Goal: Information Seeking & Learning: Learn about a topic

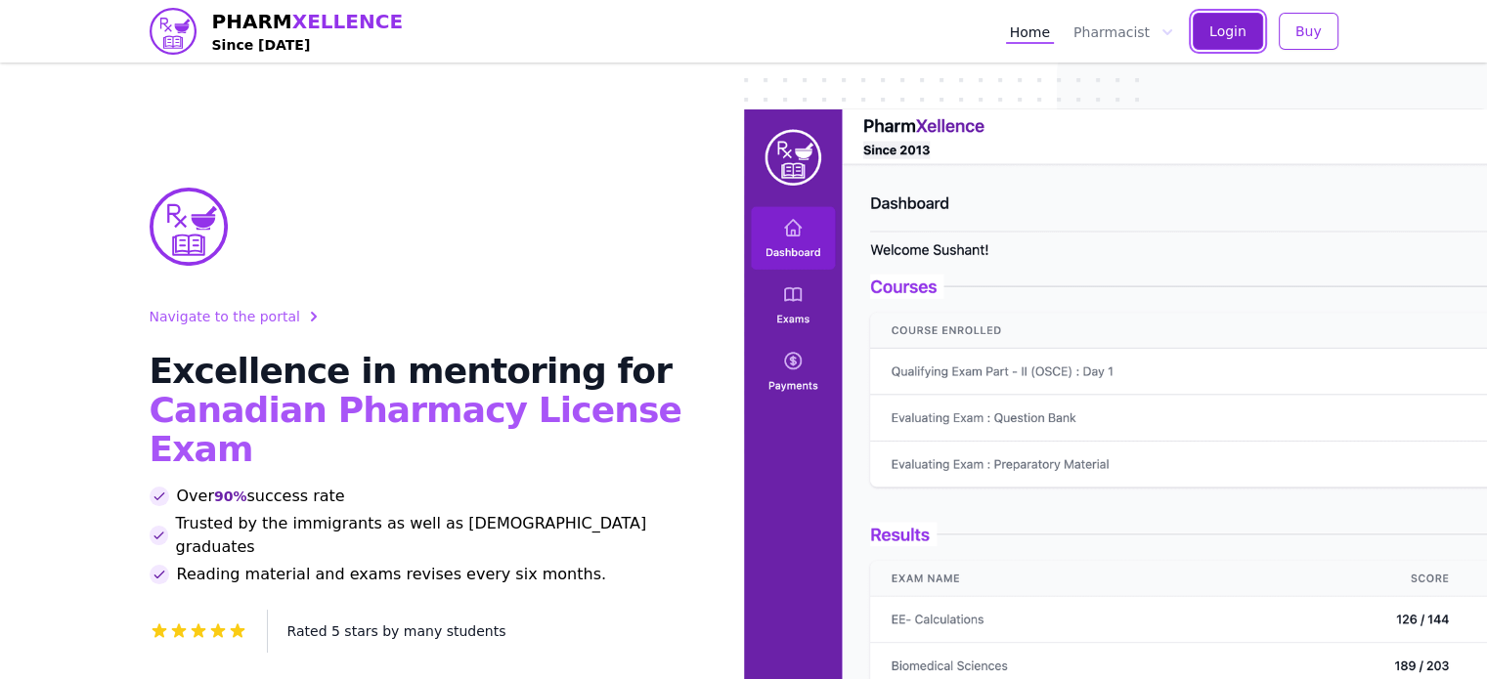
click at [1243, 15] on button "Login" at bounding box center [1227, 31] width 70 height 37
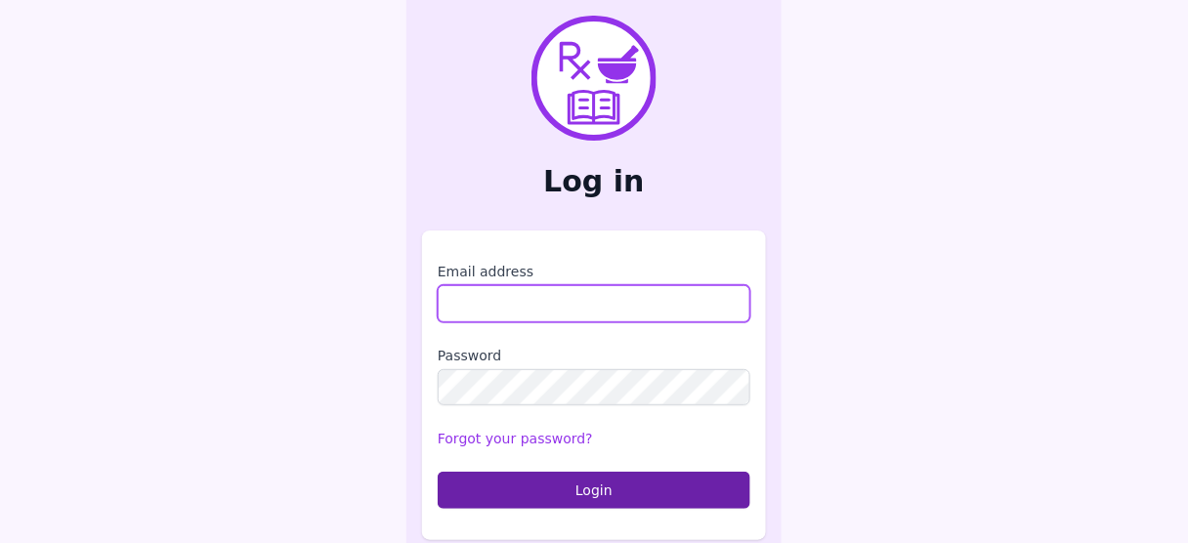
click at [523, 311] on input "Email address" at bounding box center [594, 303] width 313 height 37
type input "**********"
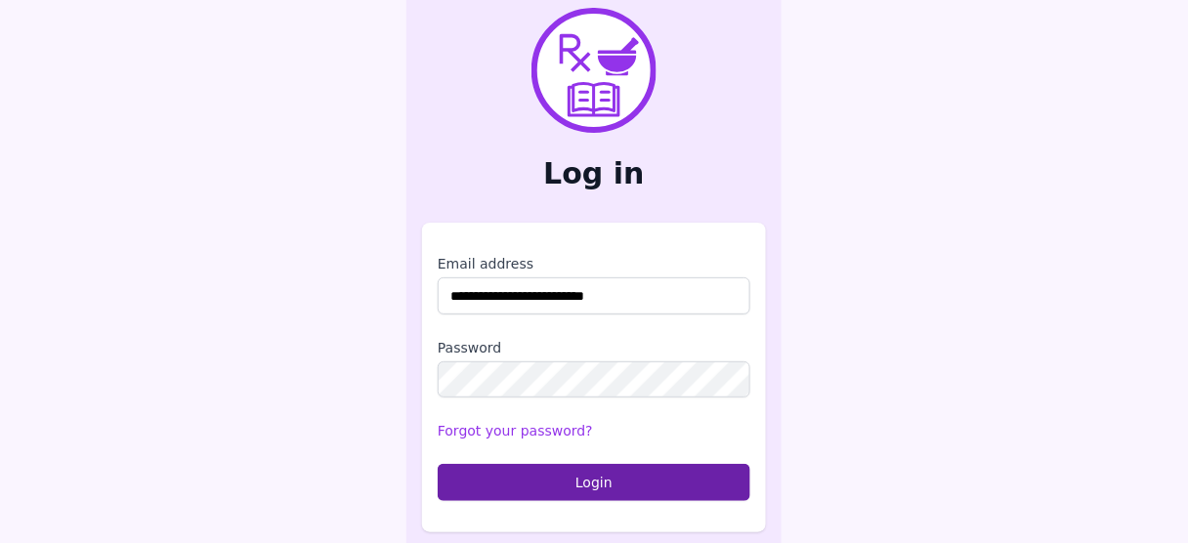
scroll to position [11, 0]
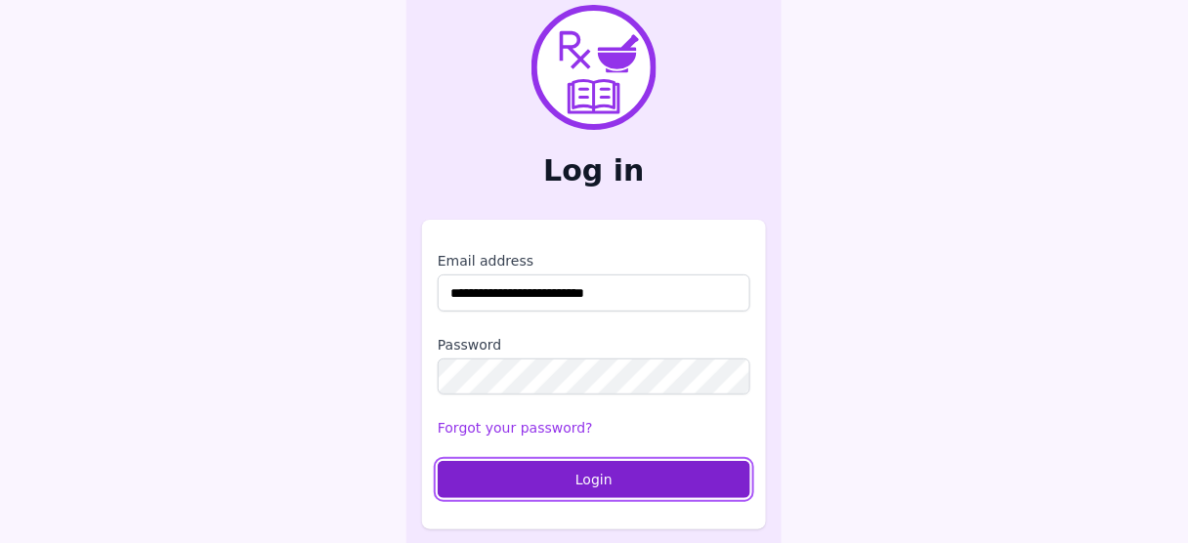
click at [621, 472] on button "Login" at bounding box center [594, 479] width 313 height 37
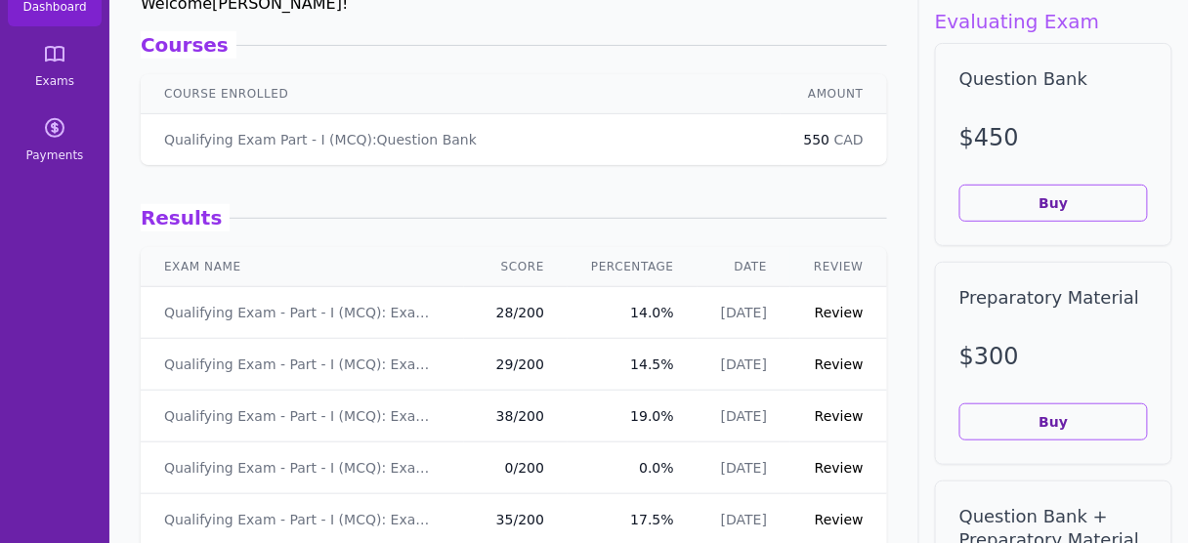
scroll to position [156, 0]
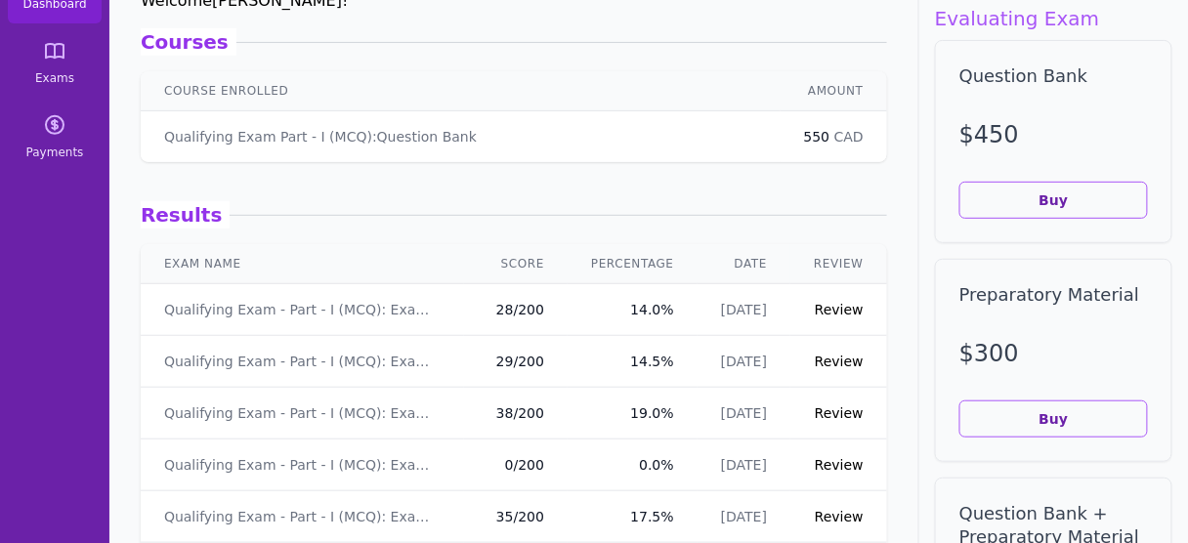
click at [842, 357] on link "Review" at bounding box center [839, 362] width 49 height 16
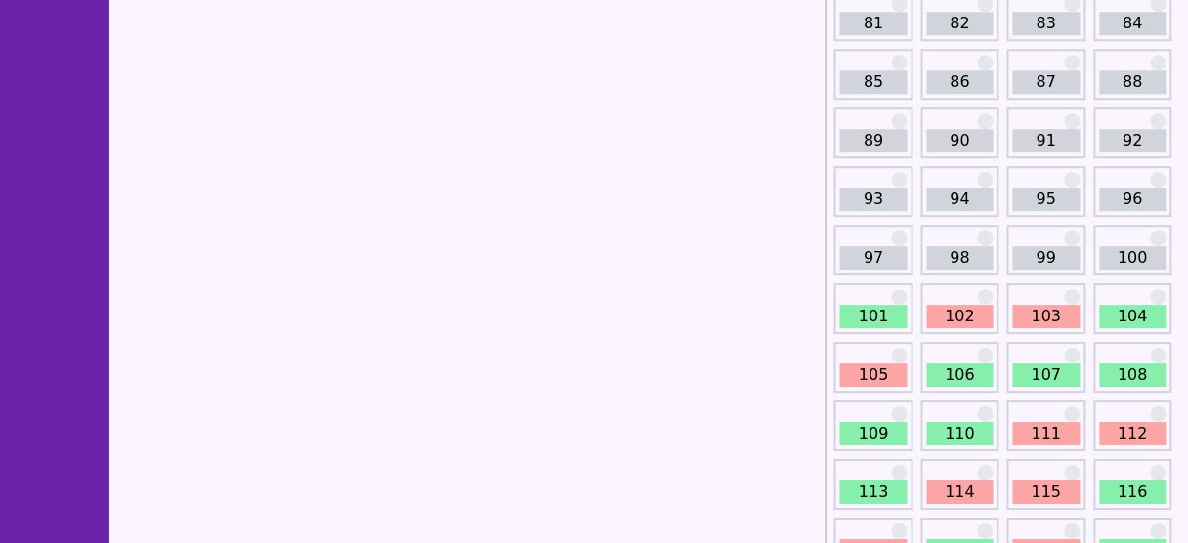
scroll to position [1486, 0]
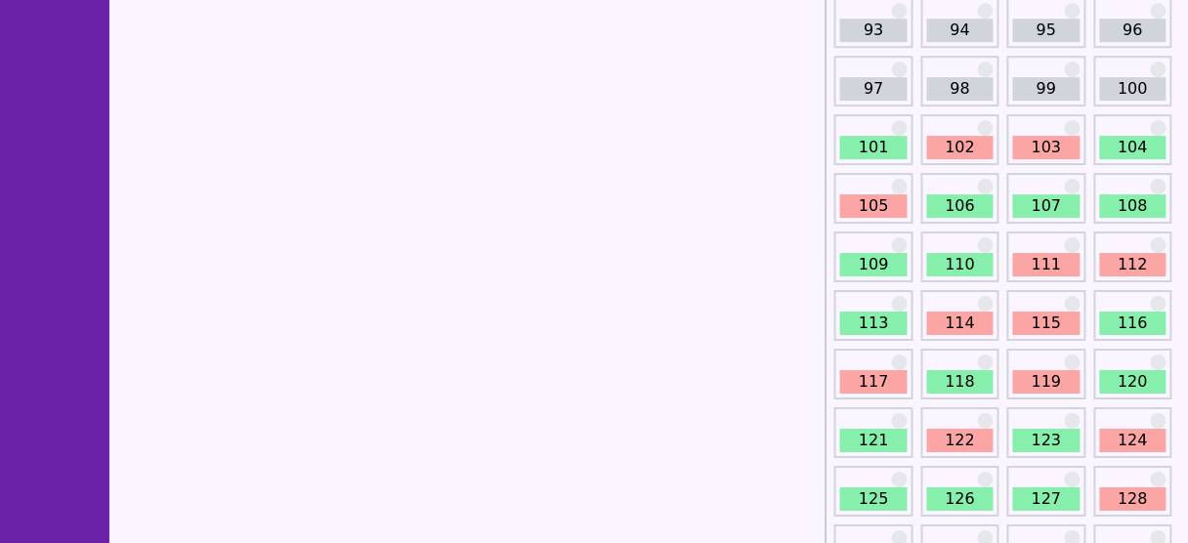
click at [867, 136] on link "101" at bounding box center [874, 147] width 66 height 23
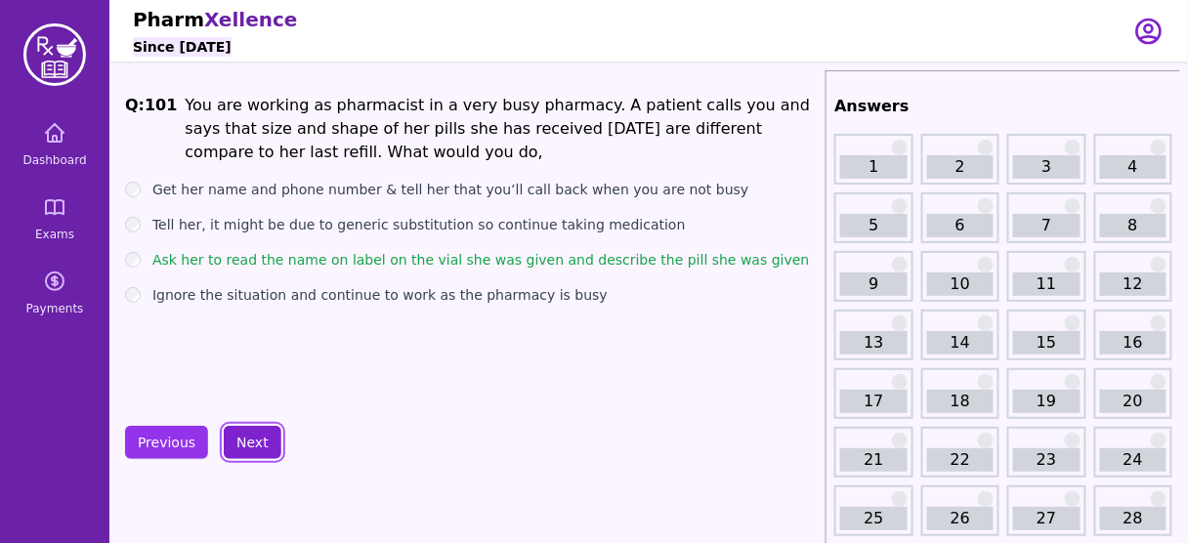
click at [236, 437] on button "Next" at bounding box center [253, 442] width 58 height 33
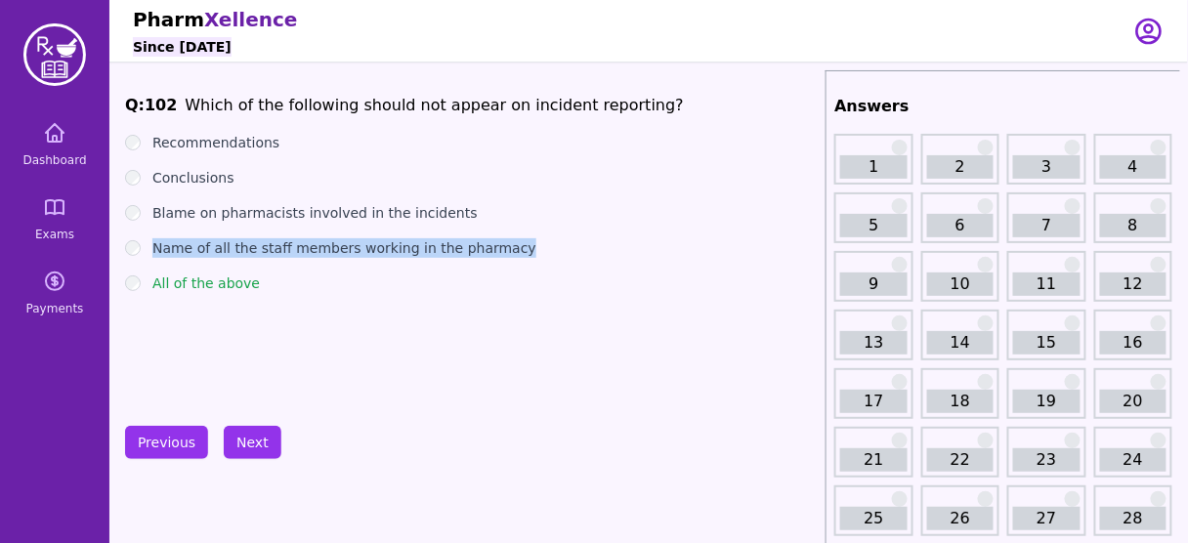
drag, startPoint x: 521, startPoint y: 242, endPoint x: 148, endPoint y: 254, distance: 373.5
click at [148, 254] on div "Name of all the staff members working in the pharmacy" at bounding box center [471, 248] width 693 height 20
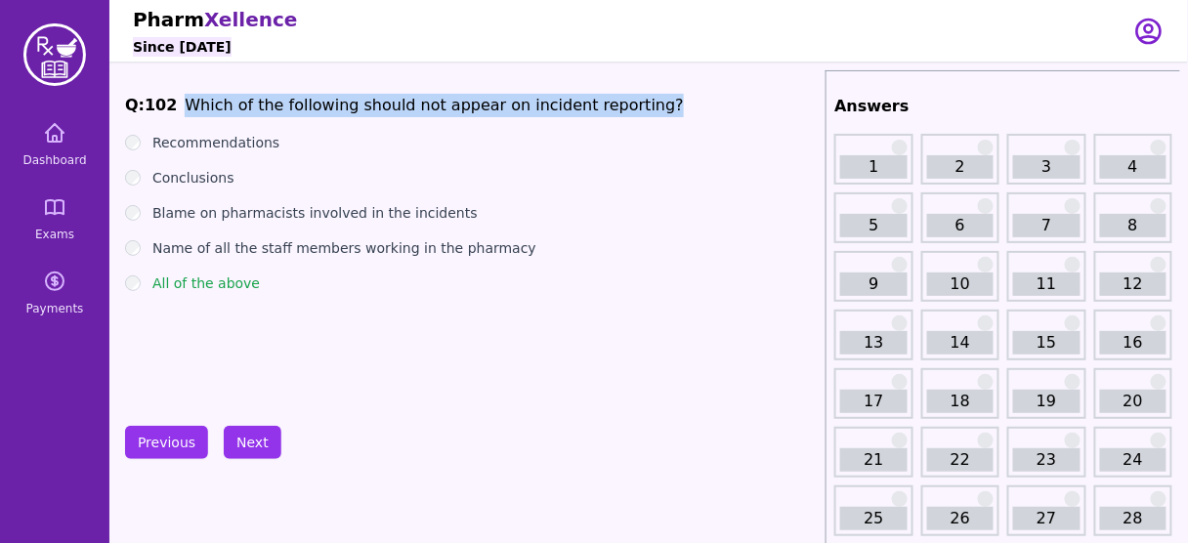
drag, startPoint x: 628, startPoint y: 96, endPoint x: 169, endPoint y: 94, distance: 459.3
click at [169, 94] on span "Q: 102 Which of the following should not appear on incident reporting?" at bounding box center [471, 105] width 693 height 23
copy span "Which of the following should not appear on incident reporting?"
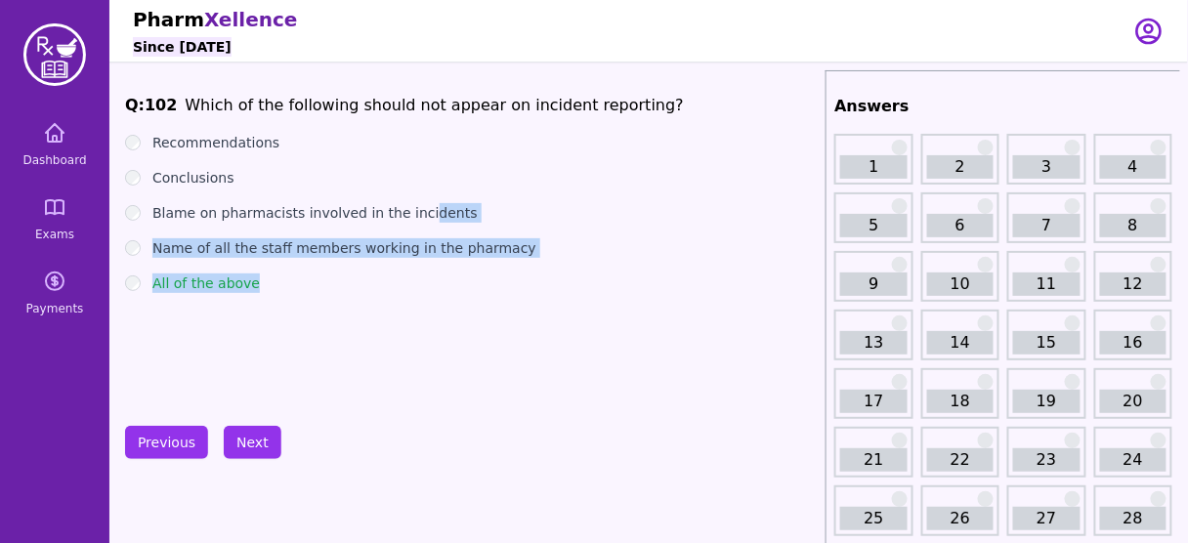
drag, startPoint x: 260, startPoint y: 280, endPoint x: 407, endPoint y: 212, distance: 161.8
click at [409, 206] on ul "Recommendations Conclusions Blame on pharmacists involved in the incidents Name…" at bounding box center [471, 213] width 693 height 160
click at [395, 227] on ul "Recommendations Conclusions Blame on pharmacists involved in the incidents Name…" at bounding box center [471, 213] width 693 height 160
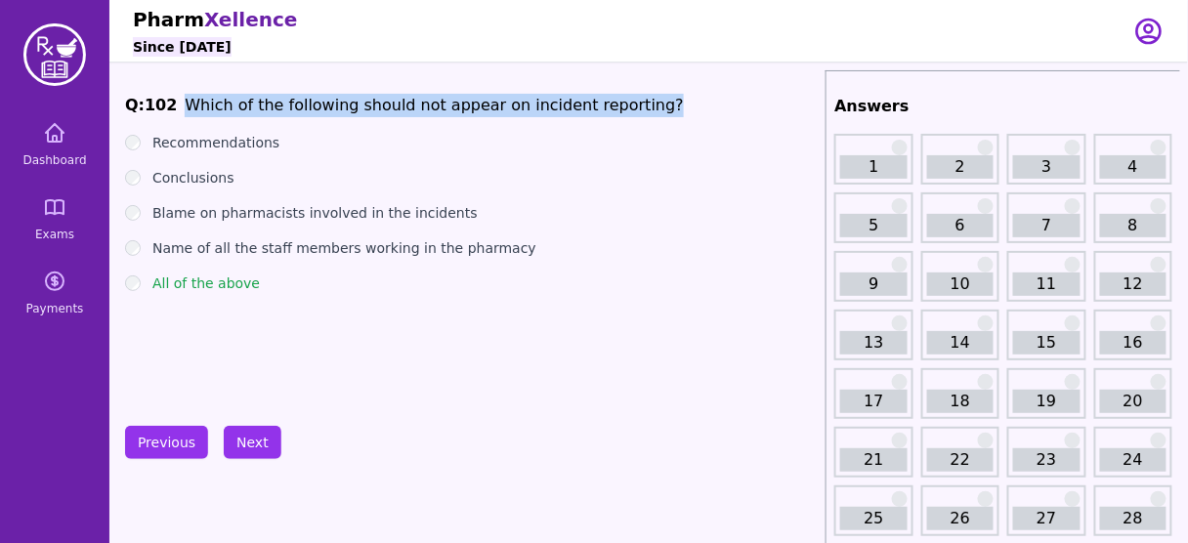
drag, startPoint x: 629, startPoint y: 103, endPoint x: 168, endPoint y: 97, distance: 461.3
click at [168, 97] on span "Q: 102 Which of the following should not appear on incident reporting?" at bounding box center [471, 105] width 693 height 23
copy span "Which of the following should not appear on incident reporting?"
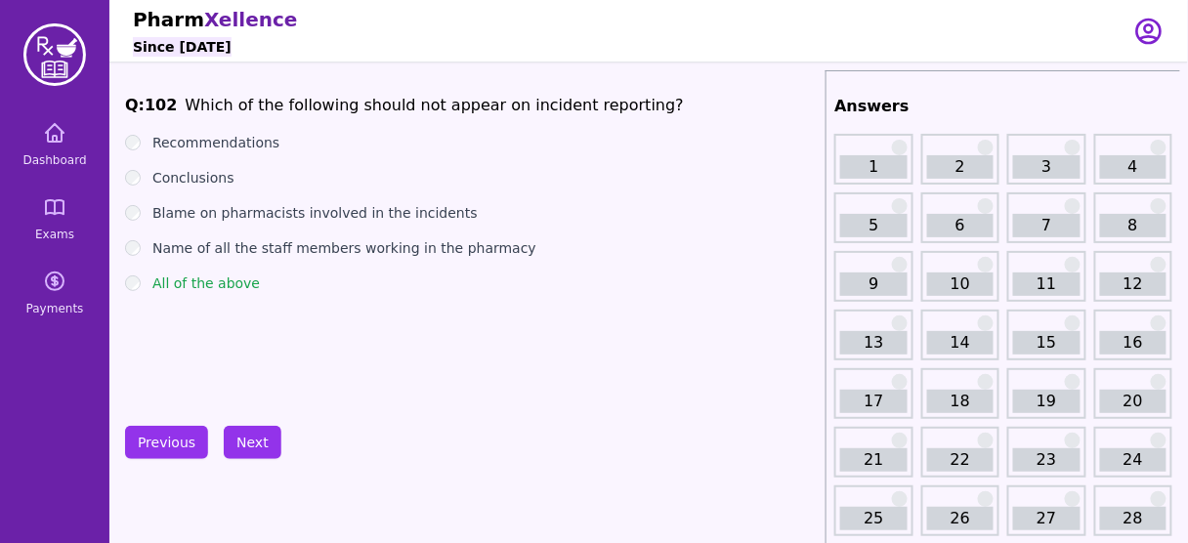
click at [204, 251] on label "Name of all the staff members working in the pharmacy" at bounding box center [344, 248] width 384 height 20
click at [248, 430] on button "Next" at bounding box center [253, 442] width 58 height 33
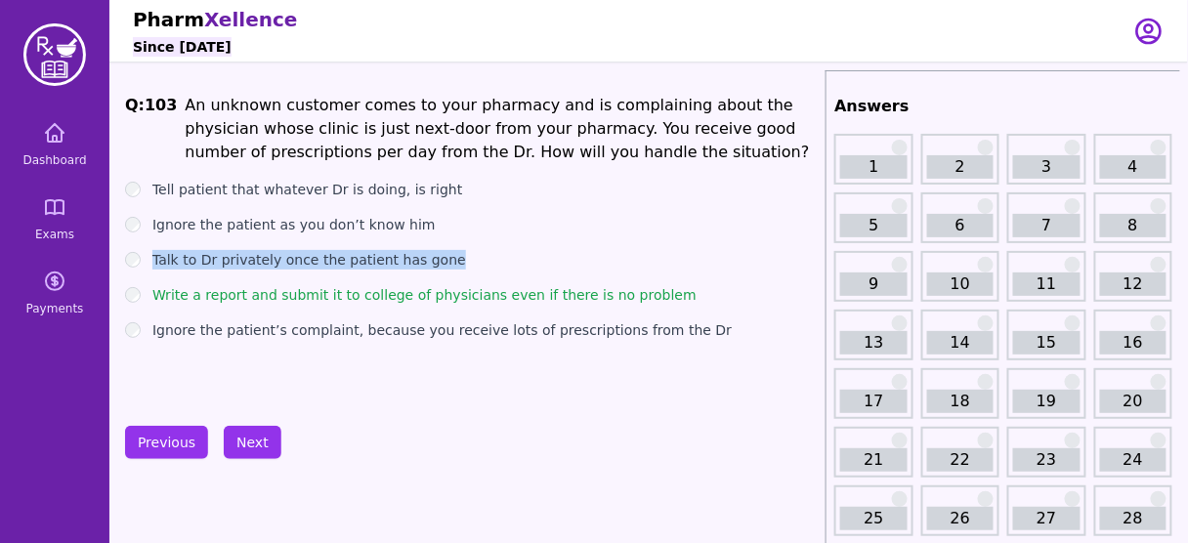
drag, startPoint x: 440, startPoint y: 257, endPoint x: 149, endPoint y: 263, distance: 291.3
click at [149, 263] on div "Talk to Dr privately once the patient has gone" at bounding box center [471, 260] width 693 height 20
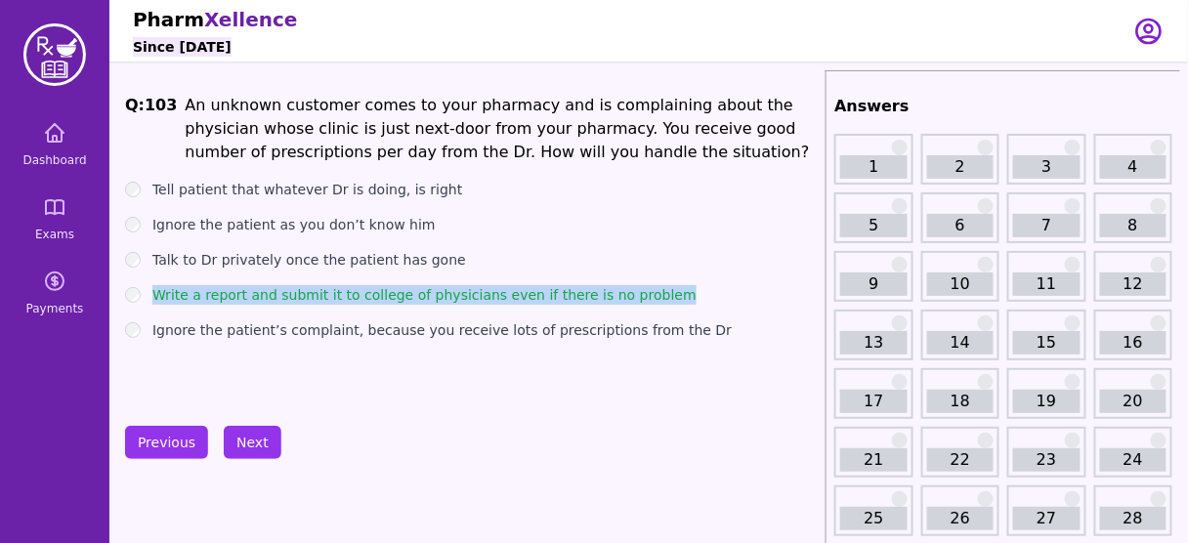
drag, startPoint x: 655, startPoint y: 300, endPoint x: 149, endPoint y: 304, distance: 506.3
click at [149, 304] on div "Write a report and submit it to college of physicians even if there is no probl…" at bounding box center [471, 295] width 693 height 20
click at [252, 430] on button "Next" at bounding box center [253, 442] width 58 height 33
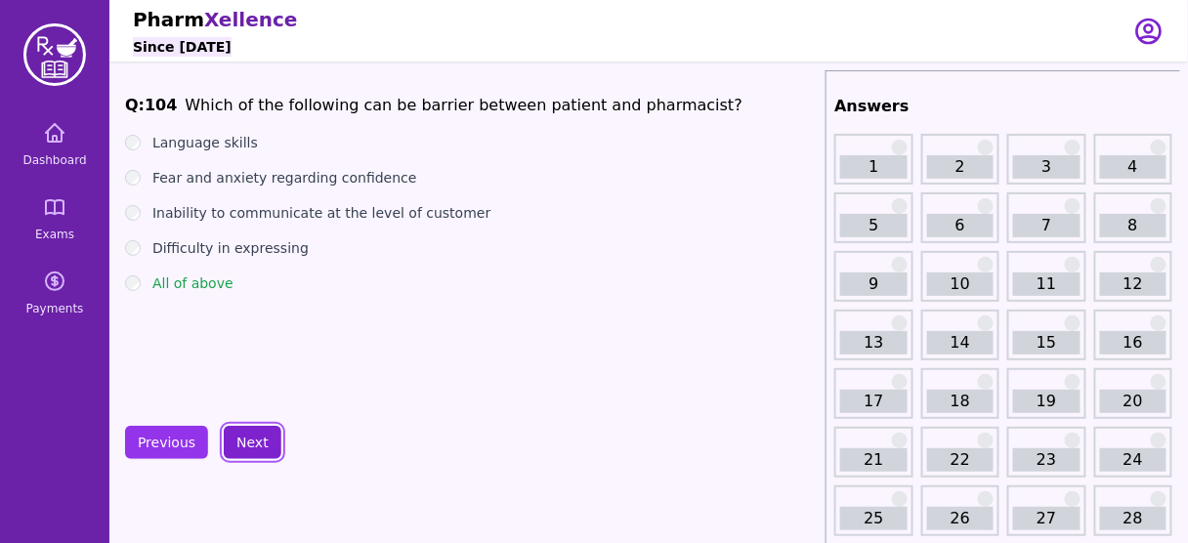
click at [252, 430] on button "Next" at bounding box center [253, 442] width 58 height 33
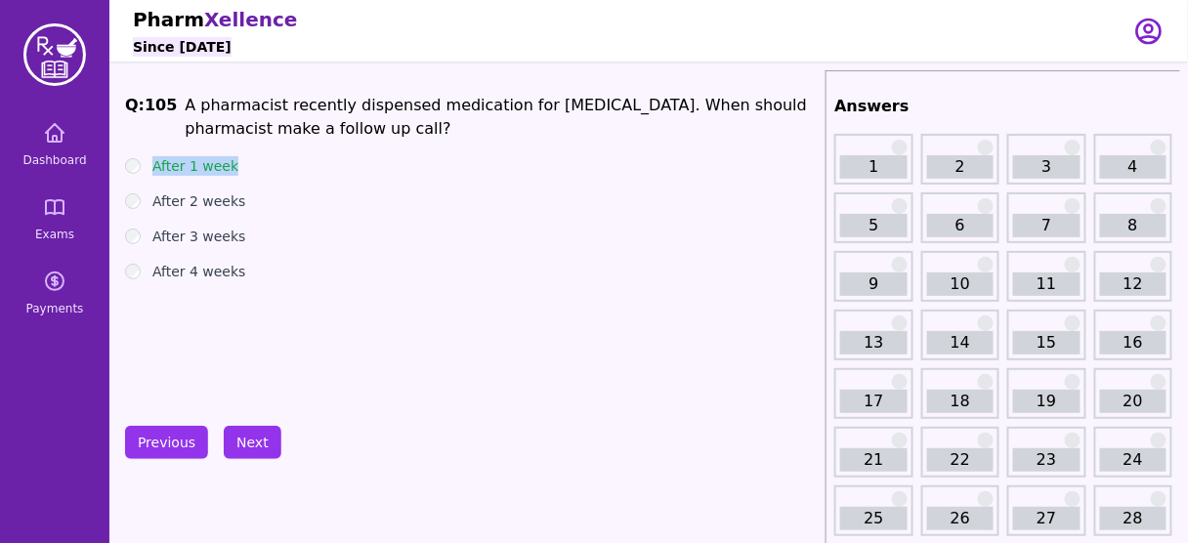
drag, startPoint x: 265, startPoint y: 159, endPoint x: 152, endPoint y: 167, distance: 112.7
click at [152, 167] on div "After 1 week" at bounding box center [471, 166] width 693 height 20
click at [236, 454] on button "Next" at bounding box center [253, 442] width 58 height 33
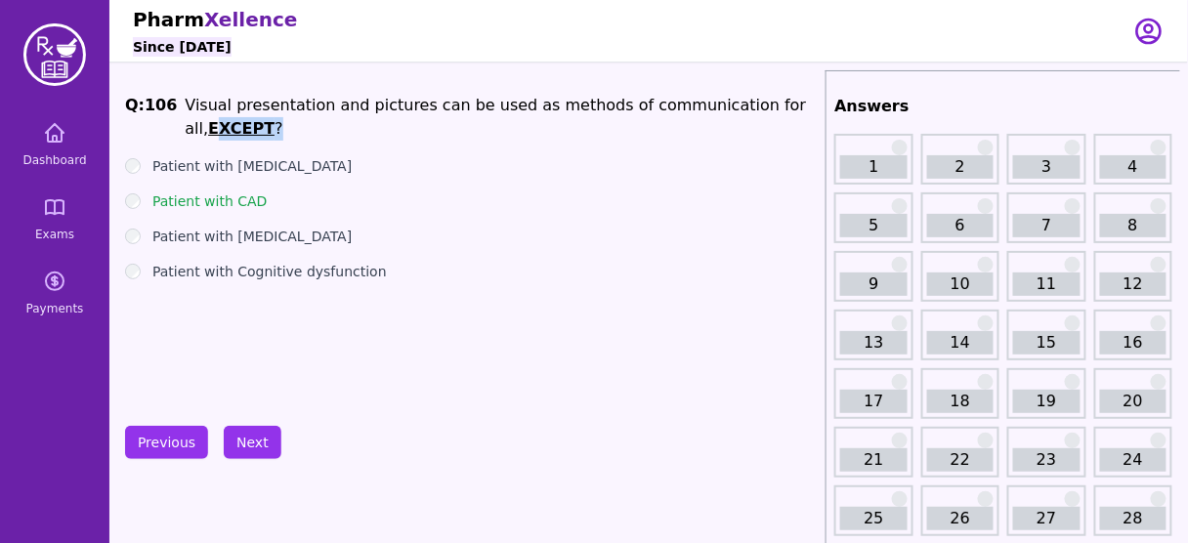
drag, startPoint x: 808, startPoint y: 98, endPoint x: 749, endPoint y: 104, distance: 59.9
click at [749, 104] on li "Visual presentation and pictures can be used as methods of communication for al…" at bounding box center [501, 117] width 633 height 47
drag, startPoint x: 293, startPoint y: 209, endPoint x: 151, endPoint y: 220, distance: 143.1
click at [151, 227] on div "Patient with Psychosis" at bounding box center [471, 237] width 693 height 20
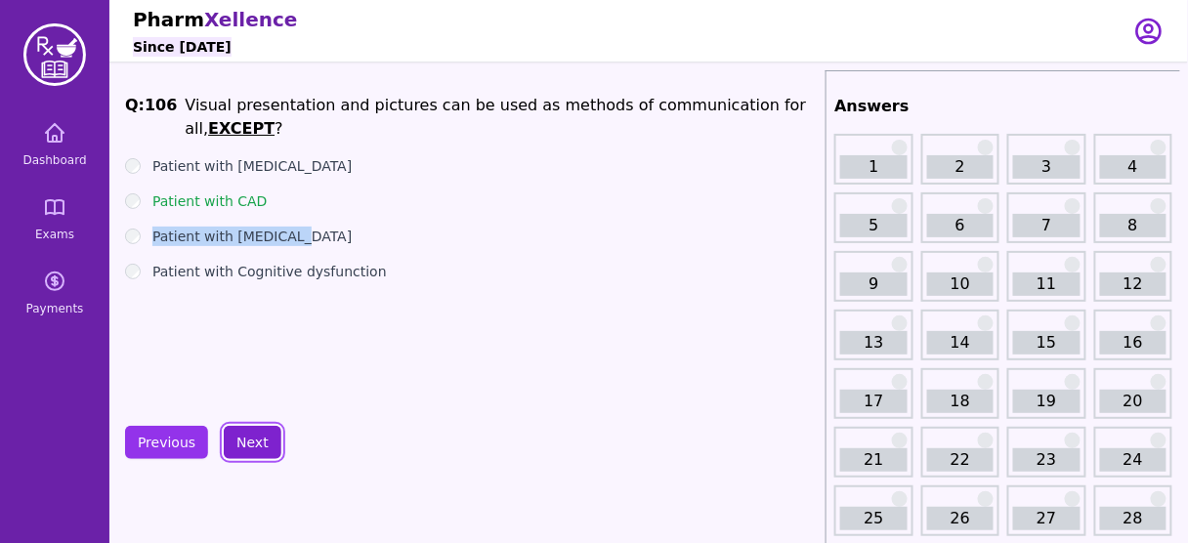
click at [257, 439] on button "Next" at bounding box center [253, 442] width 58 height 33
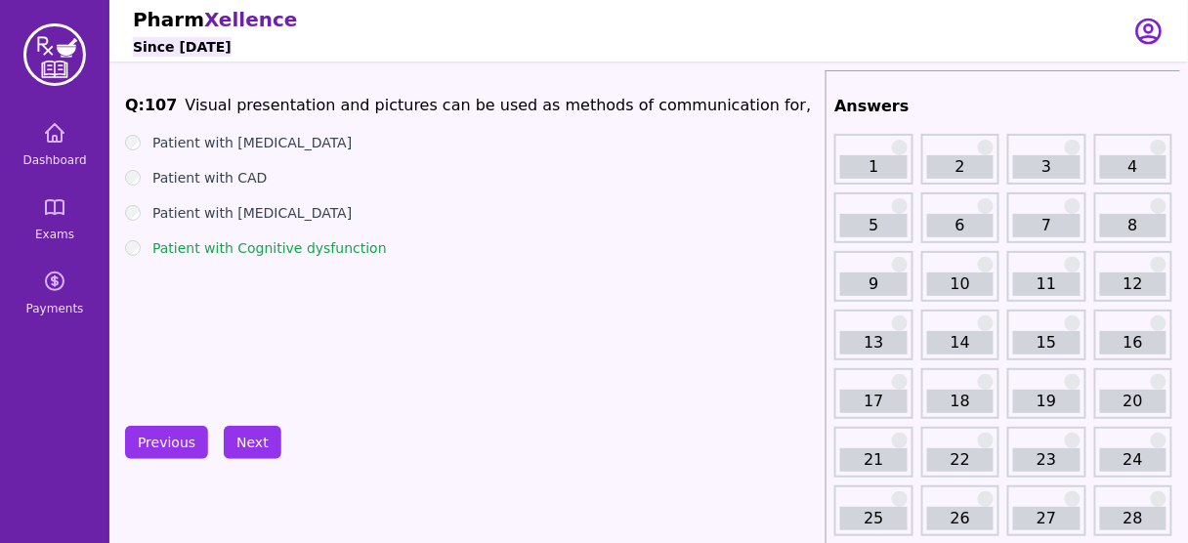
click at [320, 317] on div "Q: 107 Visual presentation and pictures can be used as methods of communication…" at bounding box center [471, 240] width 693 height 293
click at [255, 437] on button "Next" at bounding box center [253, 442] width 58 height 33
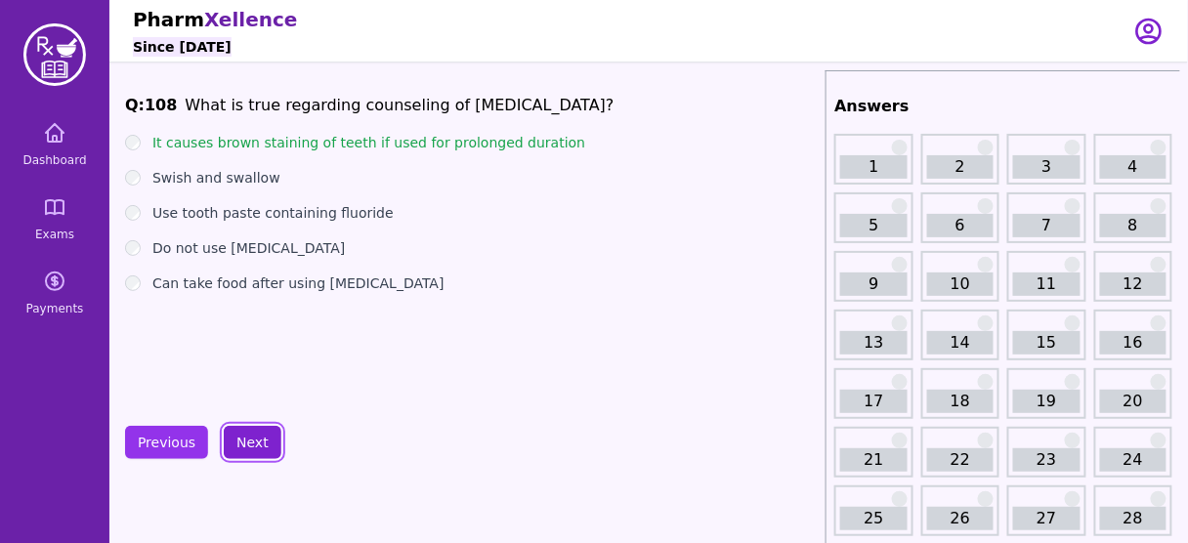
click at [250, 432] on button "Next" at bounding box center [253, 442] width 58 height 33
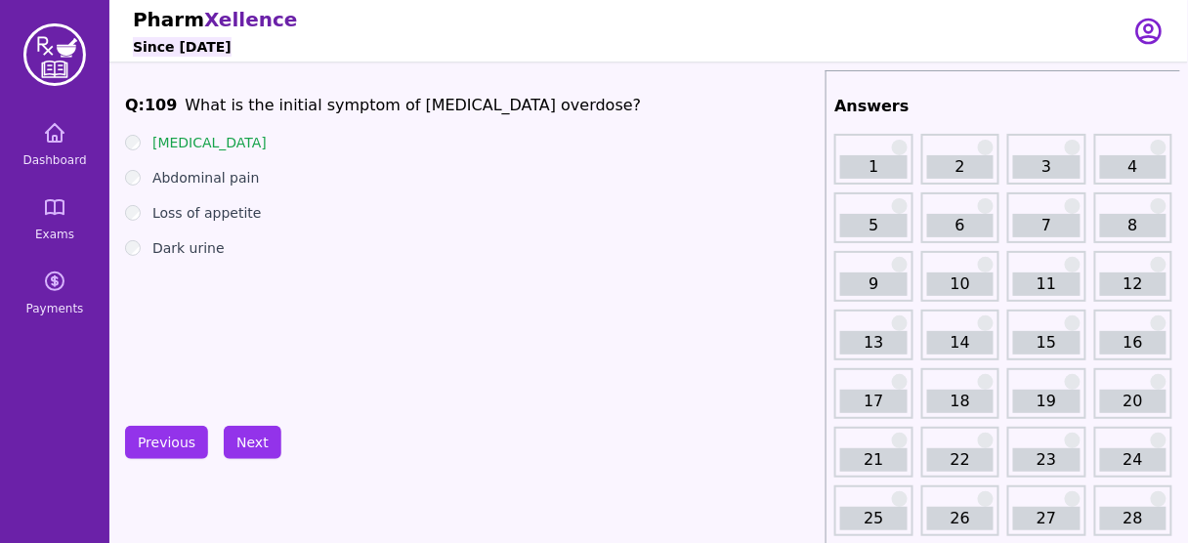
drag, startPoint x: 297, startPoint y: 135, endPoint x: 151, endPoint y: 139, distance: 146.7
click at [151, 139] on div "Nausea and vomiting" at bounding box center [471, 143] width 693 height 20
drag, startPoint x: 233, startPoint y: 251, endPoint x: 135, endPoint y: 255, distance: 97.8
click at [135, 255] on div "Dark urine" at bounding box center [471, 248] width 693 height 20
click at [242, 258] on div "Q: 109 What is the initial symptom of Acetaminophen overdose? Nausea and vomiti…" at bounding box center [471, 240] width 693 height 293
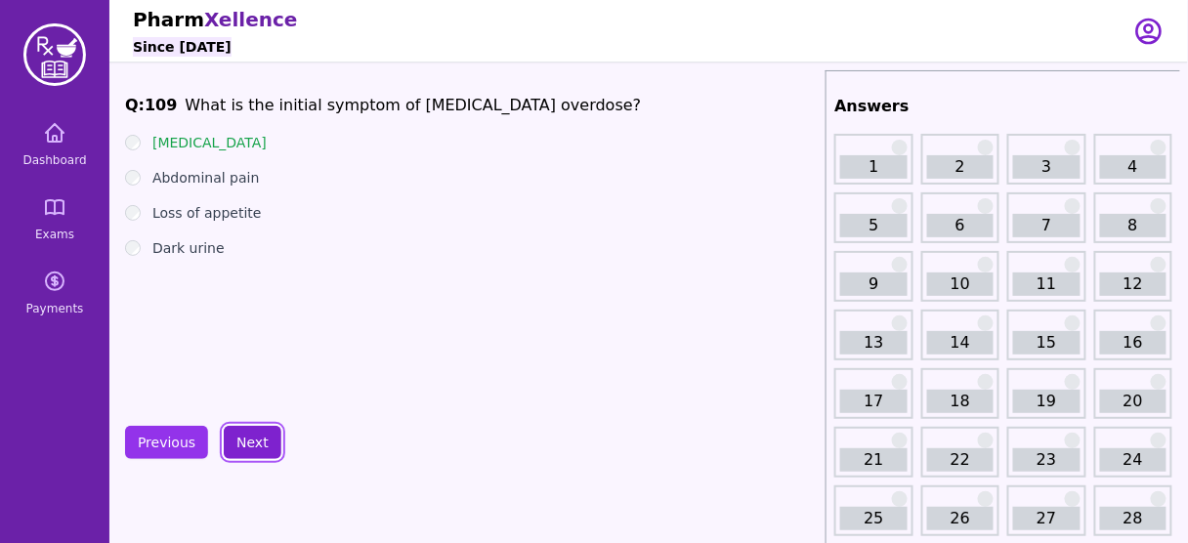
click at [261, 435] on button "Next" at bounding box center [253, 442] width 58 height 33
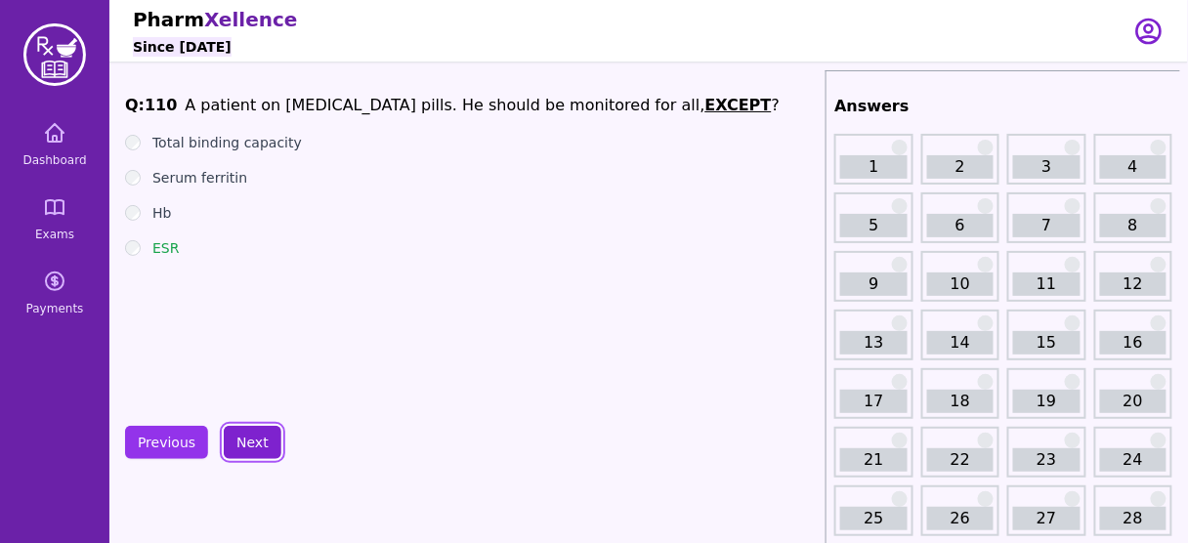
click at [252, 437] on button "Next" at bounding box center [253, 442] width 58 height 33
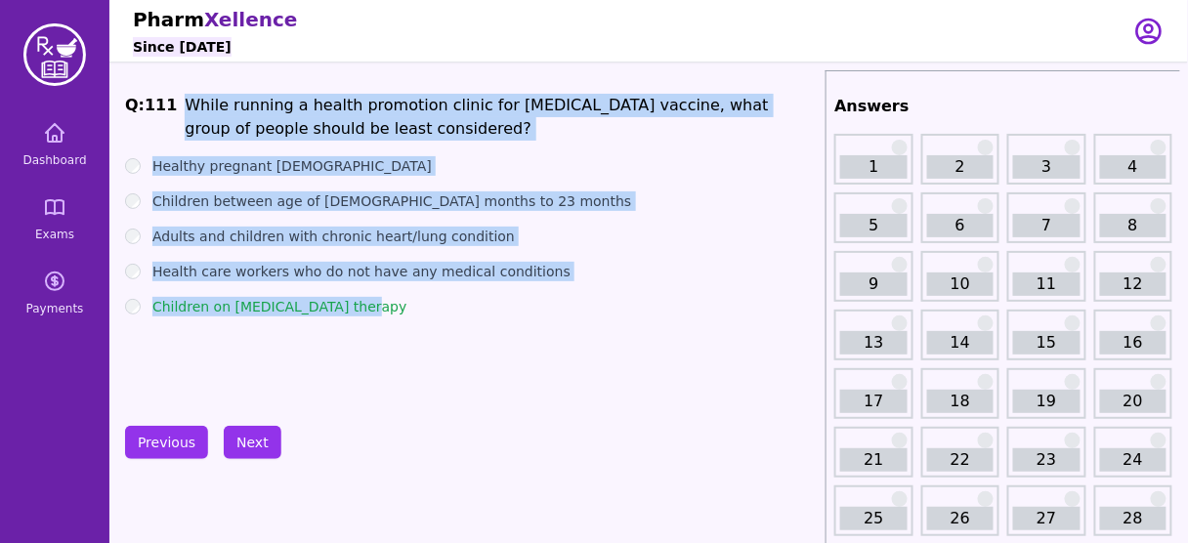
drag, startPoint x: 179, startPoint y: 104, endPoint x: 388, endPoint y: 293, distance: 282.3
click at [388, 293] on div "Q: 111 While running a health promotion clinic for seasonal influenza vaccine, …" at bounding box center [471, 240] width 693 height 293
copy div "While running a health promotion clinic for seasonal influenza vaccine, what gr…"
click at [449, 366] on div "Q: 111 While running a health promotion clinic for seasonal influenza vaccine, …" at bounding box center [471, 240] width 693 height 293
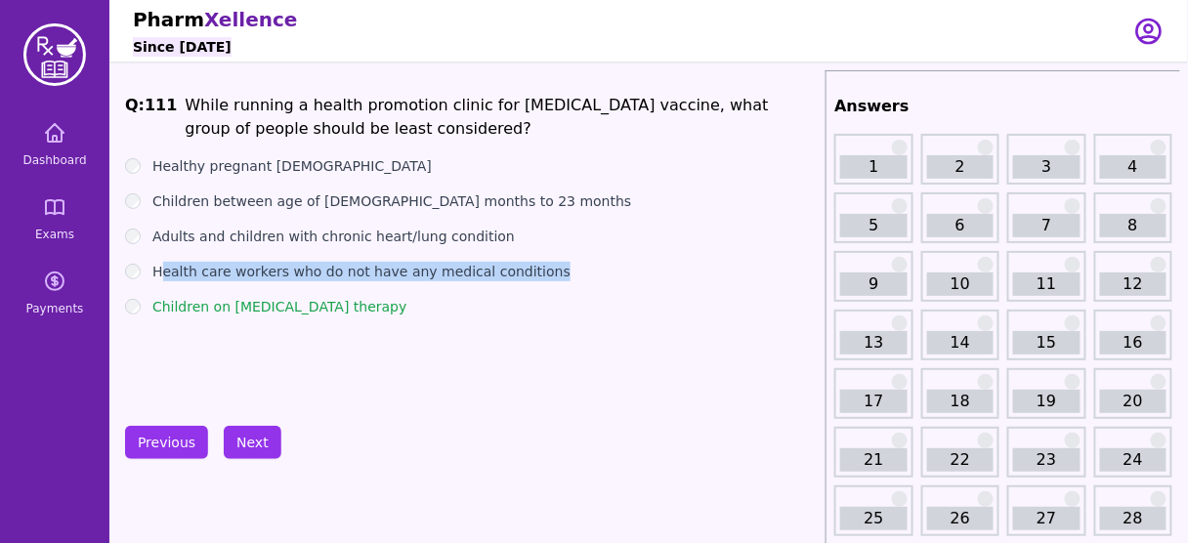
drag, startPoint x: 540, startPoint y: 267, endPoint x: 161, endPoint y: 254, distance: 379.4
click at [161, 254] on ul "Healthy pregnant female Children between age of 6 months to 23 months Adults an…" at bounding box center [471, 236] width 693 height 160
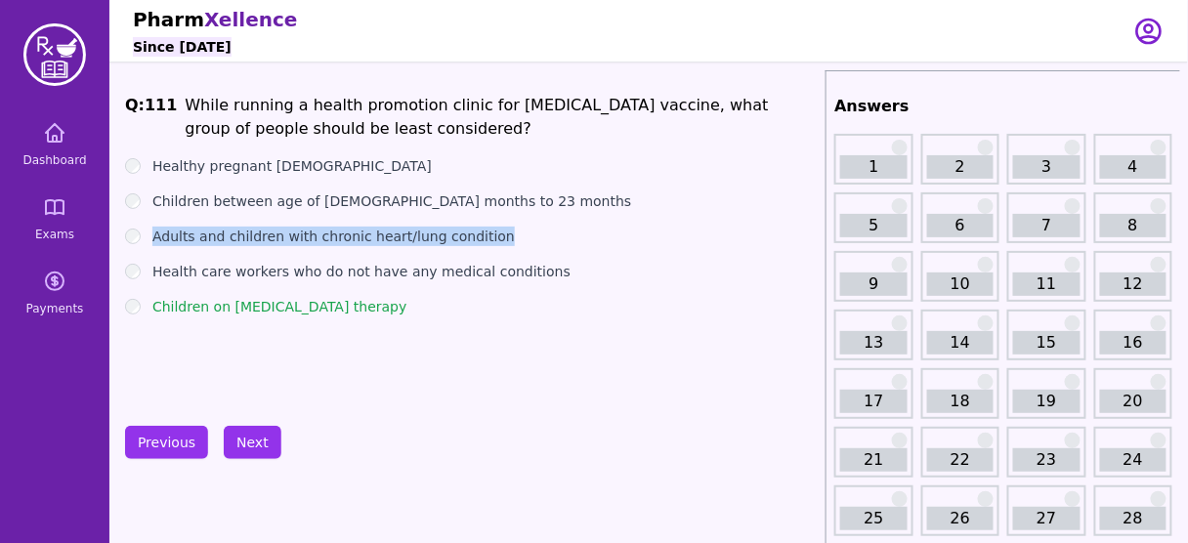
drag, startPoint x: 465, startPoint y: 237, endPoint x: 153, endPoint y: 231, distance: 311.8
click at [154, 231] on div "Adults and children with chronic heart/lung condition" at bounding box center [471, 237] width 693 height 20
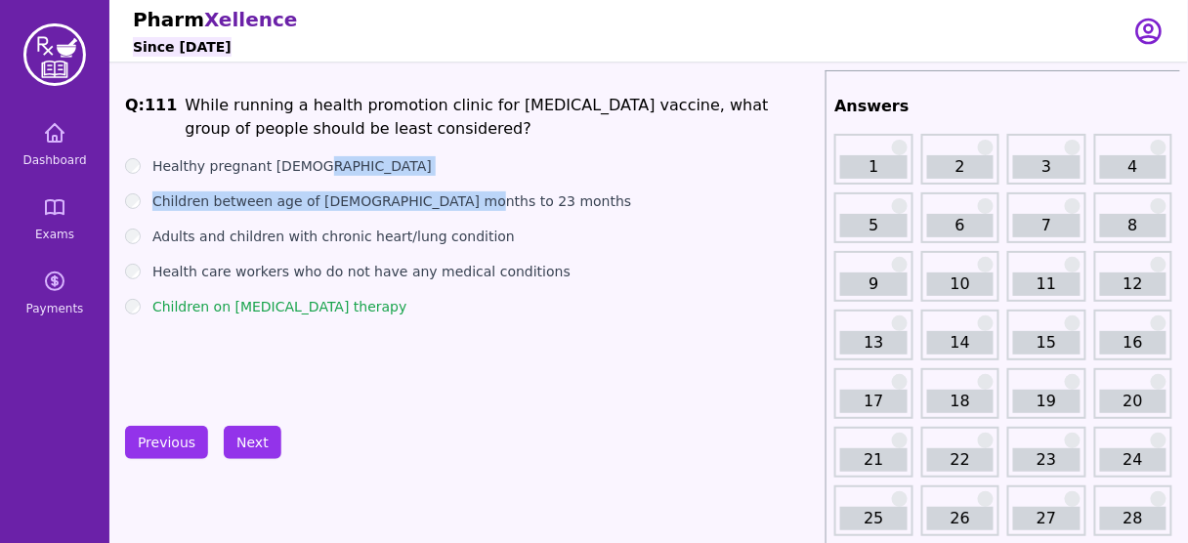
drag, startPoint x: 323, startPoint y: 173, endPoint x: 485, endPoint y: 199, distance: 164.4
click at [485, 199] on ul "Healthy pregnant female Children between age of 6 months to 23 months Adults an…" at bounding box center [471, 236] width 693 height 160
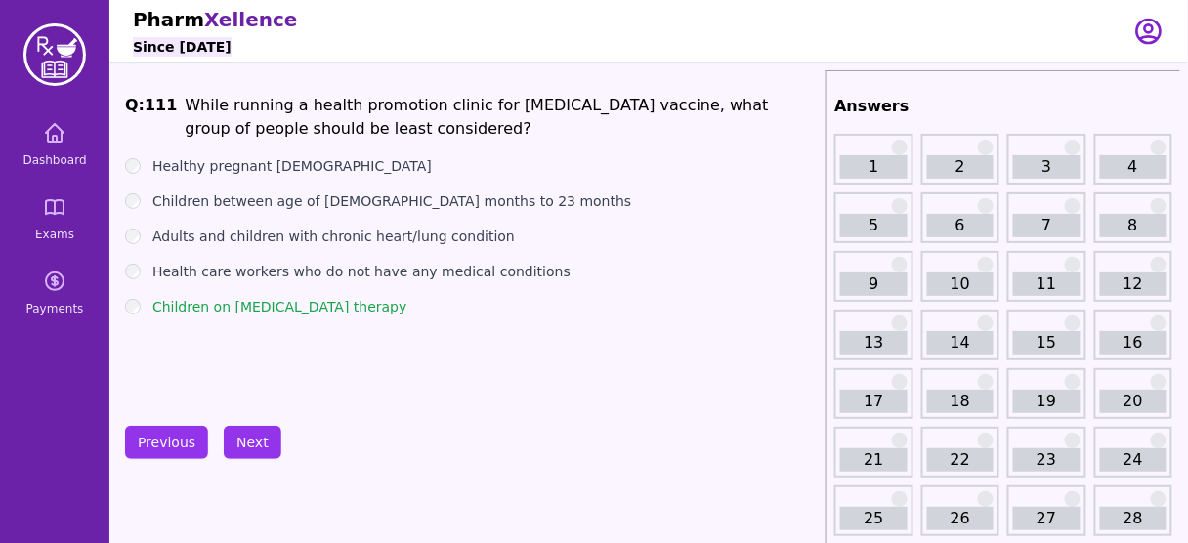
click at [494, 347] on div "Q: 111 While running a health promotion clinic for seasonal influenza vaccine, …" at bounding box center [471, 240] width 693 height 293
click at [236, 444] on button "Next" at bounding box center [253, 442] width 58 height 33
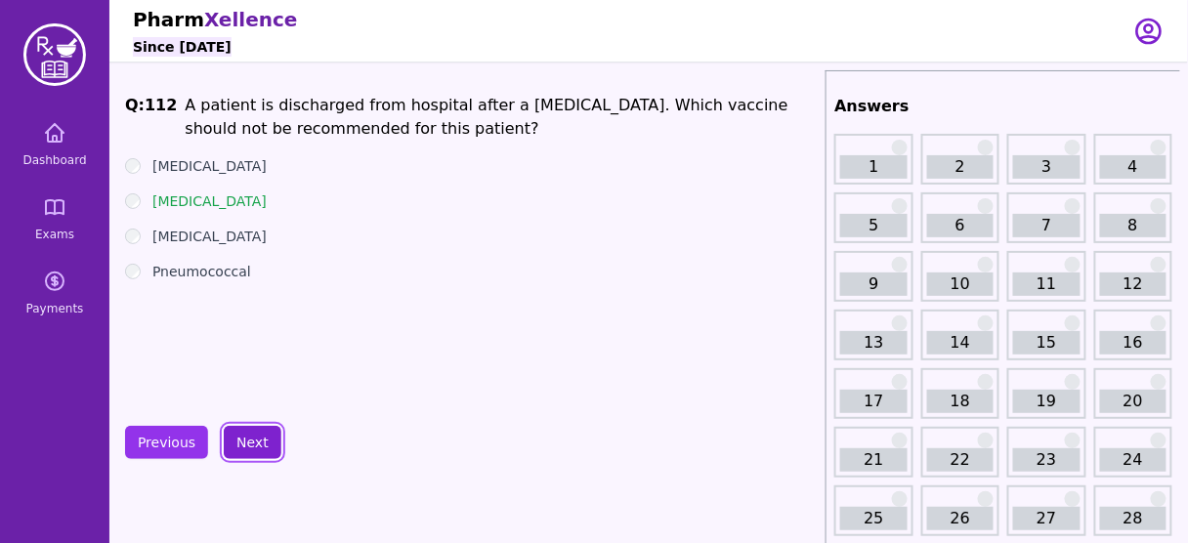
click at [260, 442] on button "Next" at bounding box center [253, 442] width 58 height 33
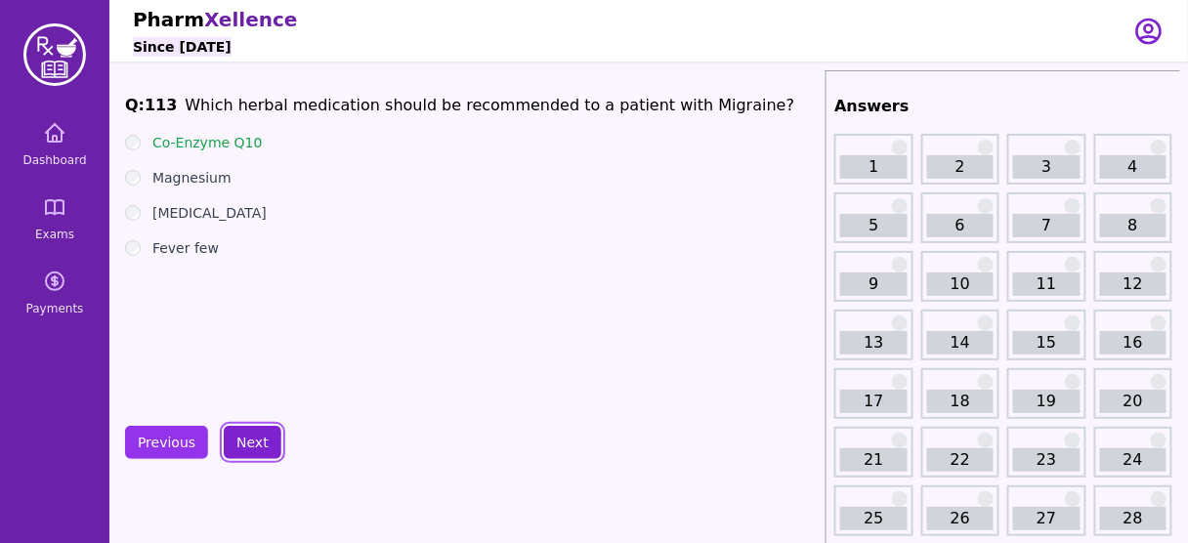
click at [255, 440] on button "Next" at bounding box center [253, 442] width 58 height 33
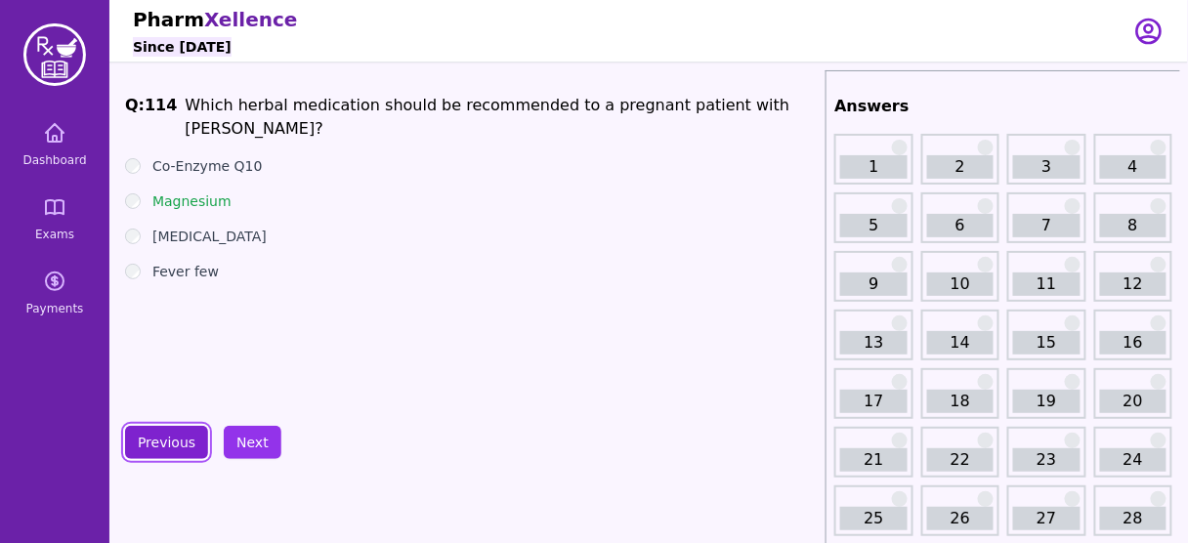
click at [163, 429] on button "Previous" at bounding box center [166, 442] width 83 height 33
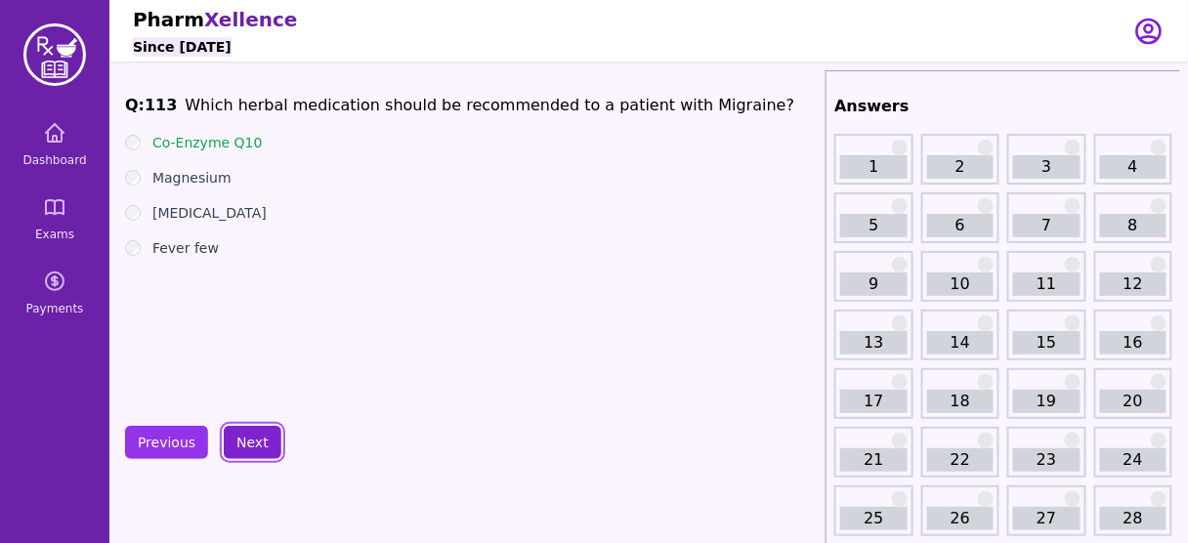
click at [251, 435] on button "Next" at bounding box center [253, 442] width 58 height 33
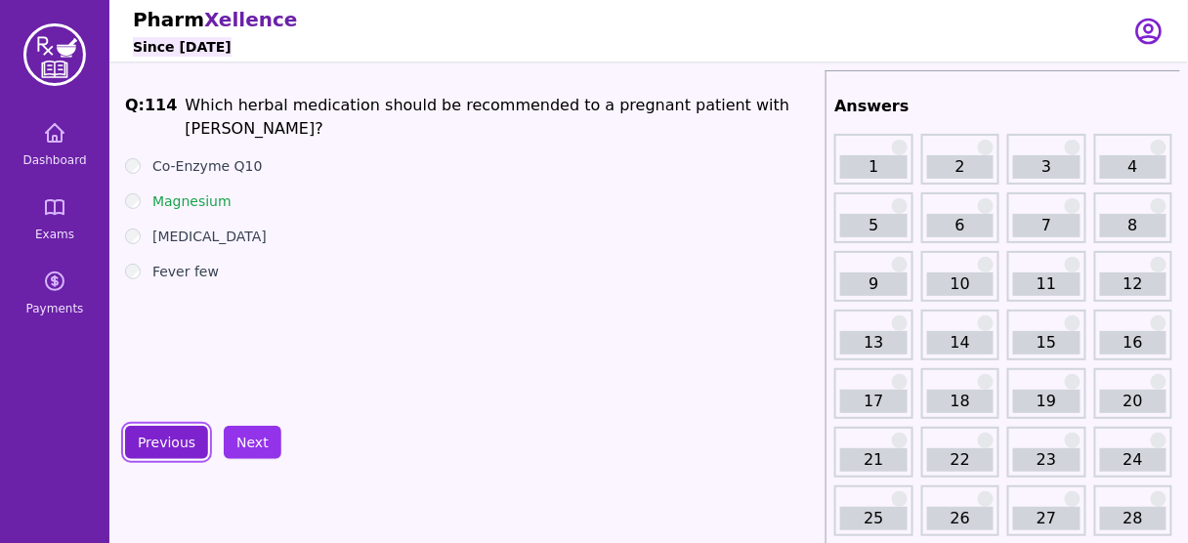
click at [170, 435] on button "Previous" at bounding box center [166, 442] width 83 height 33
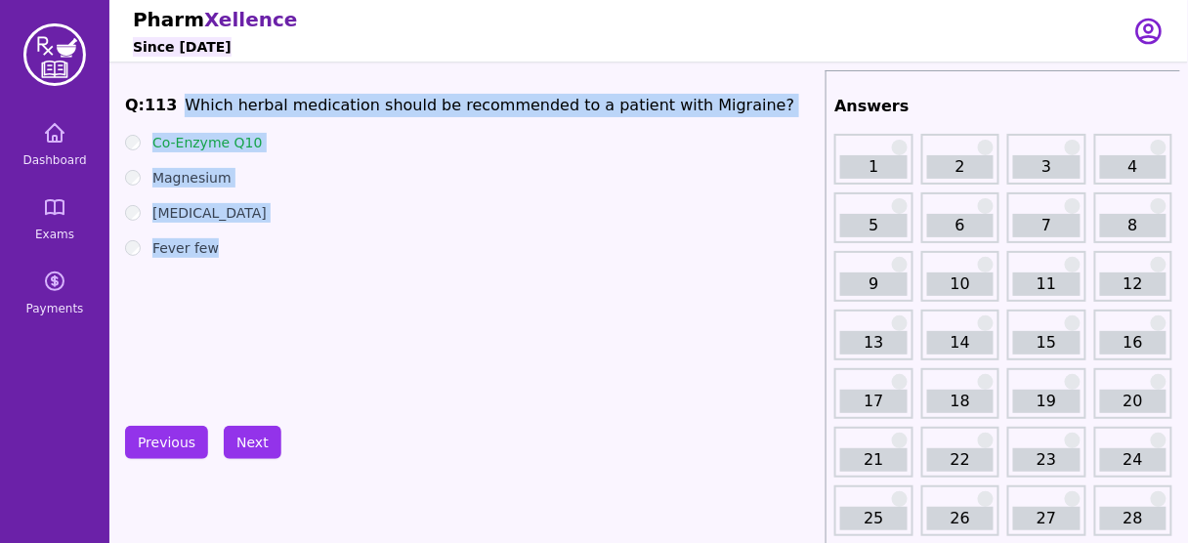
drag, startPoint x: 235, startPoint y: 244, endPoint x: 176, endPoint y: 100, distance: 156.1
click at [176, 100] on div "Q: 113 Which herbal medication should be recommended to a patient with Migraine…" at bounding box center [471, 240] width 693 height 293
copy div "Which herbal medication should be recommended to a patient with Migraine? Co-En…"
click at [289, 254] on div "Fever few" at bounding box center [471, 248] width 693 height 20
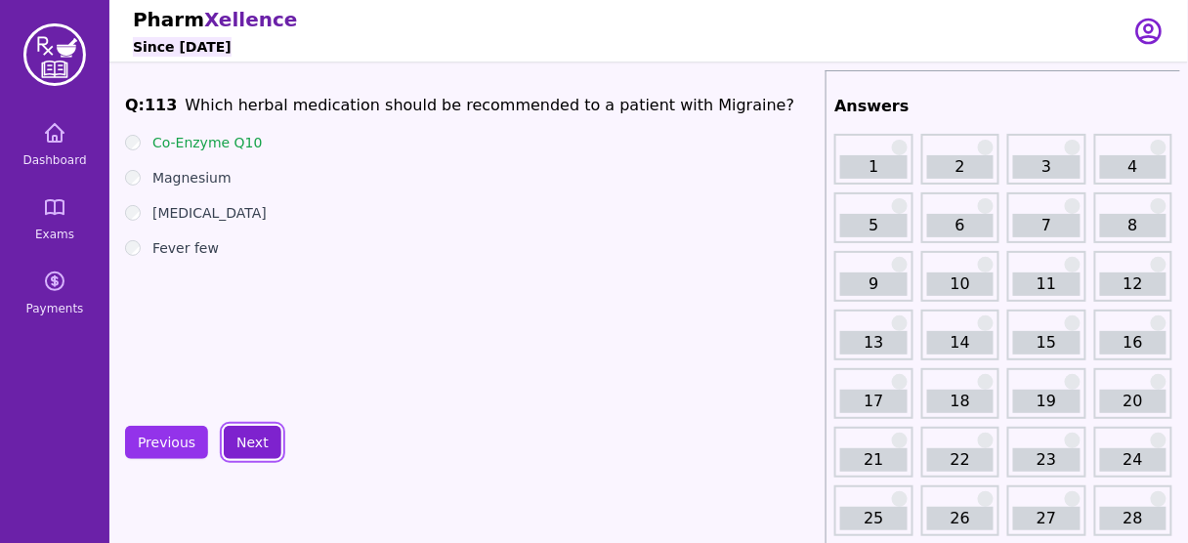
click at [262, 434] on button "Next" at bounding box center [253, 442] width 58 height 33
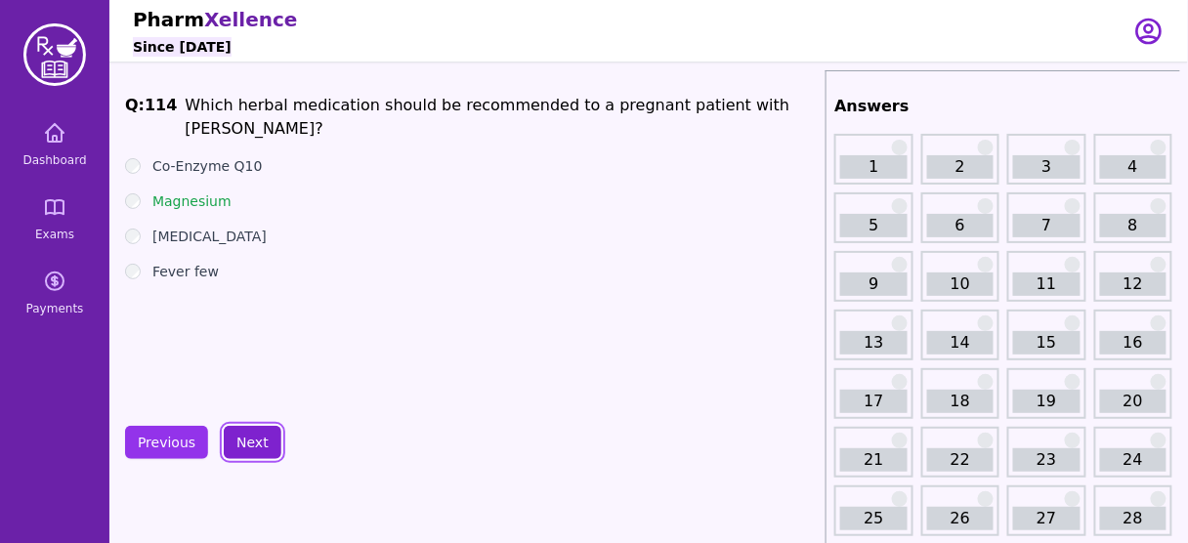
click at [262, 434] on button "Next" at bounding box center [253, 442] width 58 height 33
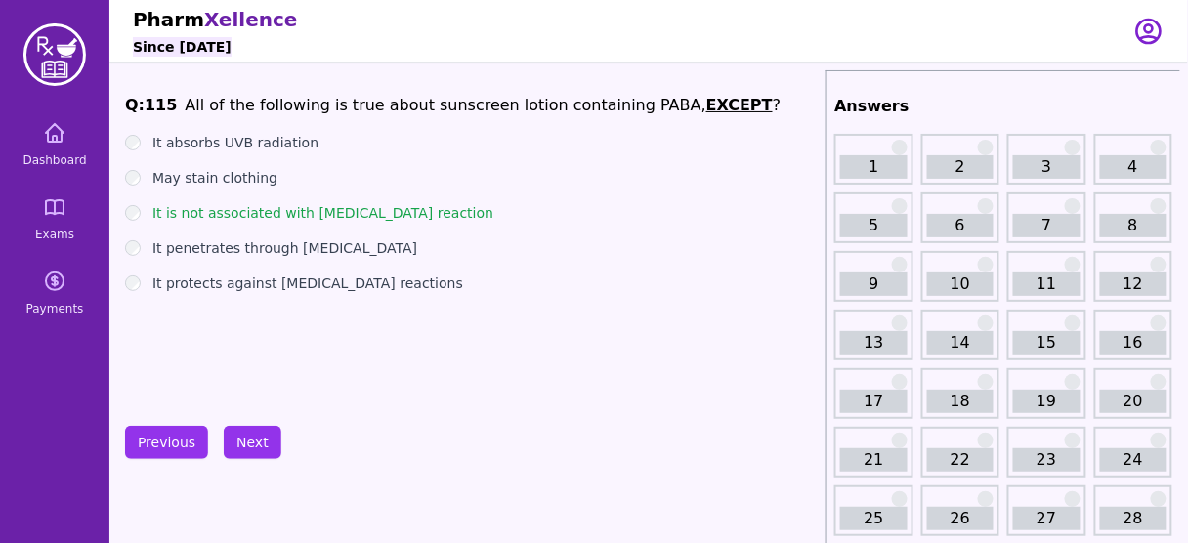
drag, startPoint x: 446, startPoint y: 279, endPoint x: 146, endPoint y: 284, distance: 300.1
click at [146, 284] on div "It protects against photosensitivity reactions" at bounding box center [471, 284] width 693 height 20
drag, startPoint x: 468, startPoint y: 207, endPoint x: 149, endPoint y: 216, distance: 319.7
click at [149, 216] on div "It is not associated with hypersensitivity reaction" at bounding box center [471, 213] width 693 height 20
click at [260, 443] on button "Next" at bounding box center [253, 442] width 58 height 33
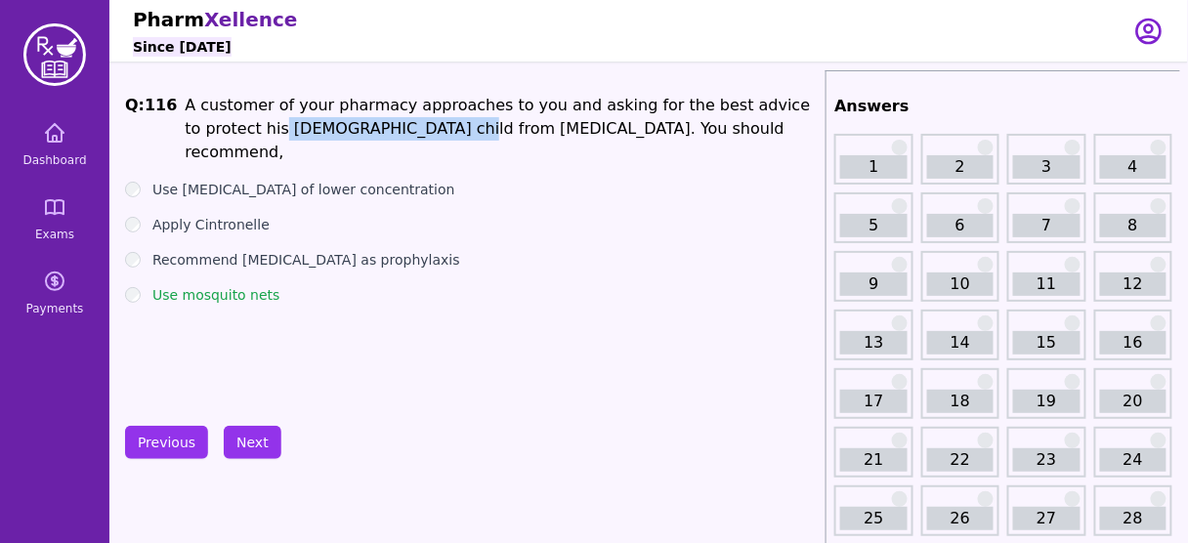
drag, startPoint x: 192, startPoint y: 140, endPoint x: 366, endPoint y: 129, distance: 174.3
click at [360, 129] on li "A customer of your pharmacy approaches to you and asking for the best advice to…" at bounding box center [501, 129] width 633 height 70
click at [246, 441] on button "Next" at bounding box center [253, 442] width 58 height 33
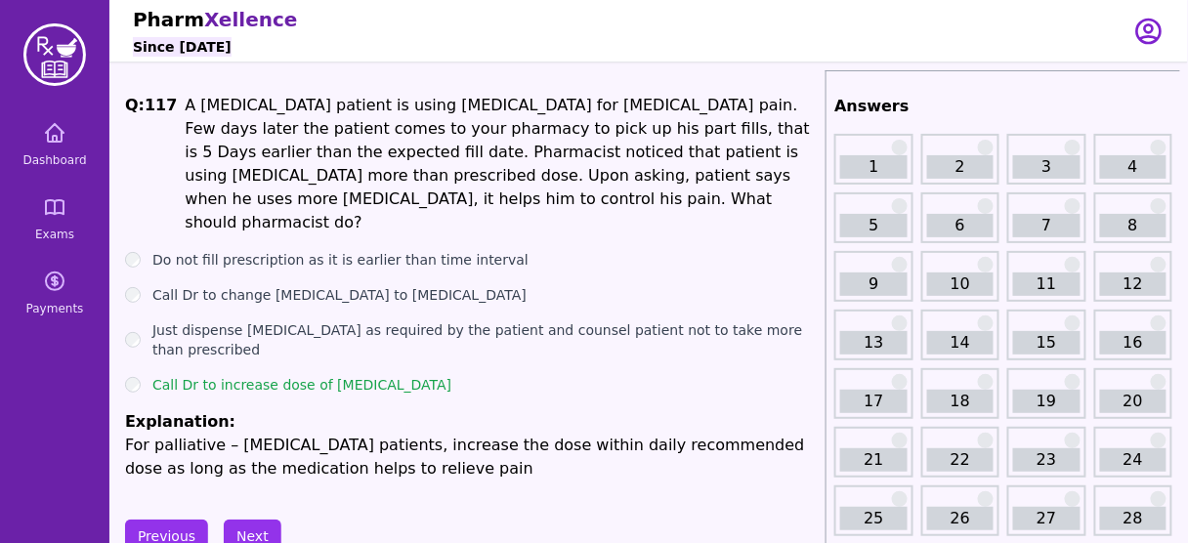
drag, startPoint x: 376, startPoint y: 348, endPoint x: 389, endPoint y: 340, distance: 14.9
click at [378, 375] on label "Call Dr to increase dose of Morphine" at bounding box center [301, 385] width 299 height 20
drag, startPoint x: 389, startPoint y: 340, endPoint x: 159, endPoint y: 327, distance: 230.0
click at [159, 327] on ul "Do not fill prescription as it is earlier than time interval Call Dr to change …" at bounding box center [471, 365] width 693 height 231
drag, startPoint x: 218, startPoint y: 397, endPoint x: 141, endPoint y: 397, distance: 77.2
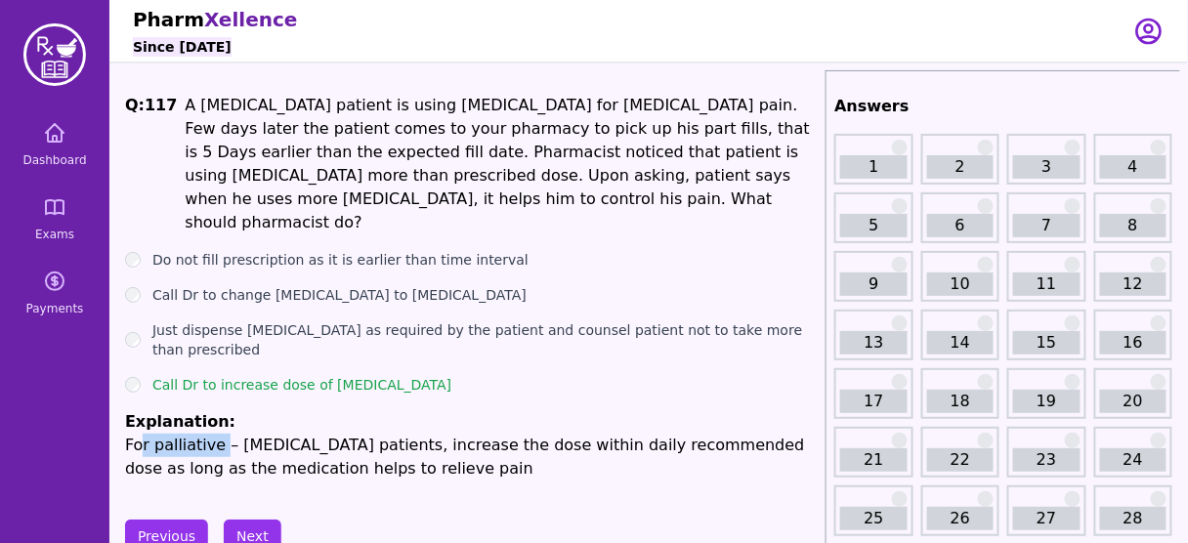
click at [141, 434] on p "For palliative – cancer patients, increase the dose within daily recommended do…" at bounding box center [471, 457] width 693 height 47
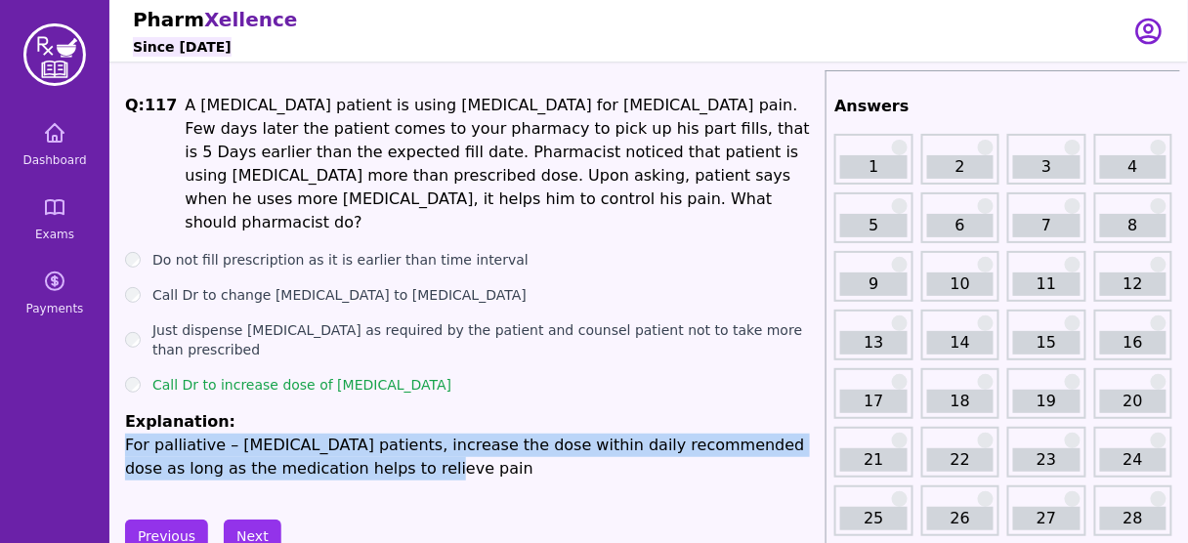
drag, startPoint x: 364, startPoint y: 431, endPoint x: 127, endPoint y: 403, distance: 238.2
click at [127, 434] on p "For palliative – cancer patients, increase the dose within daily recommended do…" at bounding box center [471, 457] width 693 height 47
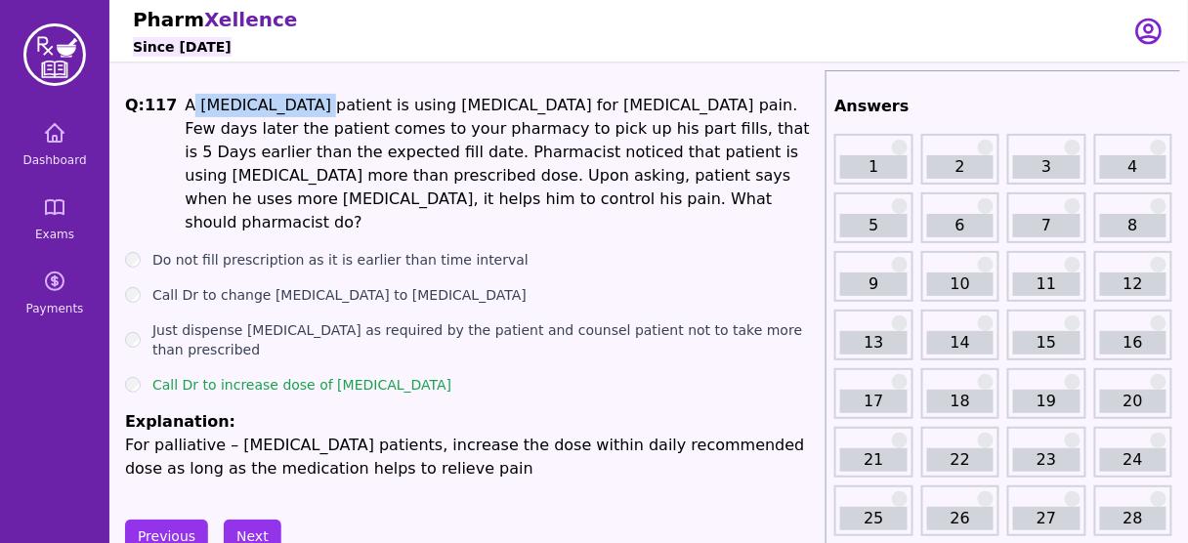
drag, startPoint x: 182, startPoint y: 107, endPoint x: 282, endPoint y: 112, distance: 100.8
click at [282, 112] on li "A palliative care patient is using Morphine for cancer pain. Few days later the…" at bounding box center [501, 164] width 633 height 141
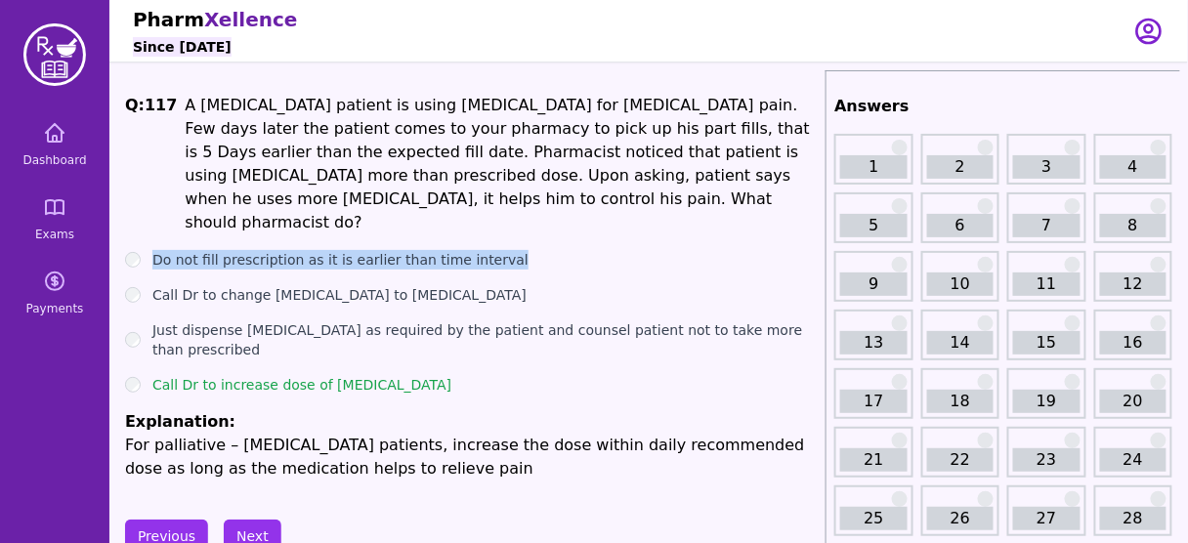
drag, startPoint x: 498, startPoint y: 233, endPoint x: 155, endPoint y: 221, distance: 343.2
click at [155, 221] on div "Q: 117 A palliative care patient is using Morphine for cancer pain. Few days la…" at bounding box center [471, 287] width 693 height 387
click at [257, 324] on ul "Do not fill prescription as it is earlier than time interval Call Dr to change …" at bounding box center [471, 365] width 693 height 231
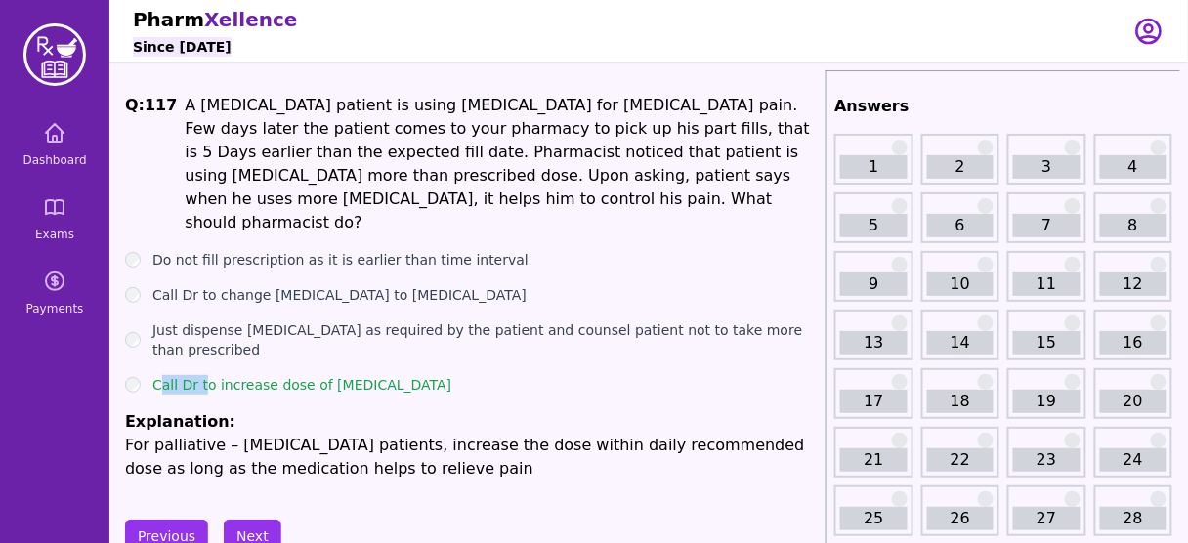
drag, startPoint x: 161, startPoint y: 348, endPoint x: 203, endPoint y: 347, distance: 42.0
click at [203, 375] on label "Call Dr to increase dose of Morphine" at bounding box center [301, 385] width 299 height 20
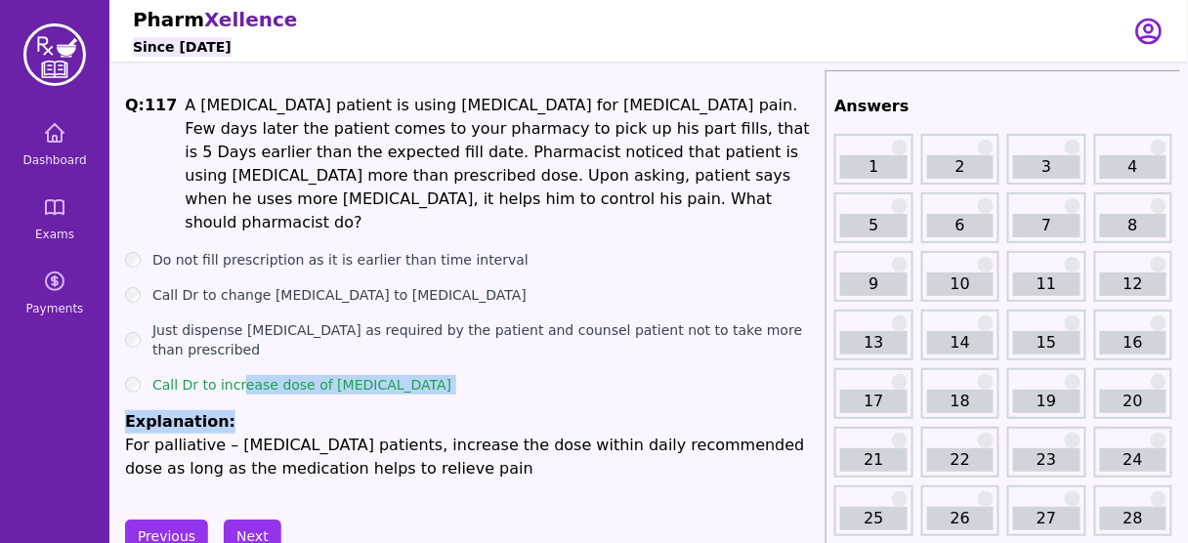
drag, startPoint x: 418, startPoint y: 364, endPoint x: 244, endPoint y: 345, distance: 175.0
click at [242, 345] on ul "Do not fill prescription as it is earlier than time interval Call Dr to change …" at bounding box center [471, 365] width 693 height 231
click at [425, 357] on ul "Do not fill prescription as it is earlier than time interval Call Dr to change …" at bounding box center [471, 365] width 693 height 231
drag, startPoint x: 419, startPoint y: 338, endPoint x: 155, endPoint y: 331, distance: 264.0
click at [155, 375] on div "Call Dr to increase dose of Morphine" at bounding box center [471, 385] width 693 height 20
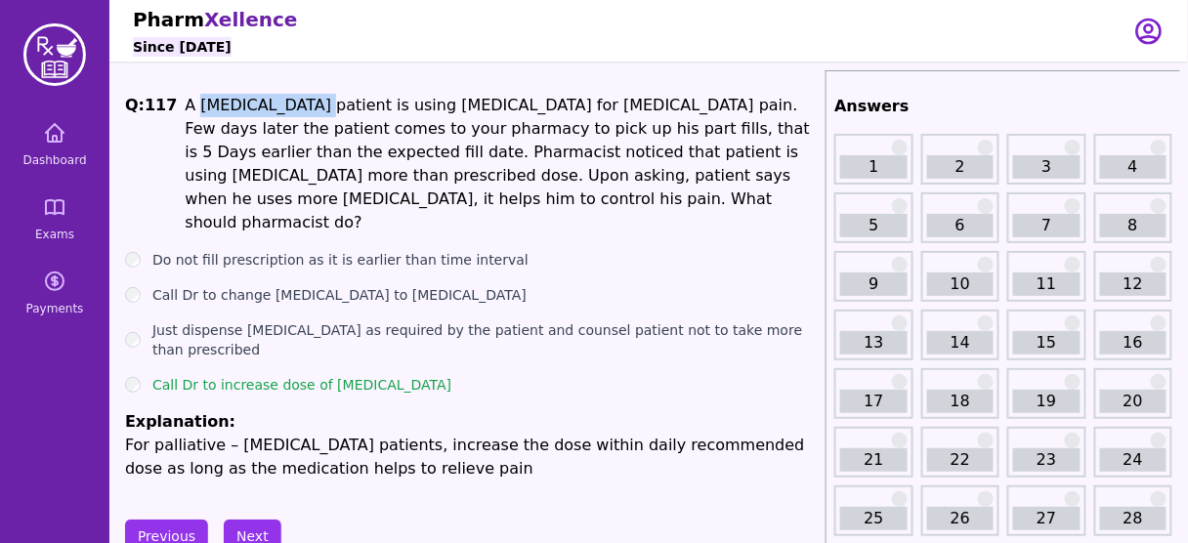
drag, startPoint x: 281, startPoint y: 100, endPoint x: 188, endPoint y: 104, distance: 93.9
click at [188, 104] on li "A palliative care patient is using Morphine for cancer pain. Few days later the…" at bounding box center [501, 164] width 633 height 141
click at [280, 161] on li "A palliative care patient is using Morphine for cancer pain. Few days later the…" at bounding box center [501, 164] width 633 height 141
drag, startPoint x: 281, startPoint y: 100, endPoint x: 183, endPoint y: 112, distance: 99.5
click at [185, 112] on li "A palliative care patient is using Morphine for cancer pain. Few days later the…" at bounding box center [501, 164] width 633 height 141
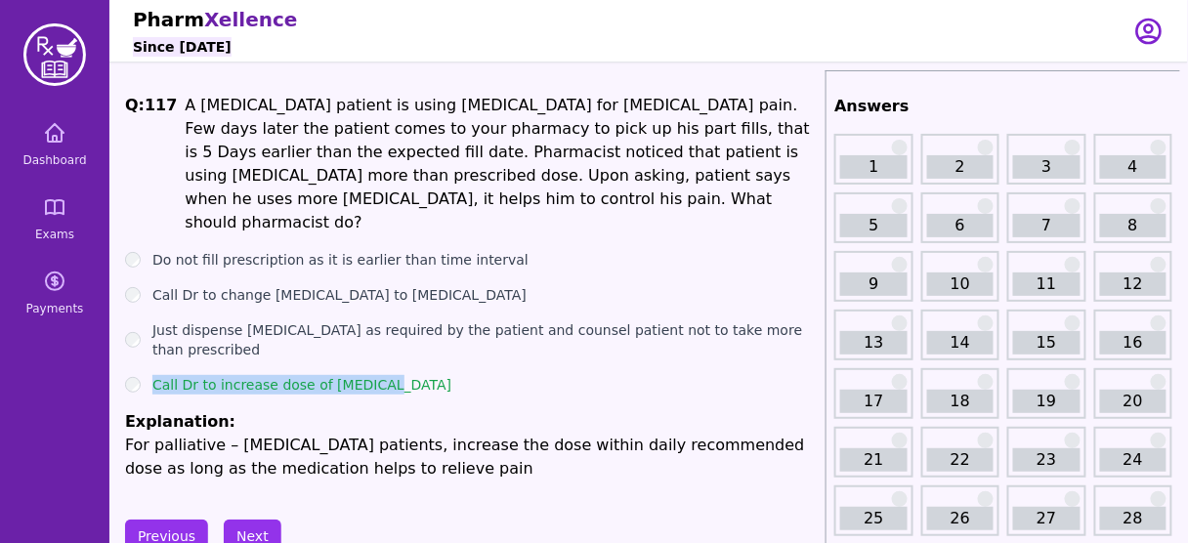
drag, startPoint x: 401, startPoint y: 341, endPoint x: 154, endPoint y: 343, distance: 246.3
click at [154, 375] on div "Call Dr to increase dose of Morphine" at bounding box center [471, 385] width 693 height 20
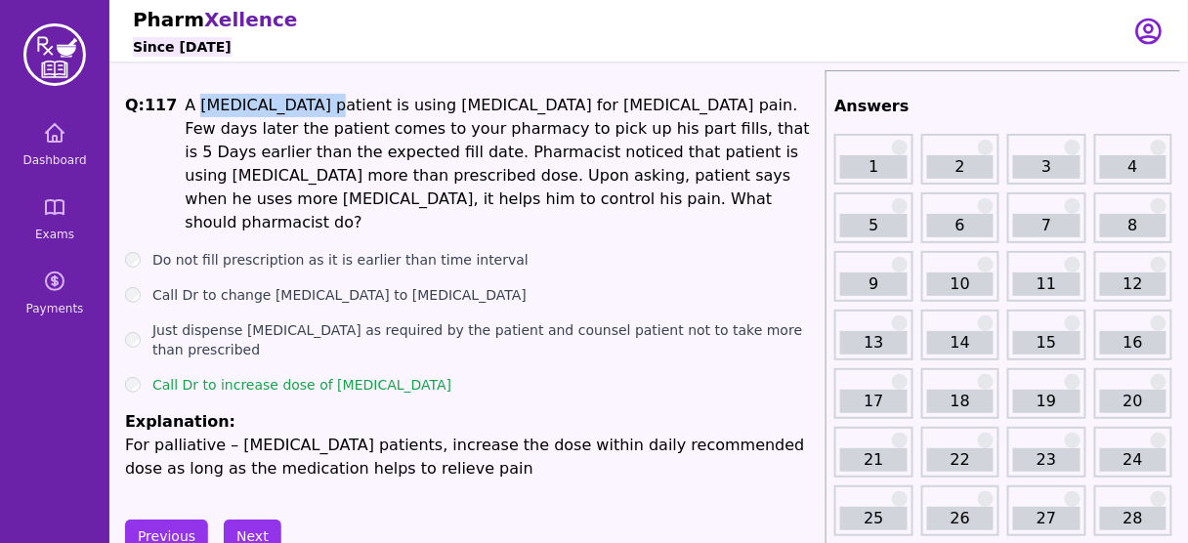
drag, startPoint x: 286, startPoint y: 94, endPoint x: 188, endPoint y: 108, distance: 99.8
click at [188, 108] on li "A palliative care patient is using Morphine for cancer pain. Few days later the…" at bounding box center [501, 164] width 633 height 141
click at [323, 143] on li "A palliative care patient is using Morphine for cancer pain. Few days later the…" at bounding box center [501, 164] width 633 height 141
drag, startPoint x: 287, startPoint y: 110, endPoint x: 191, endPoint y: 104, distance: 97.0
click at [191, 104] on li "A palliative care patient is using Morphine for cancer pain. Few days later the…" at bounding box center [501, 164] width 633 height 141
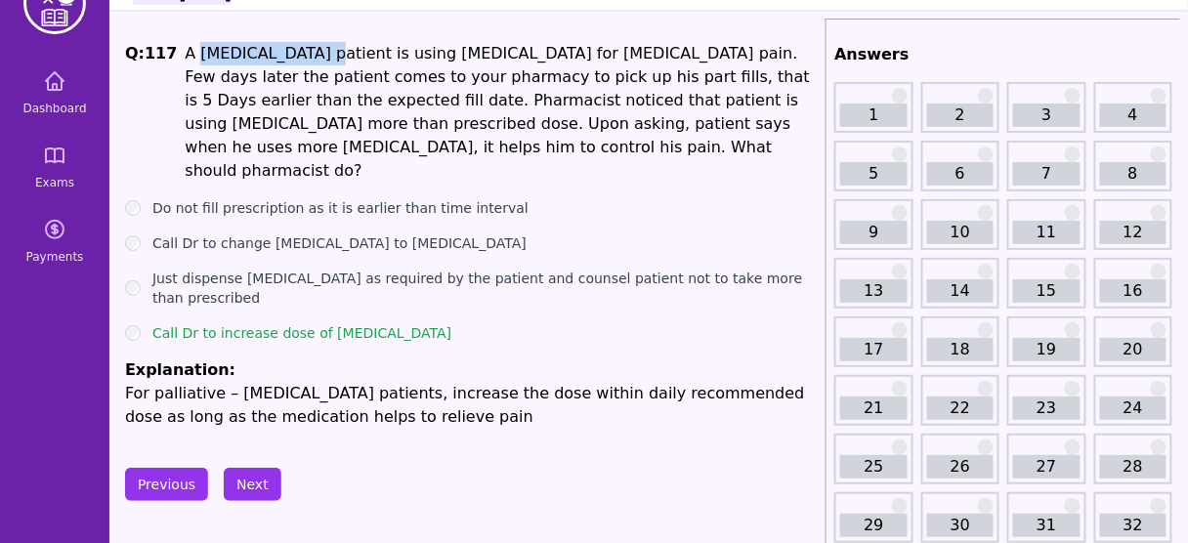
scroll to position [78, 0]
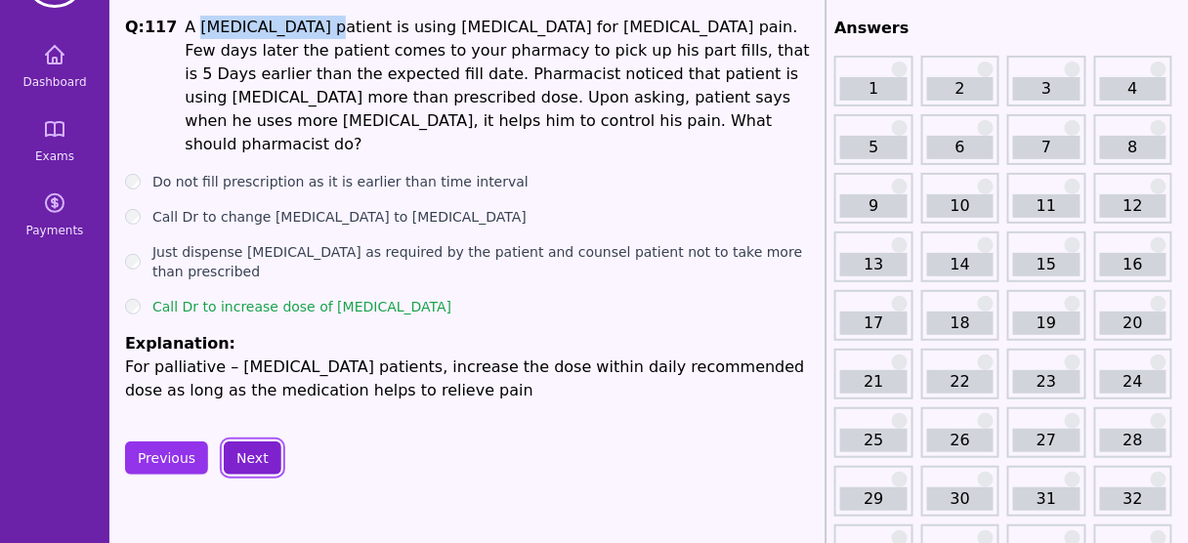
click at [250, 442] on button "Next" at bounding box center [253, 458] width 58 height 33
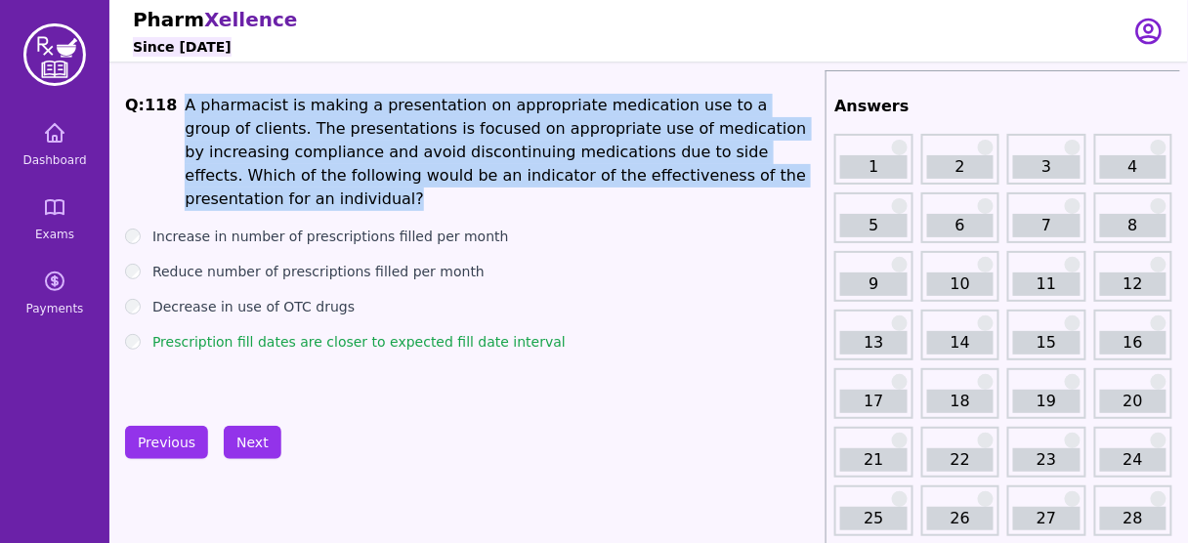
drag, startPoint x: 177, startPoint y: 105, endPoint x: 665, endPoint y: 171, distance: 492.2
click at [665, 171] on li "A pharmacist is making a presentation on appropriate medication use to a group …" at bounding box center [501, 152] width 633 height 117
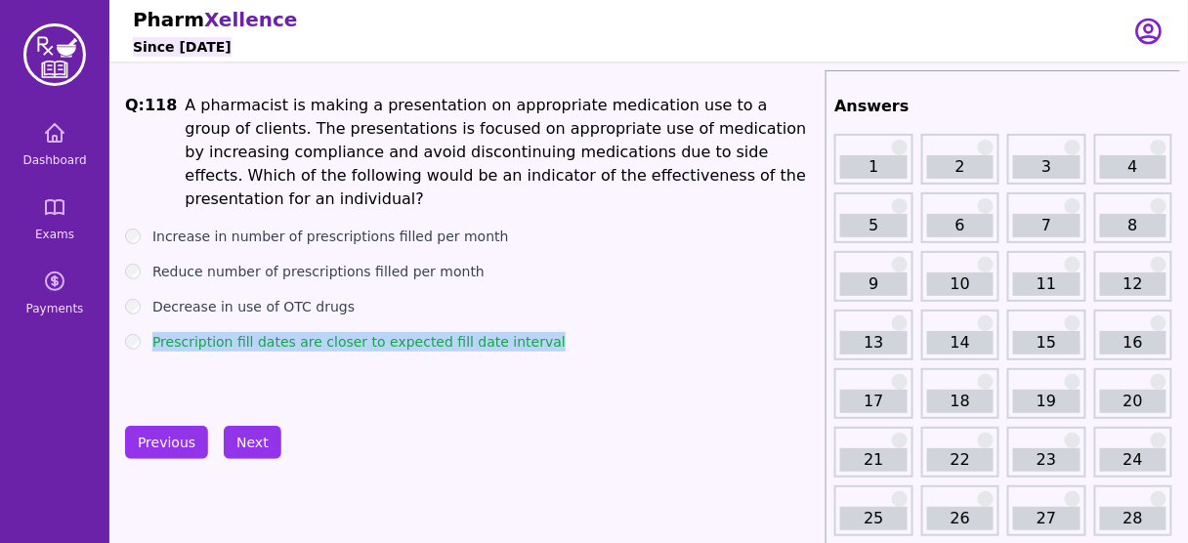
drag, startPoint x: 533, startPoint y: 312, endPoint x: 156, endPoint y: 300, distance: 376.5
click at [156, 300] on ul "Increase in number of prescriptions filled per month Reduce number of prescript…" at bounding box center [471, 289] width 693 height 125
click at [247, 431] on button "Next" at bounding box center [253, 442] width 58 height 33
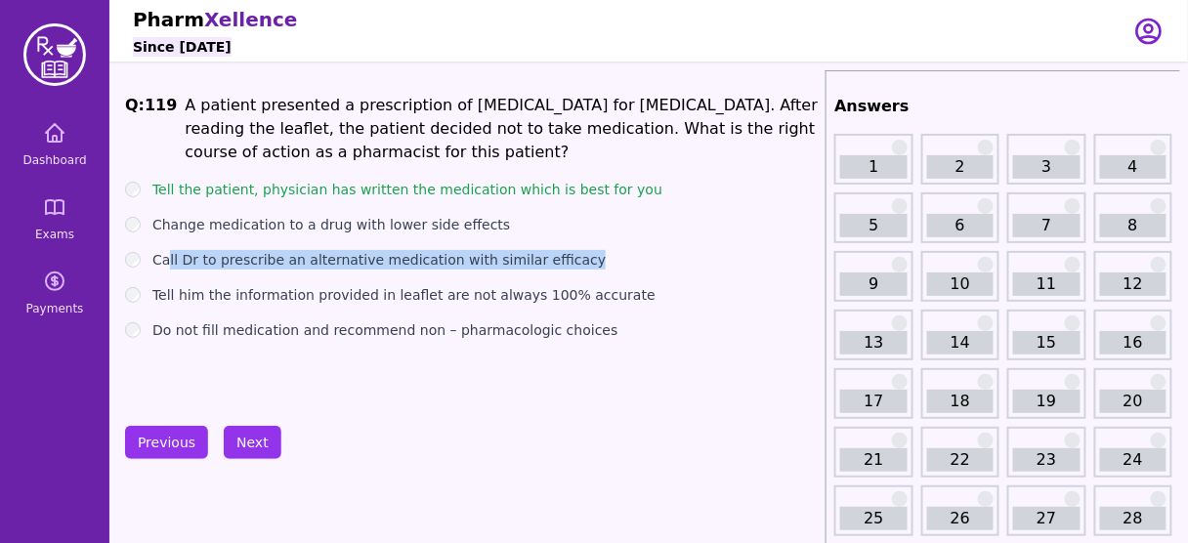
drag, startPoint x: 551, startPoint y: 260, endPoint x: 170, endPoint y: 254, distance: 381.2
click at [167, 259] on div "Call Dr to prescribe an alternative medication with similar efficacy" at bounding box center [471, 260] width 693 height 20
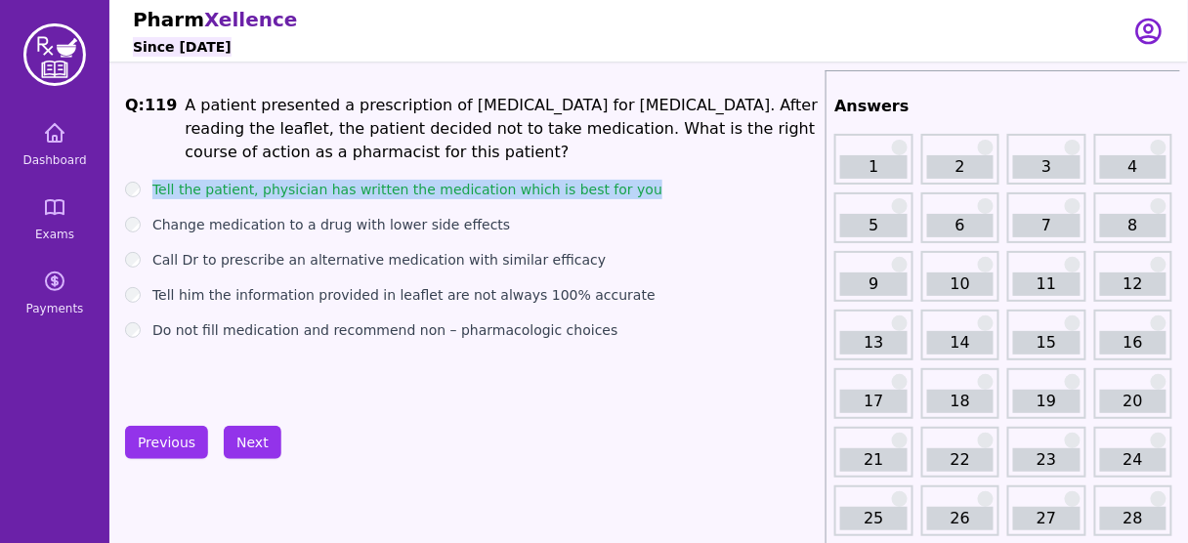
drag, startPoint x: 639, startPoint y: 178, endPoint x: 152, endPoint y: 178, distance: 486.7
click at [152, 178] on div "Q: 119 A patient presented a prescription of Prochlorperazine for nausea and vo…" at bounding box center [471, 240] width 693 height 293
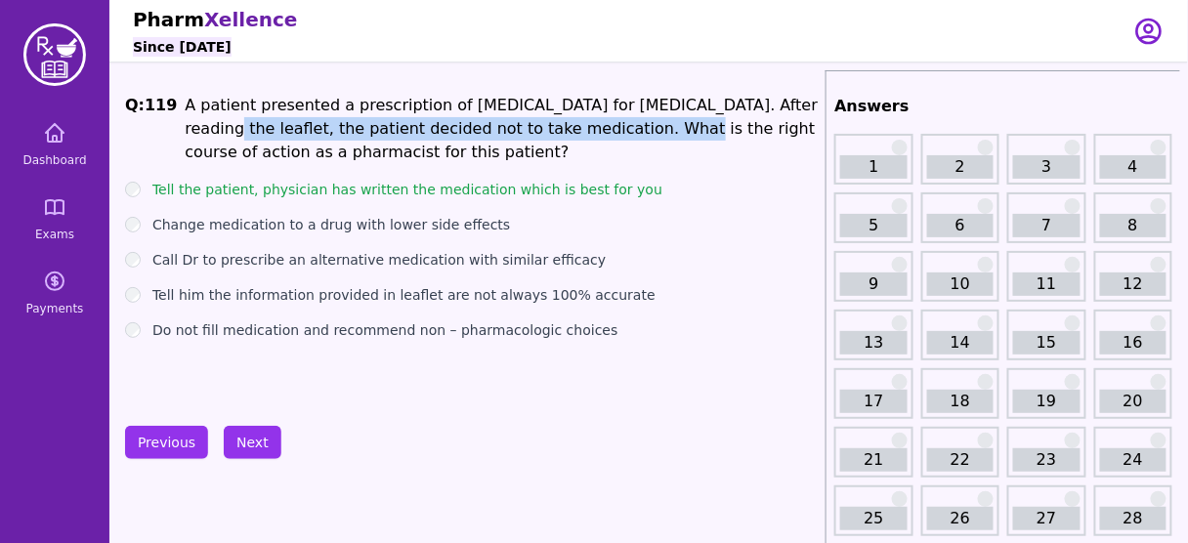
drag, startPoint x: 177, startPoint y: 133, endPoint x: 594, endPoint y: 117, distance: 417.6
click at [594, 117] on li "A patient presented a prescription of Prochlorperazine for nausea and vomiting.…" at bounding box center [501, 129] width 633 height 70
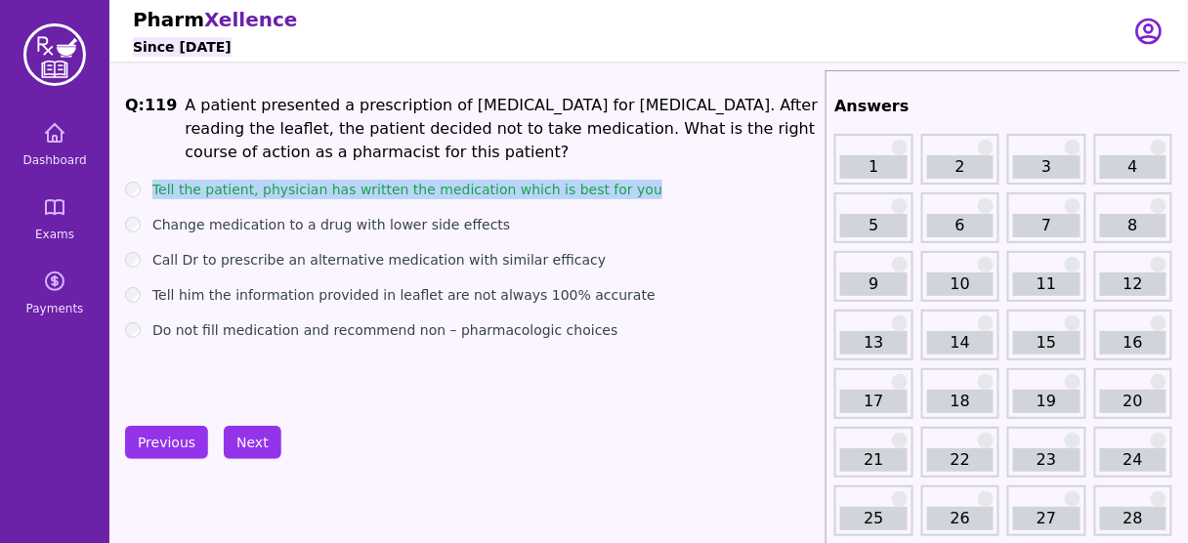
drag, startPoint x: 632, startPoint y: 184, endPoint x: 148, endPoint y: 184, distance: 484.8
click at [148, 184] on div "Tell the patient, physician has written the medication which is best for you" at bounding box center [471, 190] width 693 height 20
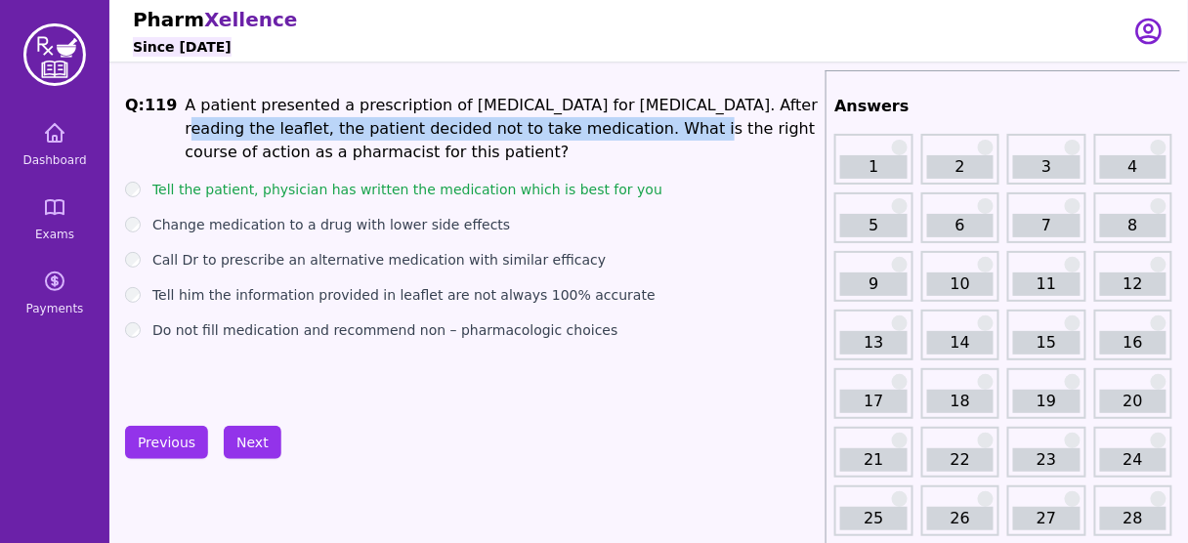
drag, startPoint x: 609, startPoint y: 124, endPoint x: 731, endPoint y: 104, distance: 123.9
click at [731, 104] on li "A patient presented a prescription of Prochlorperazine for nausea and vomiting.…" at bounding box center [501, 129] width 633 height 70
drag, startPoint x: 354, startPoint y: 148, endPoint x: 443, endPoint y: 153, distance: 89.1
click at [443, 153] on li "A patient presented a prescription of Prochlorperazine for nausea and vomiting.…" at bounding box center [501, 129] width 633 height 70
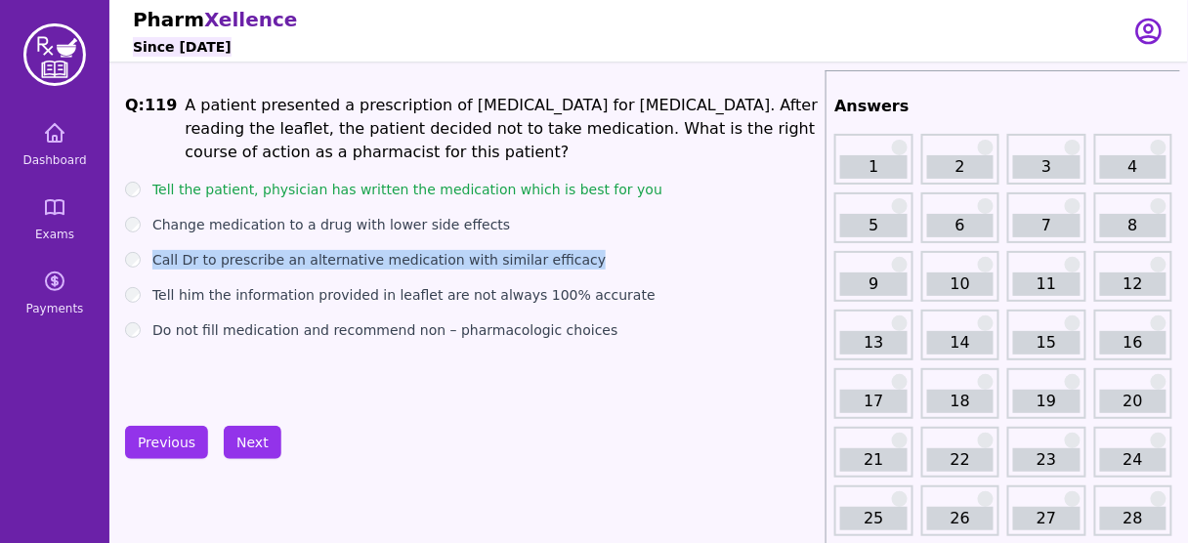
drag, startPoint x: 564, startPoint y: 260, endPoint x: 183, endPoint y: 248, distance: 381.3
click at [148, 252] on div "Call Dr to prescribe an alternative medication with similar efficacy" at bounding box center [471, 260] width 693 height 20
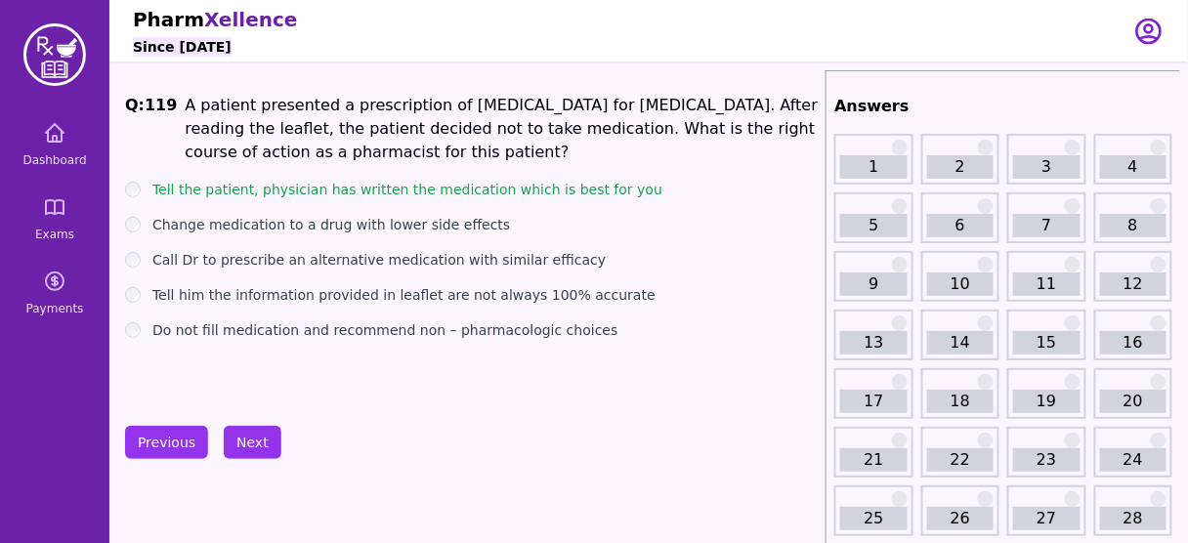
click at [545, 383] on div "Q: 119 A patient presented a prescription of Prochlorperazine for nausea and vo…" at bounding box center [471, 240] width 693 height 293
click at [267, 430] on button "Next" at bounding box center [253, 442] width 58 height 33
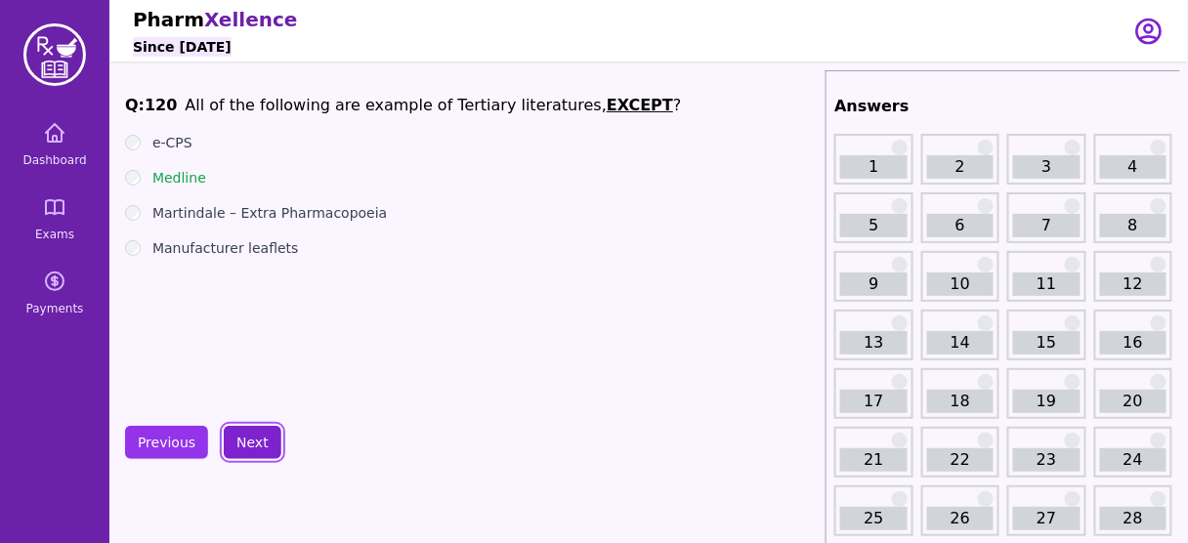
click at [262, 430] on button "Next" at bounding box center [253, 442] width 58 height 33
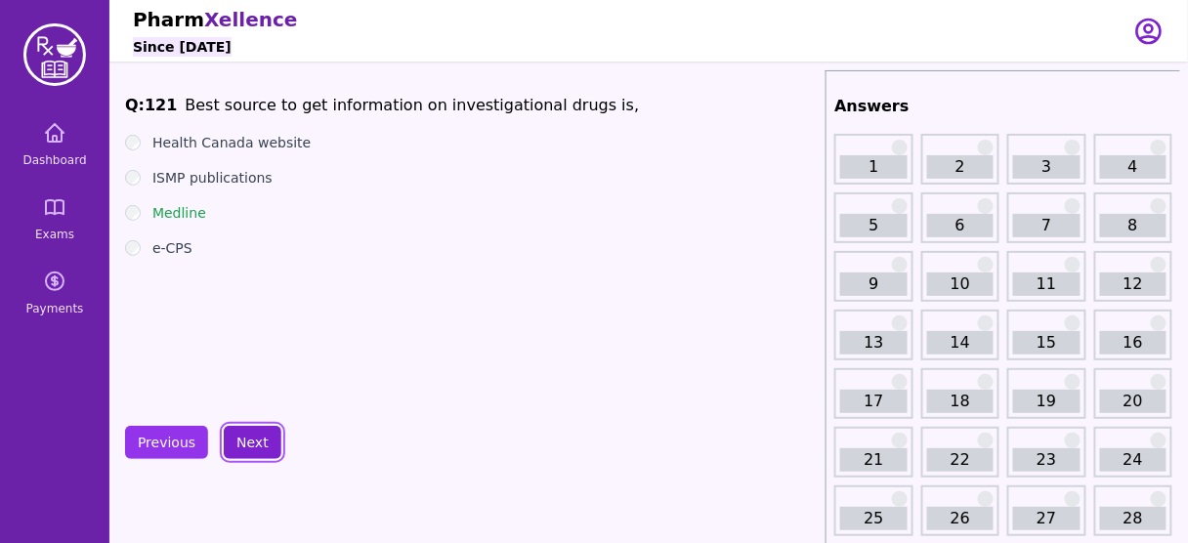
click at [262, 430] on button "Next" at bounding box center [253, 442] width 58 height 33
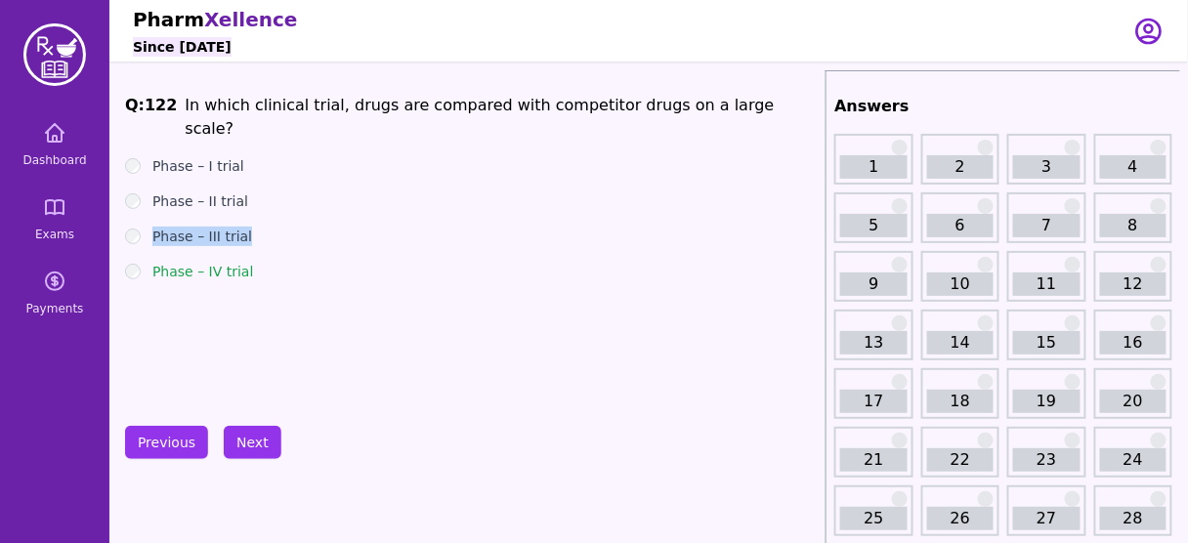
drag, startPoint x: 250, startPoint y: 213, endPoint x: 154, endPoint y: 214, distance: 95.8
click at [154, 227] on div "Phase – III trial" at bounding box center [471, 237] width 693 height 20
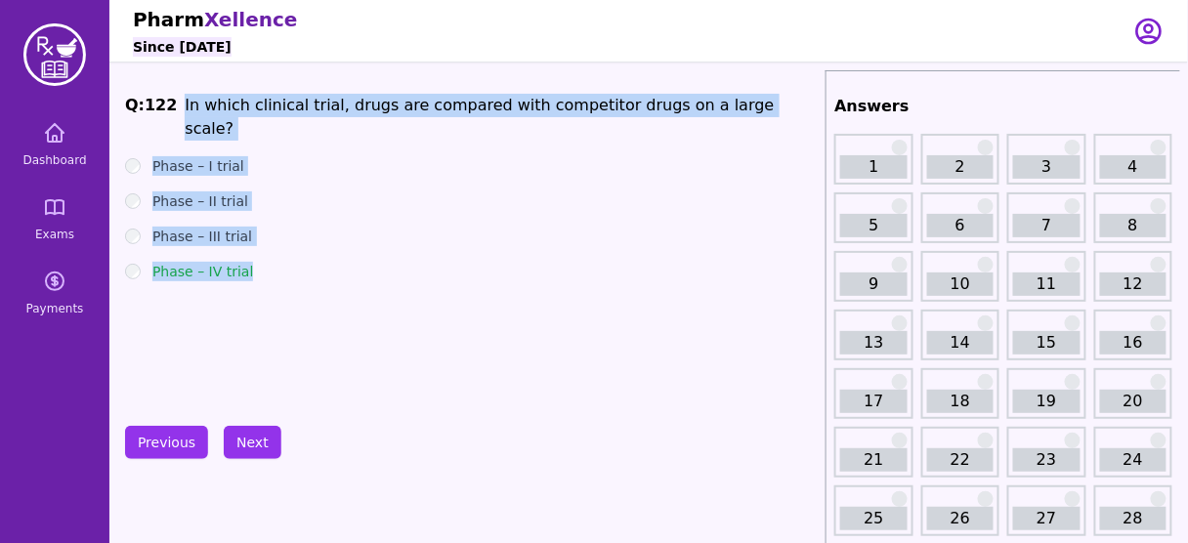
drag, startPoint x: 236, startPoint y: 236, endPoint x: 168, endPoint y: 106, distance: 146.4
click at [168, 106] on div "Q: 122 In which clinical trial, drugs are compared with competitor drugs on a l…" at bounding box center [471, 240] width 693 height 293
copy div "In which clinical trial, drugs are compared with competitor drugs on a large sc…"
click at [507, 319] on div "Q: 122 In which clinical trial, drugs are compared with competitor drugs on a l…" at bounding box center [471, 240] width 693 height 293
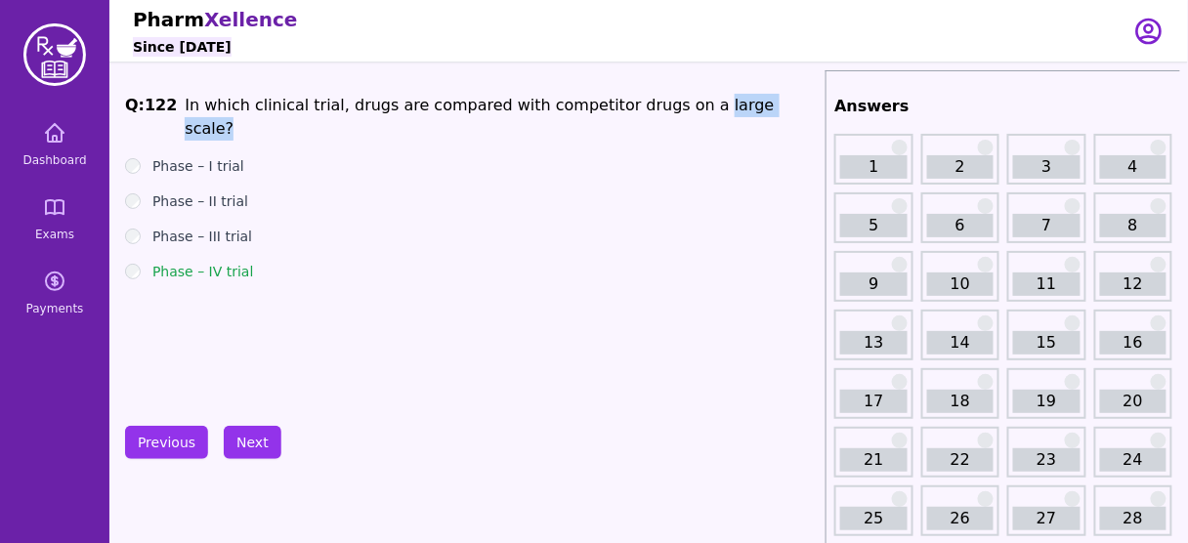
drag, startPoint x: 742, startPoint y: 96, endPoint x: 656, endPoint y: 101, distance: 86.1
click at [656, 101] on span "Q: 122 In which clinical trial, drugs are compared with competitor drugs on a l…" at bounding box center [471, 117] width 693 height 47
click at [146, 262] on div "Phase – IV trial" at bounding box center [471, 272] width 693 height 20
click at [261, 437] on button "Next" at bounding box center [253, 442] width 58 height 33
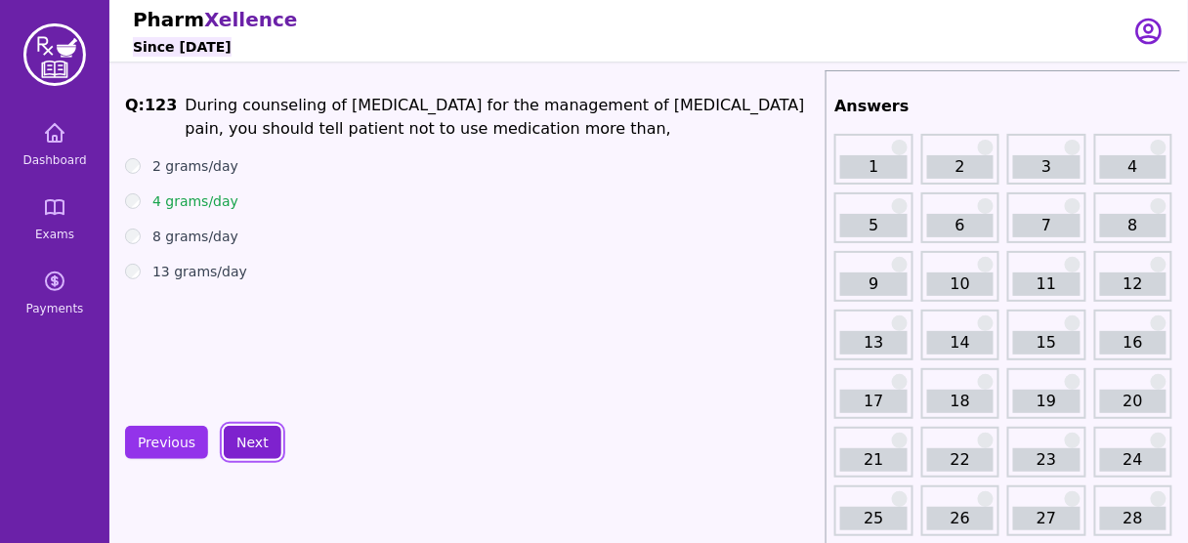
click at [265, 434] on button "Next" at bounding box center [253, 442] width 58 height 33
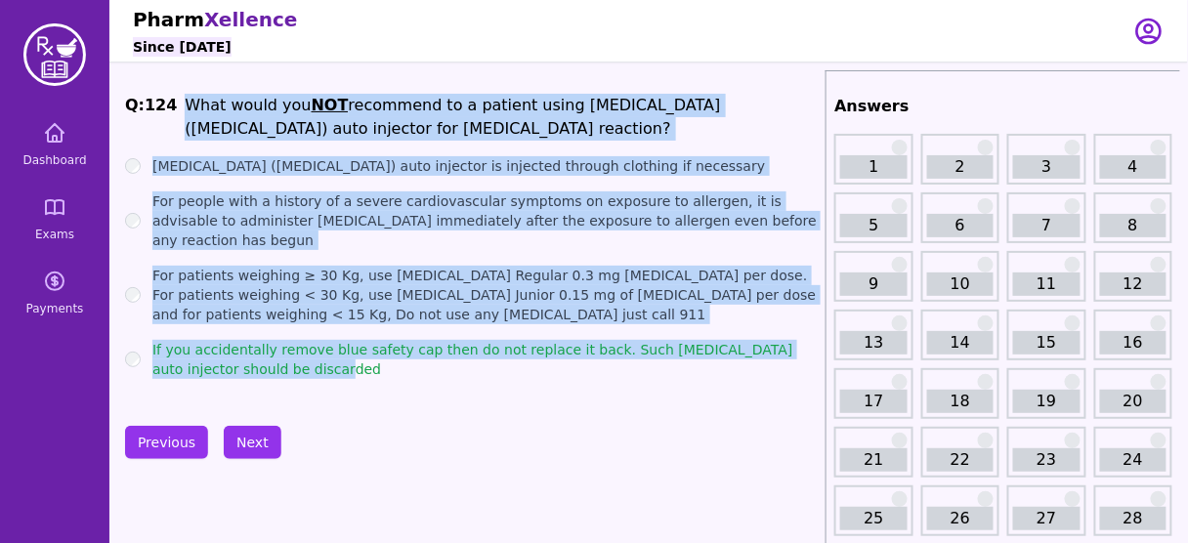
drag, startPoint x: 298, startPoint y: 361, endPoint x: 171, endPoint y: 108, distance: 283.2
click at [171, 108] on div "Q: 124 What would you NOT recommend to a patient using Epipen (Epinephrine) aut…" at bounding box center [471, 240] width 693 height 293
copy div "What would you NOT recommend to a patient using Epipen (Epinephrine) auto injec…"
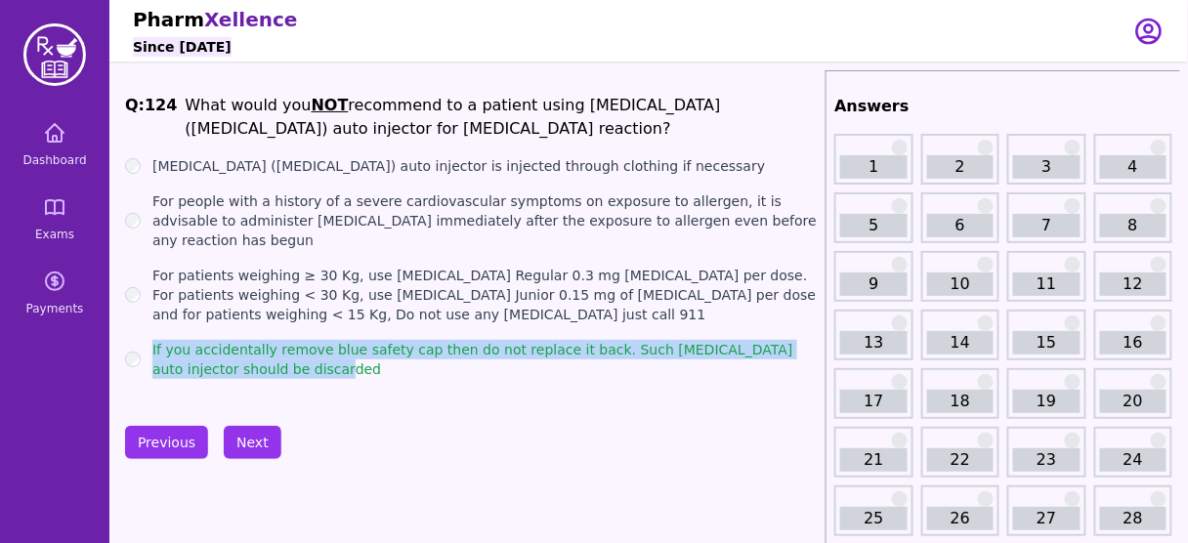
drag, startPoint x: 152, startPoint y: 334, endPoint x: 302, endPoint y: 359, distance: 151.5
click at [302, 359] on label "If you accidentally remove blue safety cap then do not replace it back. Such Ep…" at bounding box center [485, 359] width 666 height 39
click at [279, 354] on label "If you accidentally remove blue safety cap then do not replace it back. Such Ep…" at bounding box center [485, 359] width 666 height 39
drag, startPoint x: 293, startPoint y: 345, endPoint x: 139, endPoint y: 321, distance: 156.3
click at [139, 340] on div "If you accidentally remove blue safety cap then do not replace it back. Such Ep…" at bounding box center [471, 359] width 693 height 39
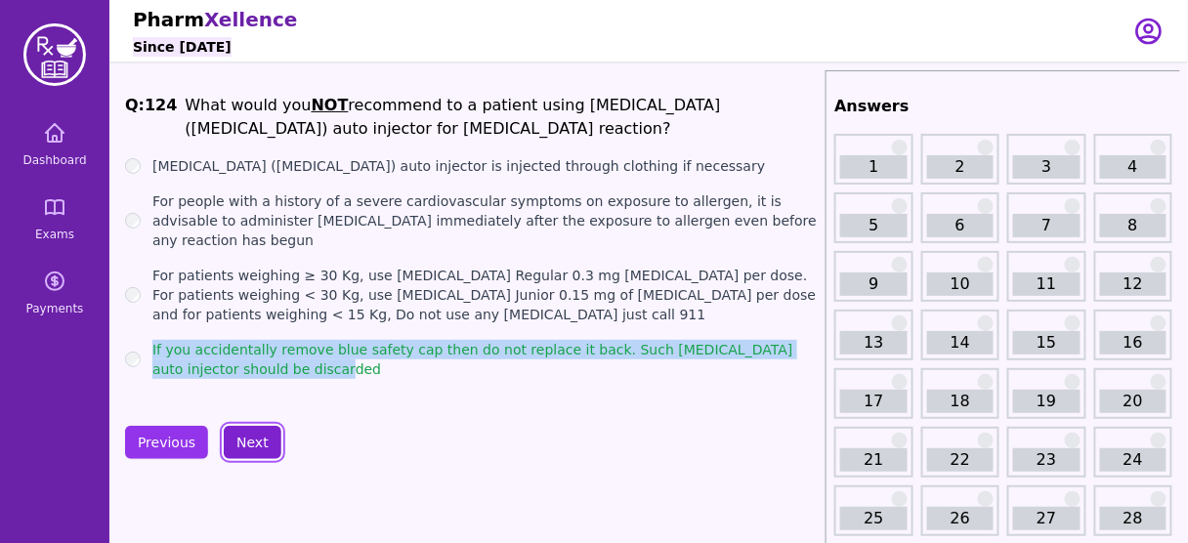
click at [258, 445] on button "Next" at bounding box center [253, 442] width 58 height 33
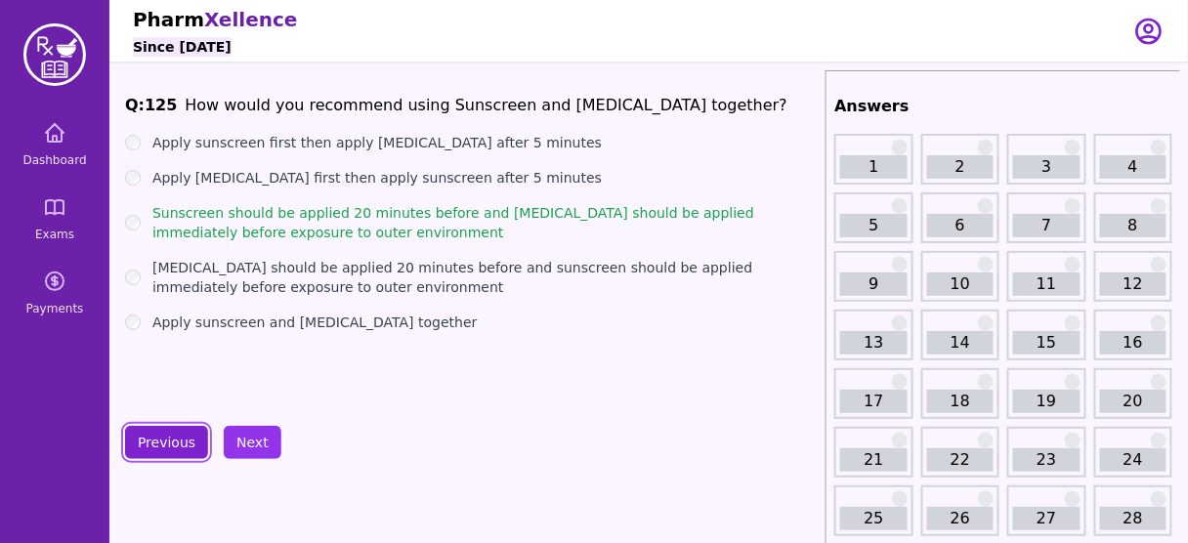
click at [174, 441] on button "Previous" at bounding box center [166, 442] width 83 height 33
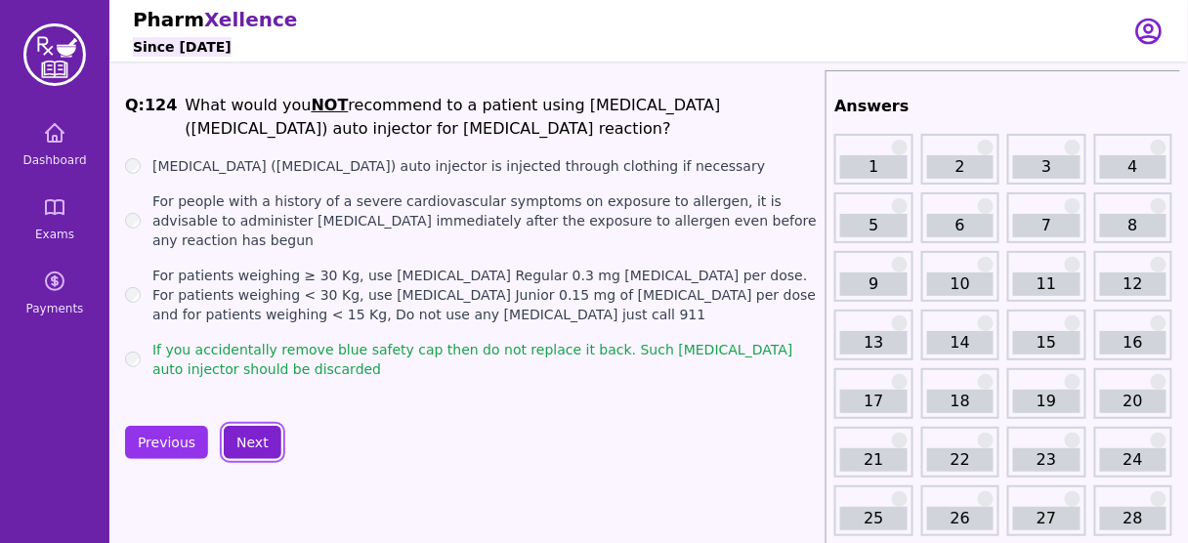
click at [259, 439] on button "Next" at bounding box center [253, 442] width 58 height 33
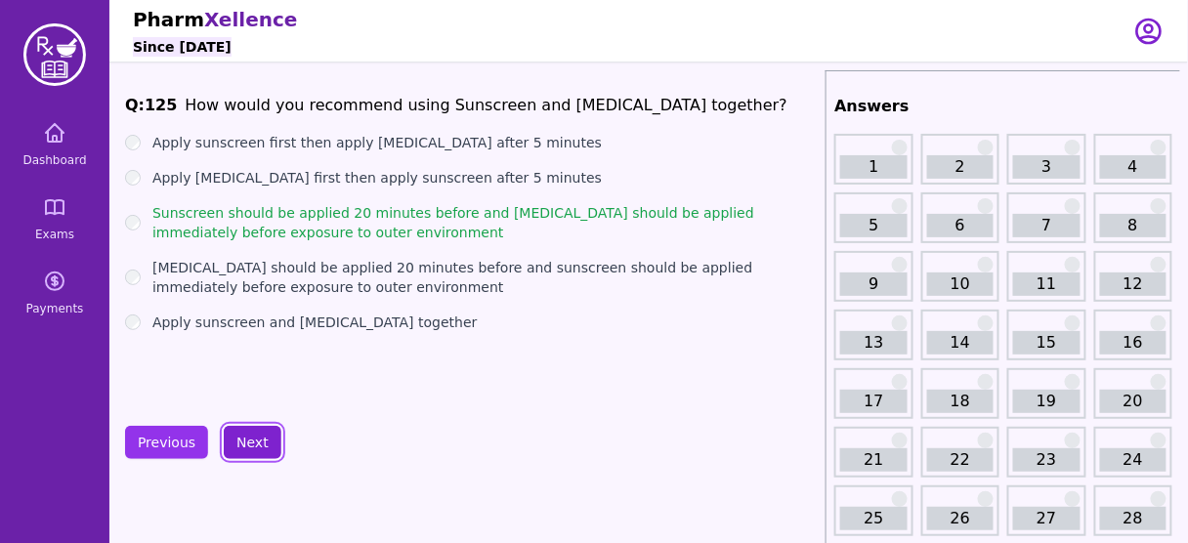
click at [249, 433] on button "Next" at bounding box center [253, 442] width 58 height 33
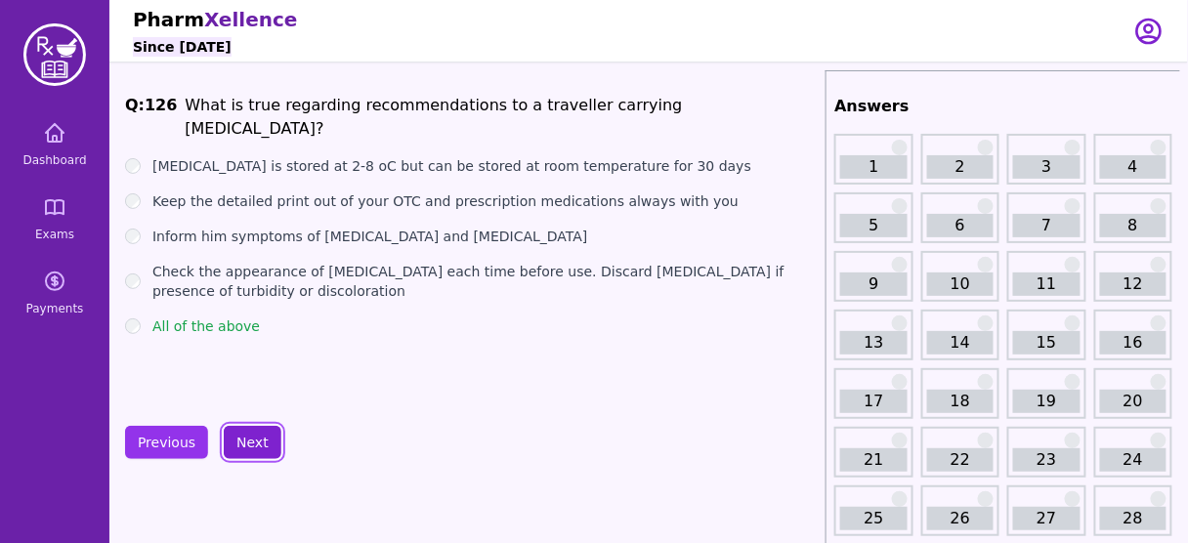
click at [249, 433] on button "Next" at bounding box center [253, 442] width 58 height 33
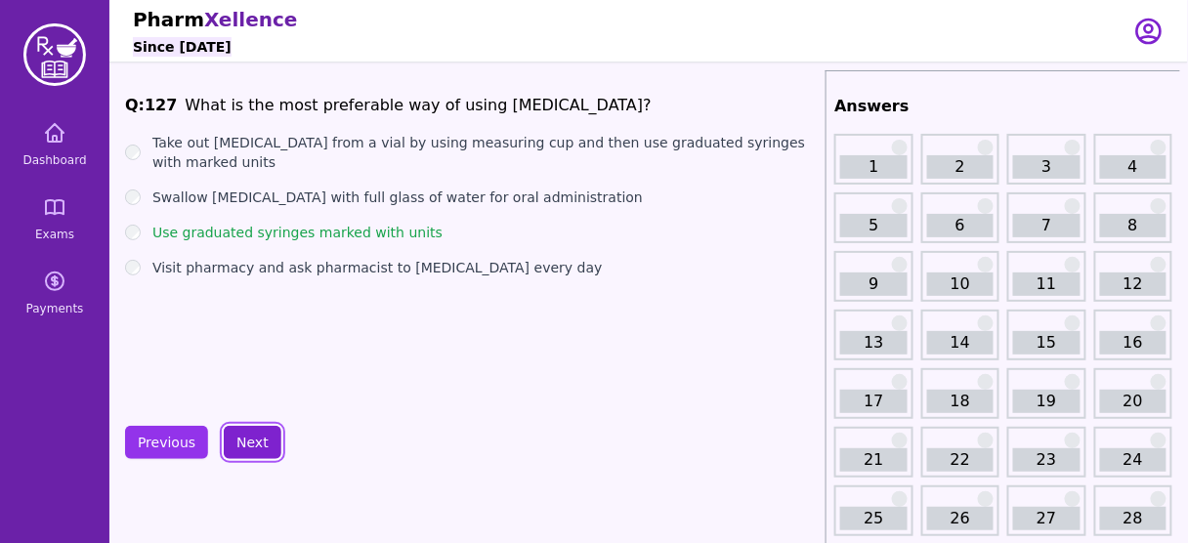
click at [249, 433] on button "Next" at bounding box center [253, 442] width 58 height 33
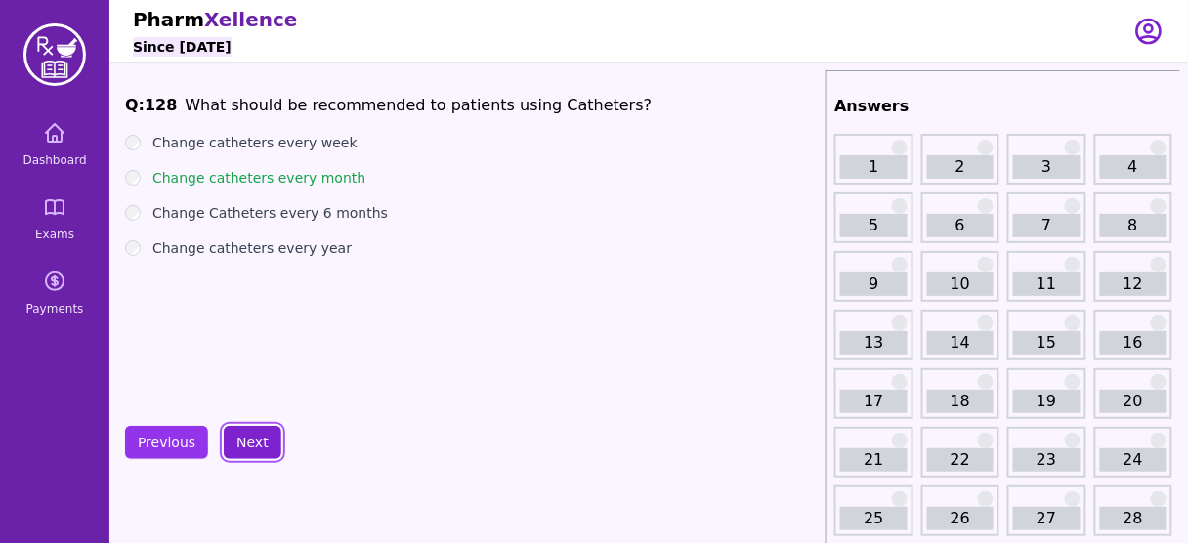
click at [261, 437] on button "Next" at bounding box center [253, 442] width 58 height 33
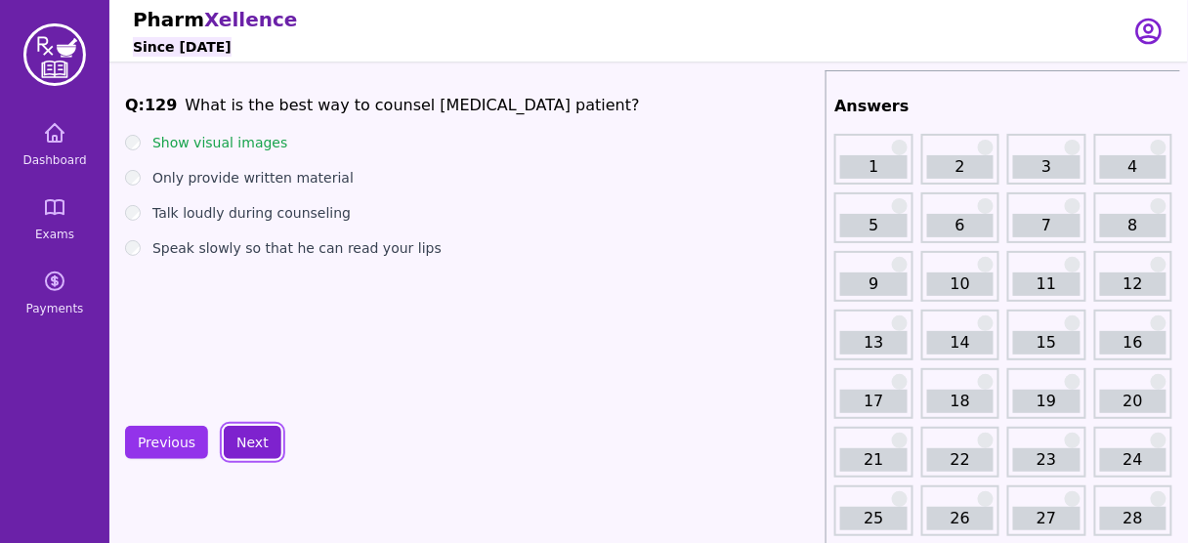
click at [255, 433] on button "Next" at bounding box center [253, 442] width 58 height 33
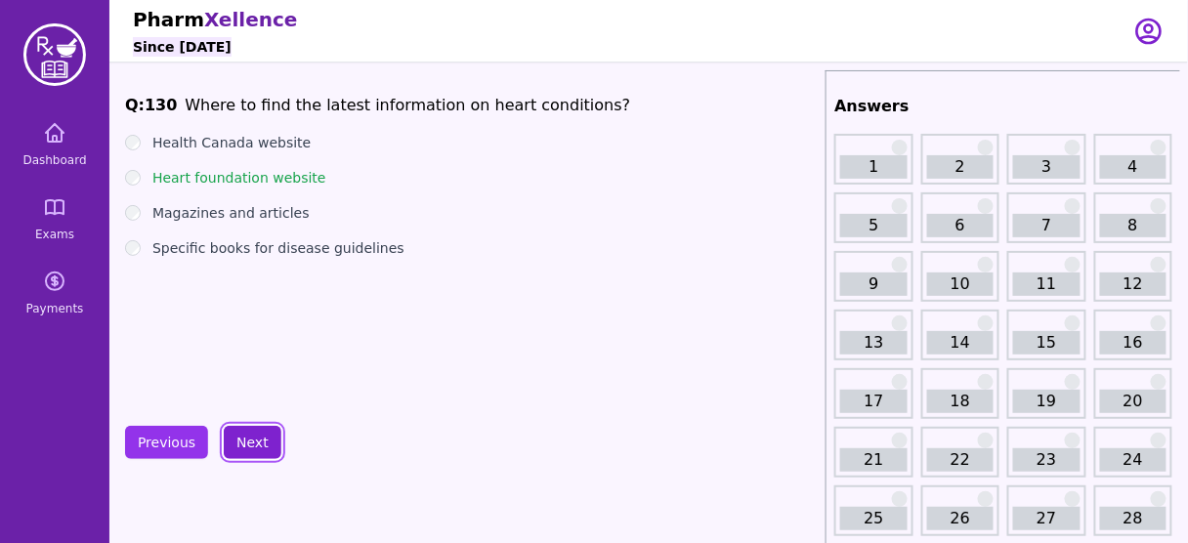
click at [255, 433] on button "Next" at bounding box center [253, 442] width 58 height 33
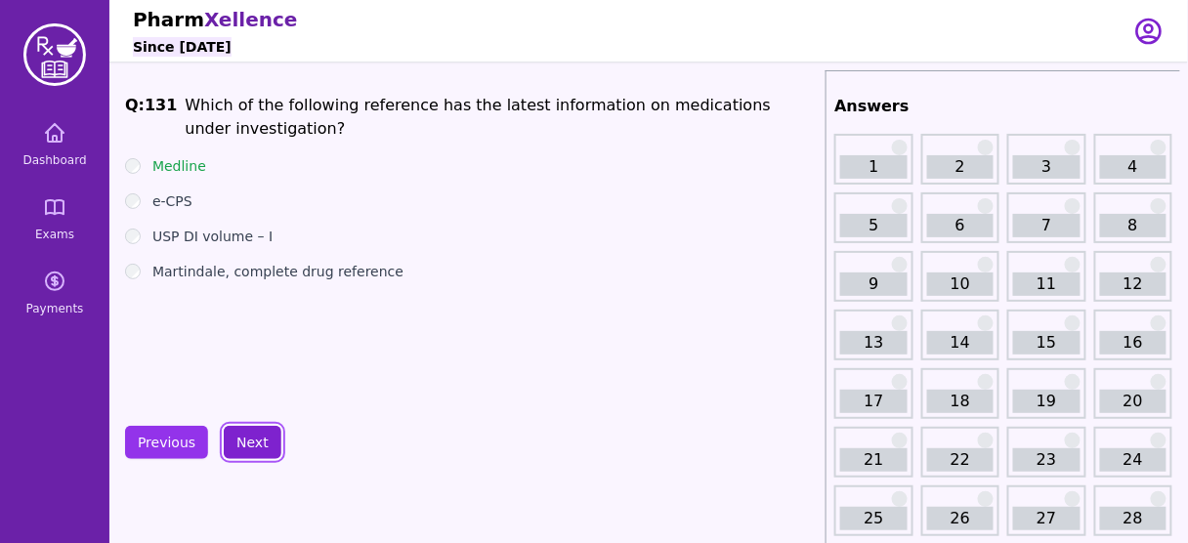
click at [255, 433] on button "Next" at bounding box center [253, 442] width 58 height 33
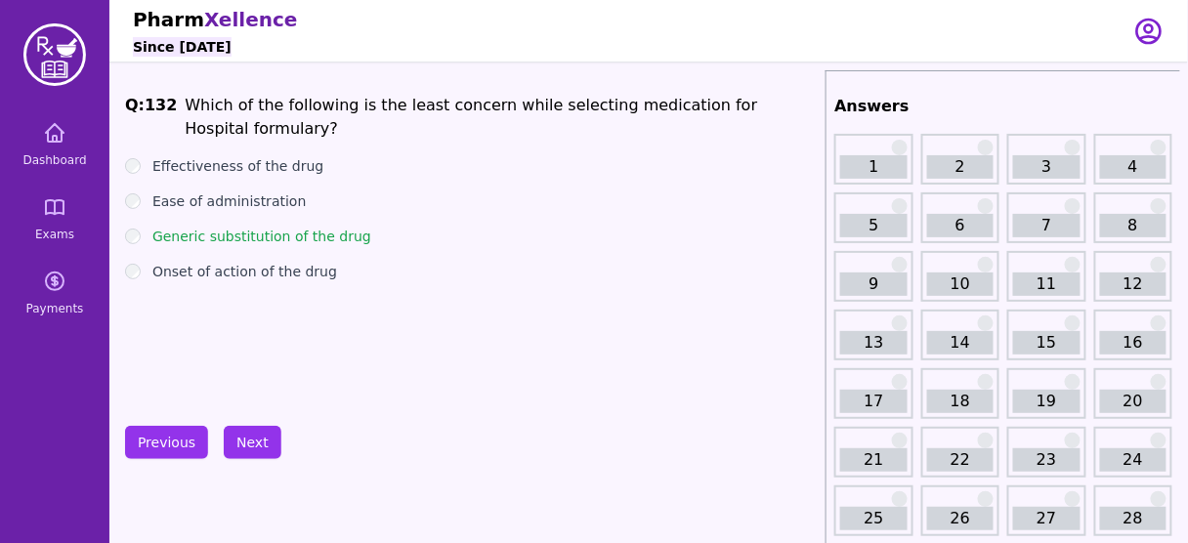
drag, startPoint x: 306, startPoint y: 198, endPoint x: 156, endPoint y: 213, distance: 150.2
click at [156, 213] on ul "Effectiveness of the drug Ease of administration Generic substitution of the dr…" at bounding box center [471, 218] width 693 height 125
click at [362, 368] on div "Q: 132 Which of the following is the least concern while selecting medication f…" at bounding box center [471, 240] width 693 height 293
drag, startPoint x: 319, startPoint y: 234, endPoint x: 147, endPoint y: 234, distance: 172.0
click at [147, 234] on div "Generic substitution of the drug" at bounding box center [471, 237] width 693 height 20
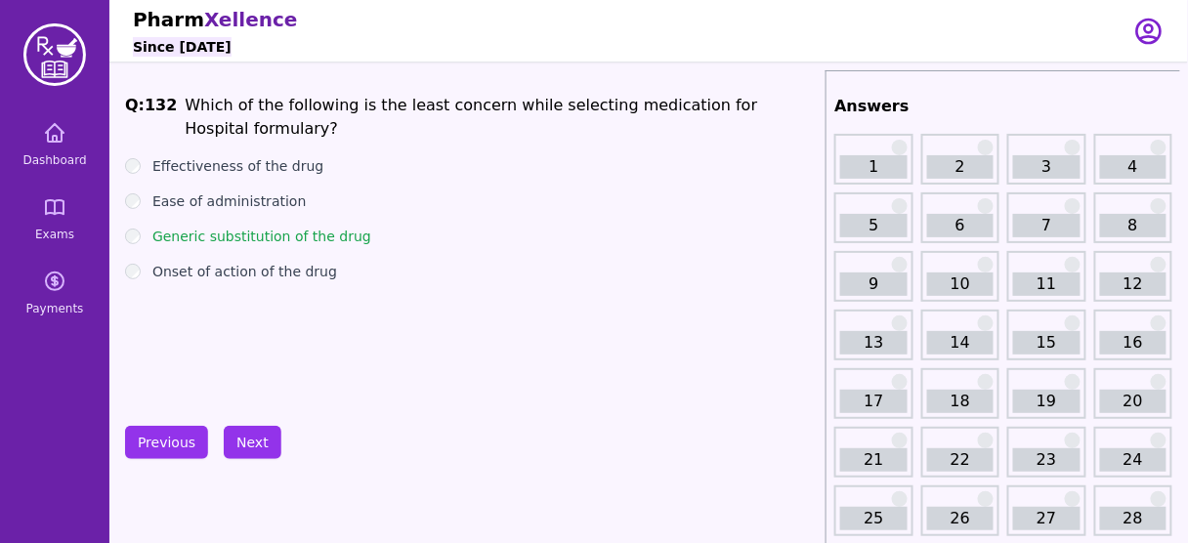
click at [313, 300] on div "Q: 132 Which of the following is the least concern while selecting medication f…" at bounding box center [471, 240] width 693 height 293
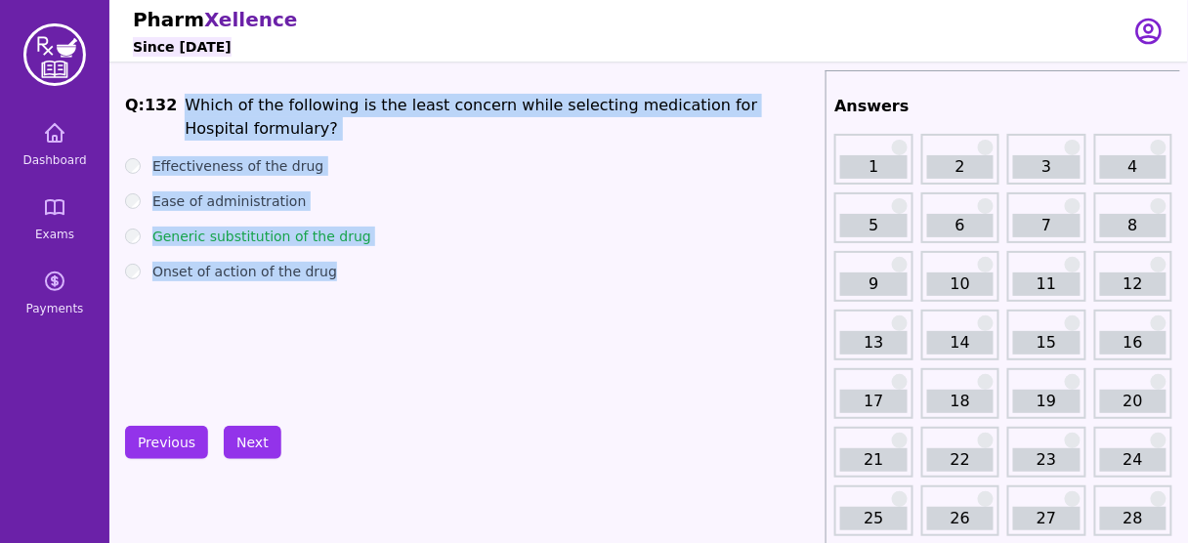
drag, startPoint x: 179, startPoint y: 104, endPoint x: 366, endPoint y: 274, distance: 252.5
click at [366, 274] on div "Q: 132 Which of the following is the least concern while selecting medication f…" at bounding box center [471, 240] width 693 height 293
copy div "Which of the following is the least concern while selecting medication for Hosp…"
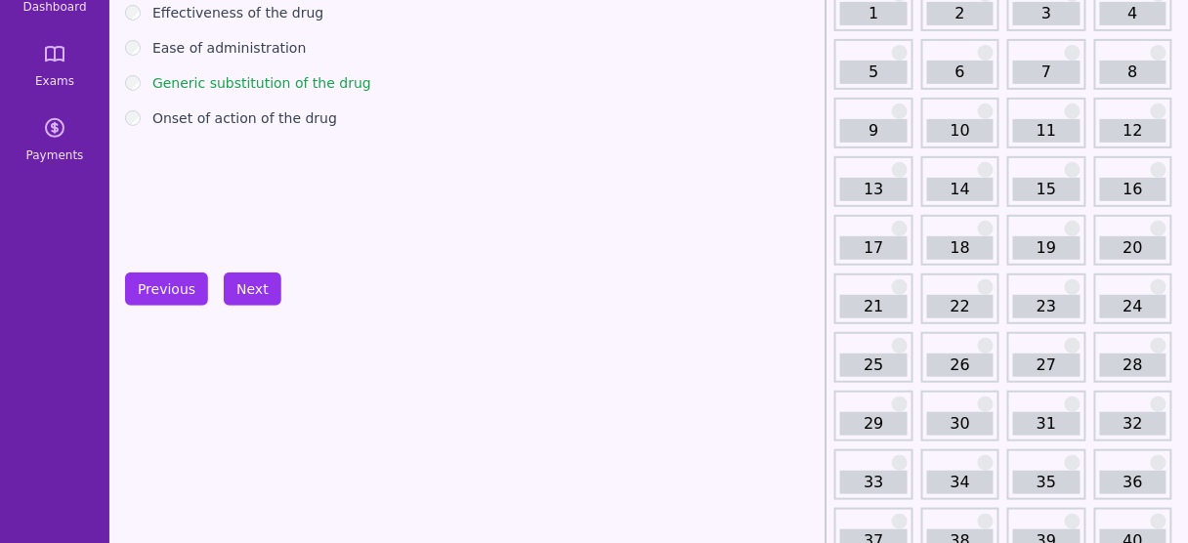
scroll to position [156, 0]
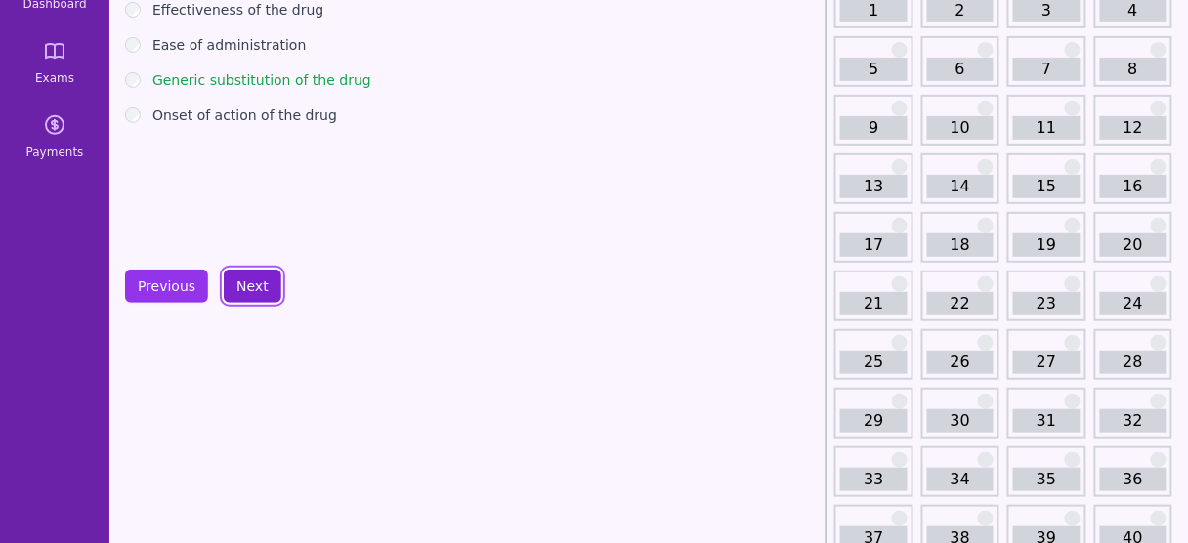
click at [253, 274] on button "Next" at bounding box center [253, 286] width 58 height 33
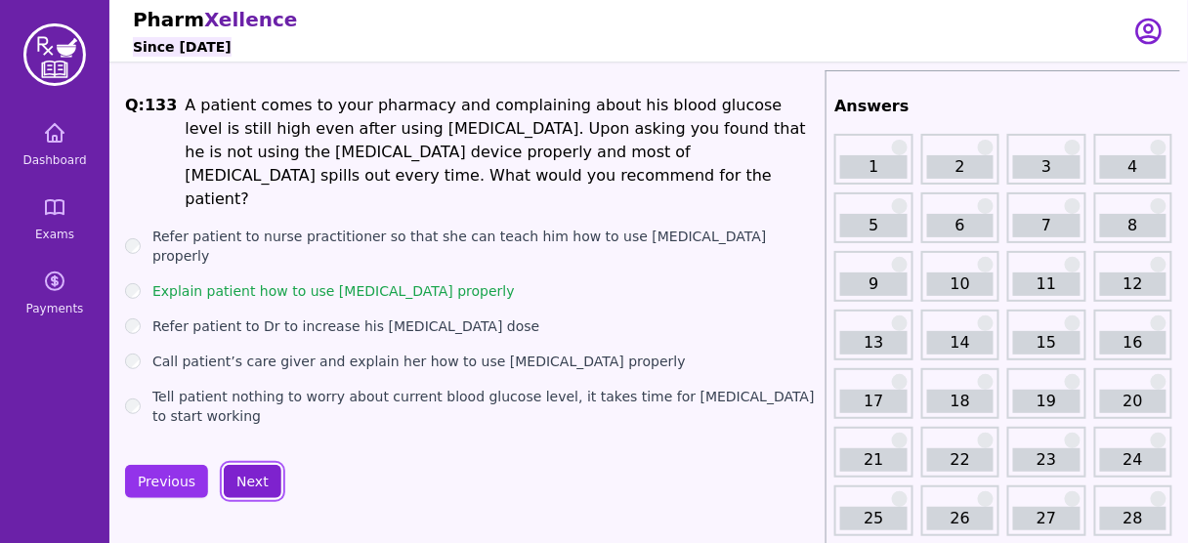
click at [236, 465] on button "Next" at bounding box center [253, 481] width 58 height 33
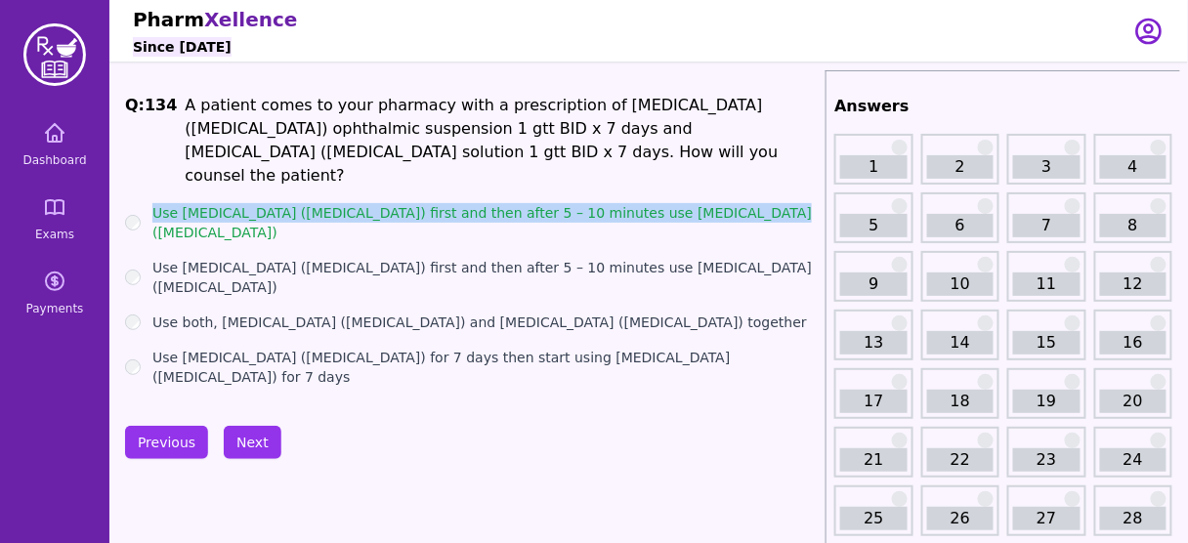
drag, startPoint x: 744, startPoint y: 182, endPoint x: 146, endPoint y: 192, distance: 598.2
click at [146, 203] on div "Use Vigamox (Moxifloxacin) first and then after 5 – 10 minutes use Maxidex (Dex…" at bounding box center [471, 222] width 693 height 39
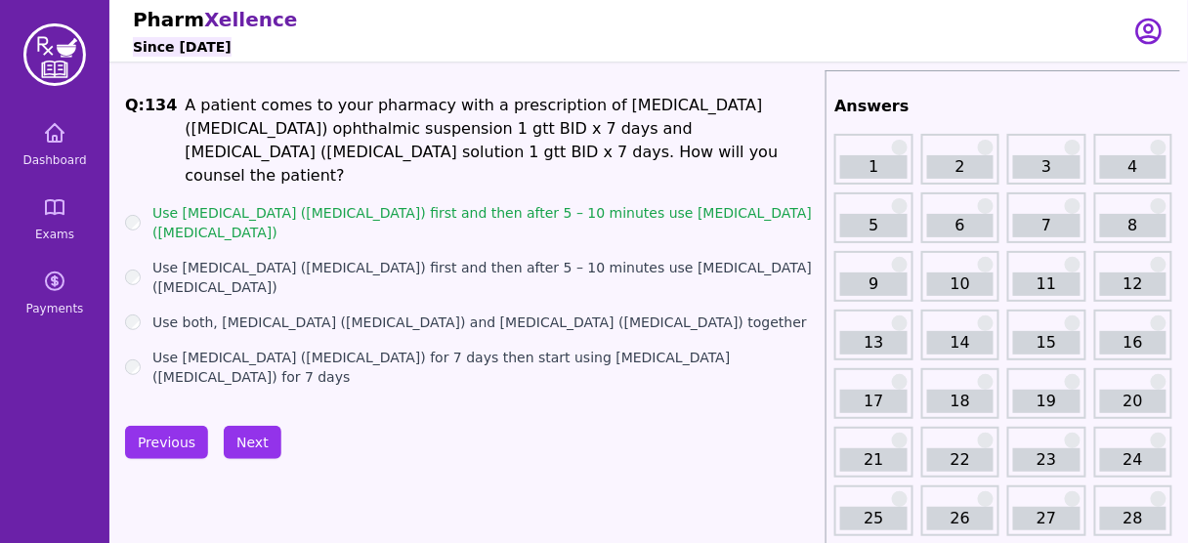
click at [403, 355] on div "Q: 134 A patient comes to your pharmacy with a prescription of Maxidex (Dexamet…" at bounding box center [471, 240] width 693 height 293
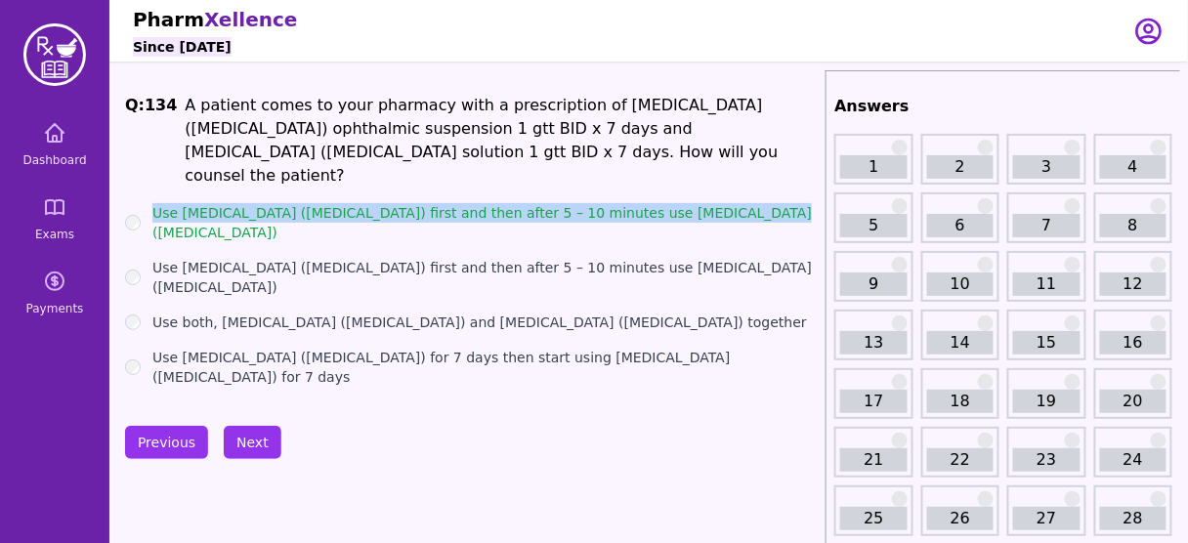
drag, startPoint x: 739, startPoint y: 194, endPoint x: 139, endPoint y: 181, distance: 600.2
click at [139, 203] on div "Use Vigamox (Moxifloxacin) first and then after 5 – 10 minutes use Maxidex (Dex…" at bounding box center [471, 222] width 693 height 39
click at [236, 440] on button "Next" at bounding box center [253, 442] width 58 height 33
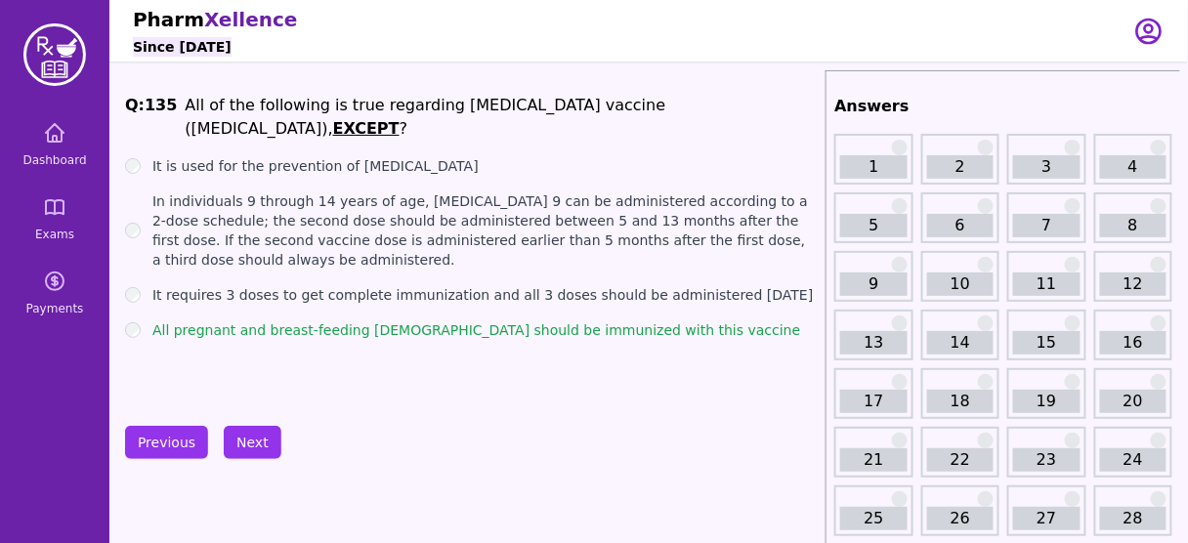
drag, startPoint x: 163, startPoint y: 270, endPoint x: 785, endPoint y: 263, distance: 621.6
click at [785, 285] on div "It requires 3 doses to get complete immunization and all 3 doses should be admi…" at bounding box center [471, 295] width 693 height 20
click at [326, 327] on div "Q: 135 All of the following is true regarding Human Papilloma Virus vaccine (Ga…" at bounding box center [471, 240] width 693 height 293
drag, startPoint x: 167, startPoint y: 265, endPoint x: 797, endPoint y: 276, distance: 630.5
click at [797, 285] on div "It requires 3 doses to get complete immunization and all 3 doses should be admi…" at bounding box center [471, 295] width 693 height 20
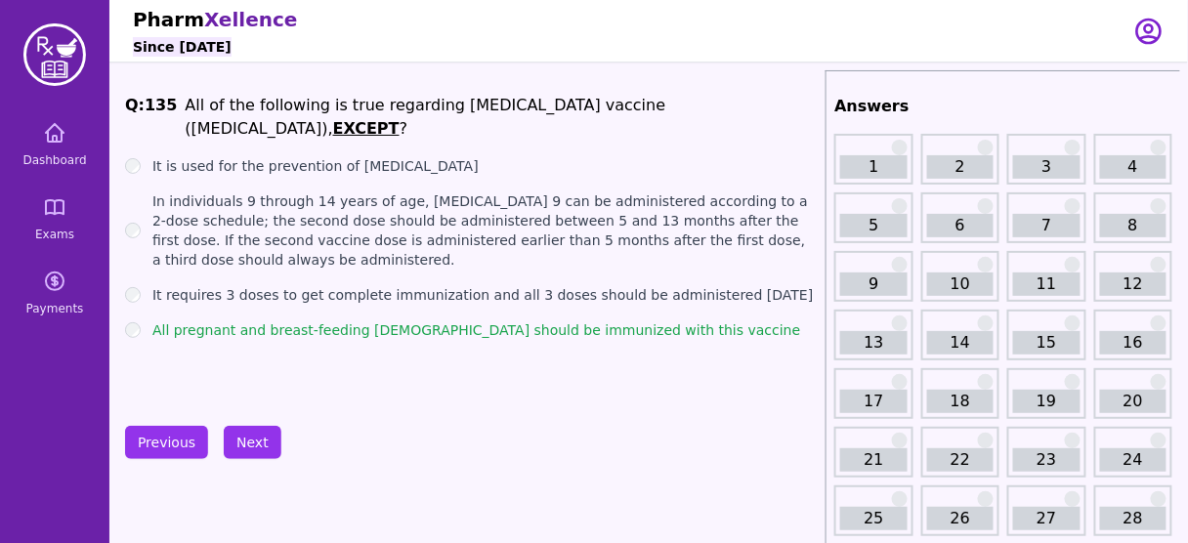
click at [728, 321] on div "All pregnant and breast-feeding females should be immunized with this vaccine" at bounding box center [471, 331] width 693 height 20
drag, startPoint x: 797, startPoint y: 272, endPoint x: 152, endPoint y: 269, distance: 645.0
click at [152, 285] on div "It requires 3 doses to get complete immunization and all 3 doses should be admi…" at bounding box center [471, 295] width 693 height 20
click at [338, 347] on div "Q: 135 All of the following is true regarding Human Papilloma Virus vaccine (Ga…" at bounding box center [471, 240] width 693 height 293
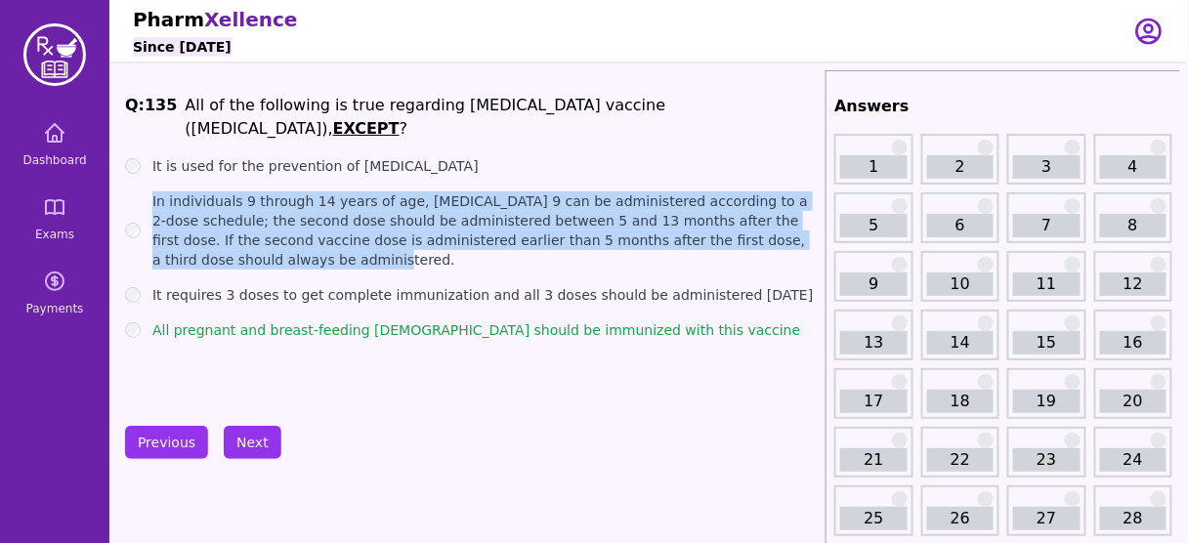
drag, startPoint x: 149, startPoint y: 169, endPoint x: 329, endPoint y: 244, distance: 195.8
click at [329, 244] on div "In individuals 9 through 14 years of age, GARDASIL 9 can be administered accord…" at bounding box center [471, 231] width 693 height 78
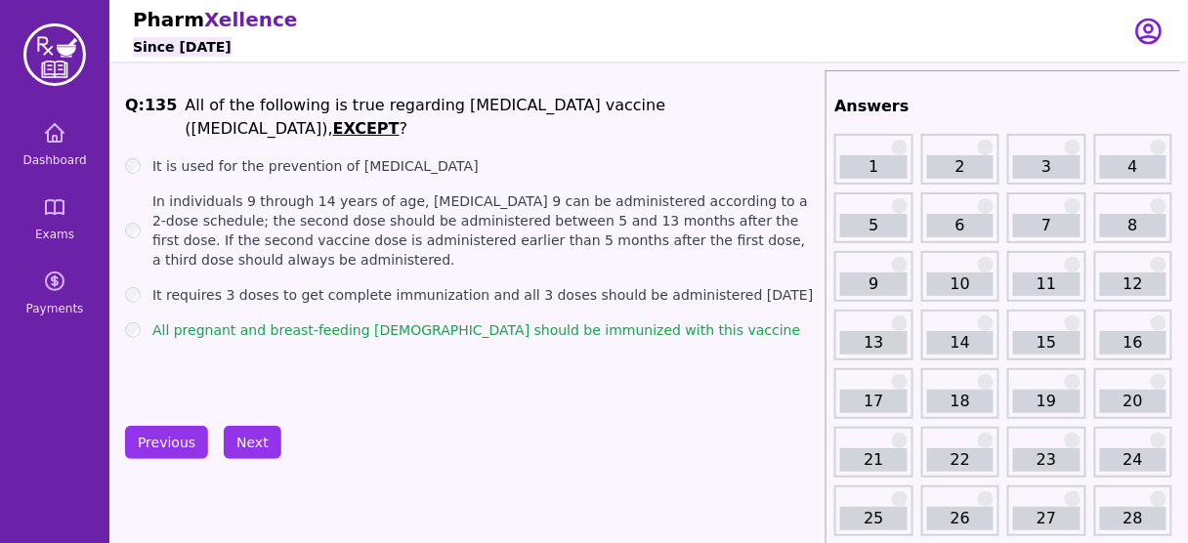
click at [246, 285] on label "It requires 3 doses to get complete immunization and all 3 doses should be admi…" at bounding box center [483, 295] width 662 height 20
click at [249, 285] on label "It requires 3 doses to get complete immunization and all 3 doses should be admi…" at bounding box center [483, 295] width 662 height 20
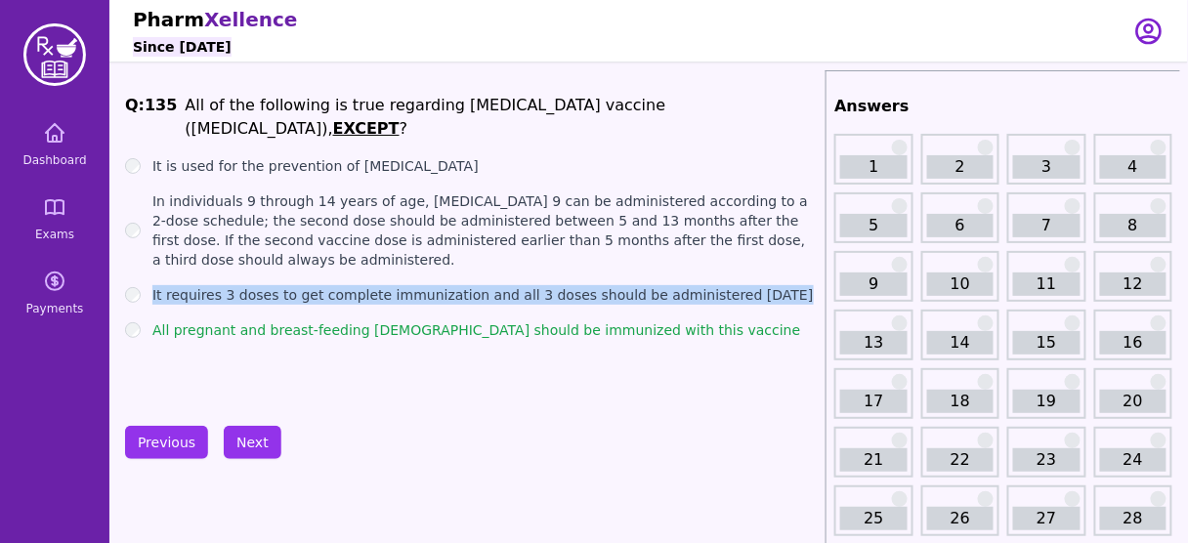
click at [249, 285] on label "It requires 3 doses to get complete immunization and all 3 doses should be admi…" at bounding box center [483, 295] width 662 height 20
click at [235, 444] on button "Next" at bounding box center [253, 442] width 58 height 33
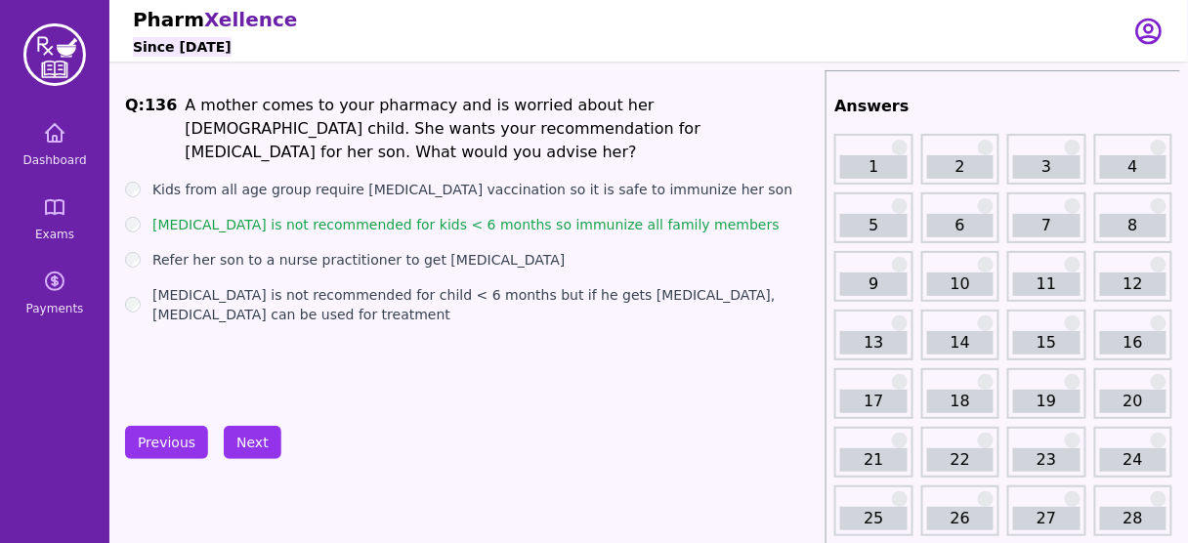
click at [314, 375] on div "Q: 136 A mother comes to your pharmacy and is worried about her 2 months old ch…" at bounding box center [471, 240] width 693 height 293
drag, startPoint x: 490, startPoint y: 235, endPoint x: 151, endPoint y: 236, distance: 339.1
click at [151, 250] on div "Refer her son to a nurse practitioner to get flu shot" at bounding box center [471, 260] width 693 height 20
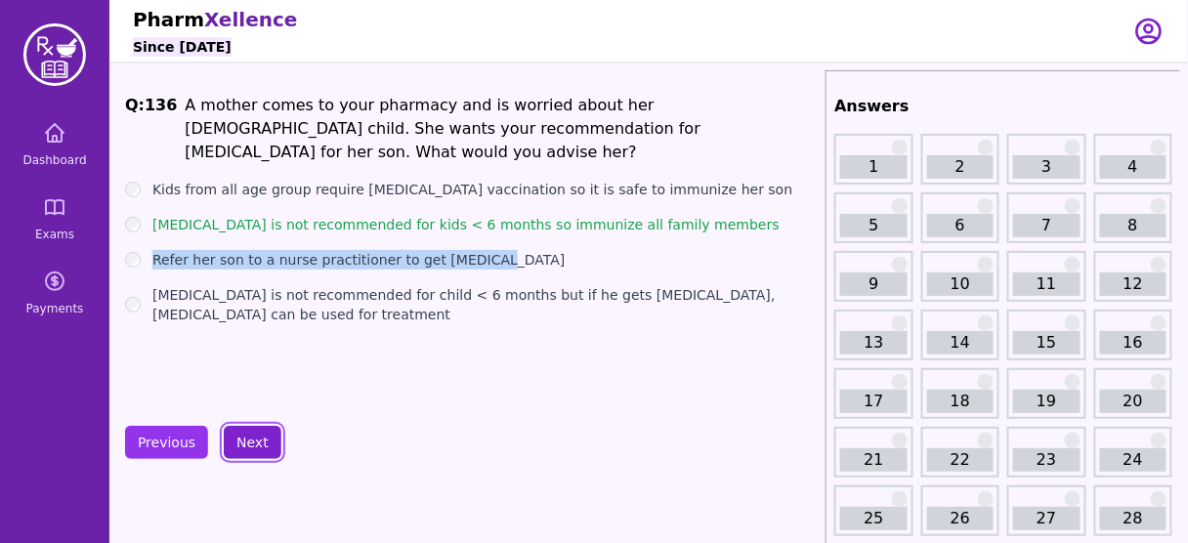
click at [259, 430] on button "Next" at bounding box center [253, 442] width 58 height 33
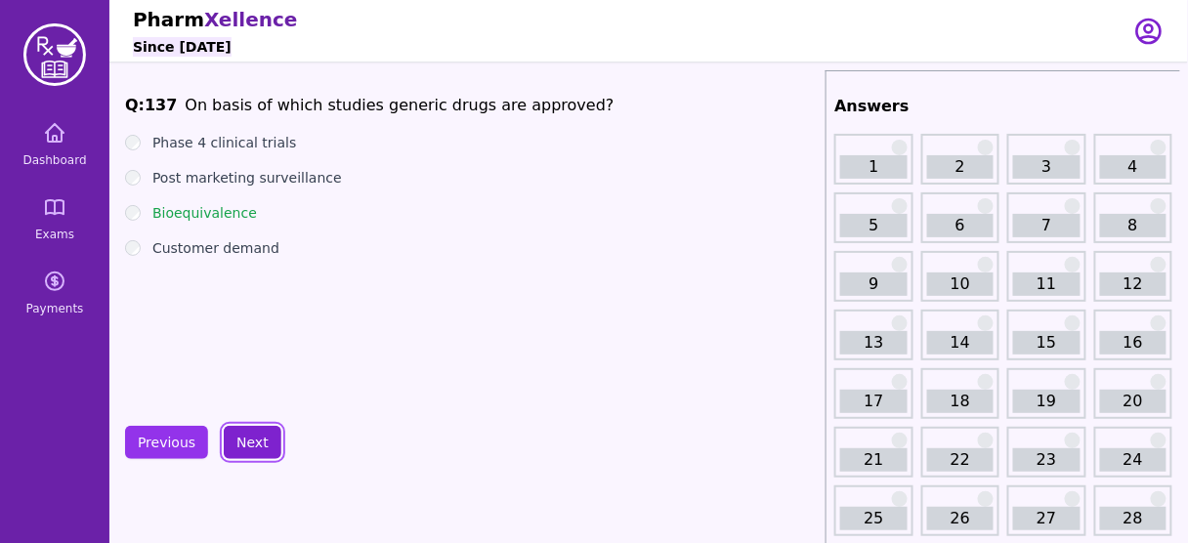
click at [259, 430] on button "Next" at bounding box center [253, 442] width 58 height 33
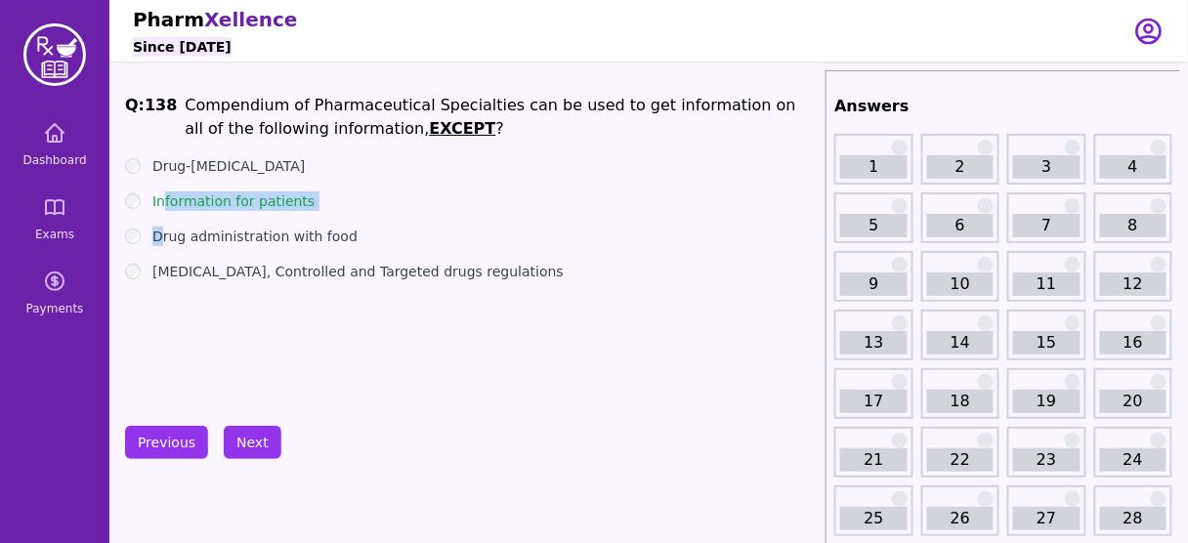
drag, startPoint x: 162, startPoint y: 220, endPoint x: 159, endPoint y: 202, distance: 17.8
click at [160, 199] on ul "Drug-Drug interaction Information for patients Drug administration with food Na…" at bounding box center [471, 218] width 693 height 125
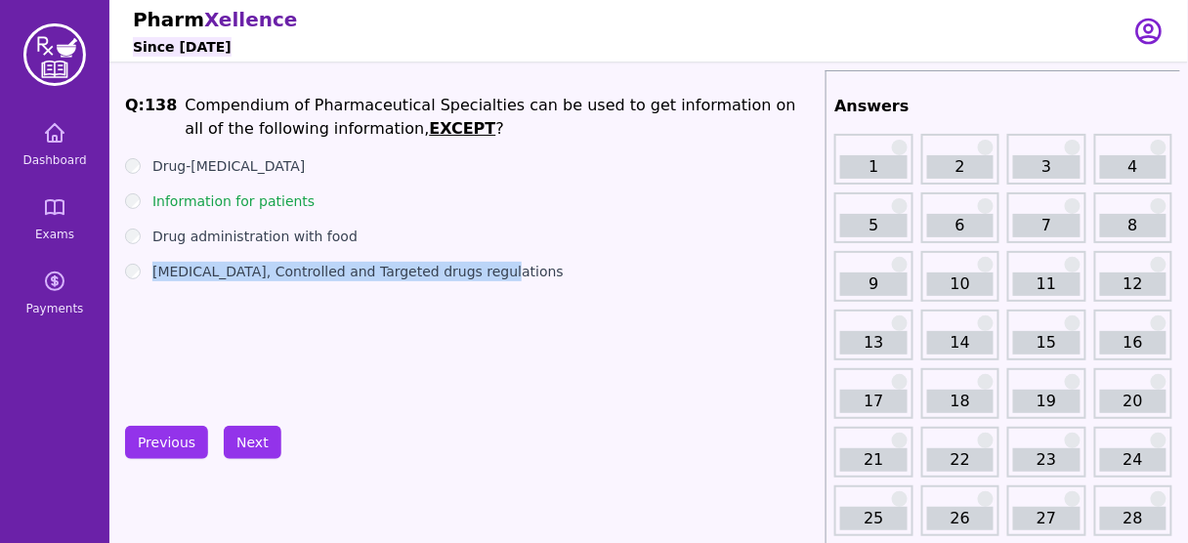
drag, startPoint x: 500, startPoint y: 276, endPoint x: 151, endPoint y: 282, distance: 349.9
click at [151, 282] on div "Q: 138 Compendium of Pharmaceutical Specialties can be used to get information …" at bounding box center [471, 240] width 693 height 293
click at [236, 427] on button "Next" at bounding box center [253, 442] width 58 height 33
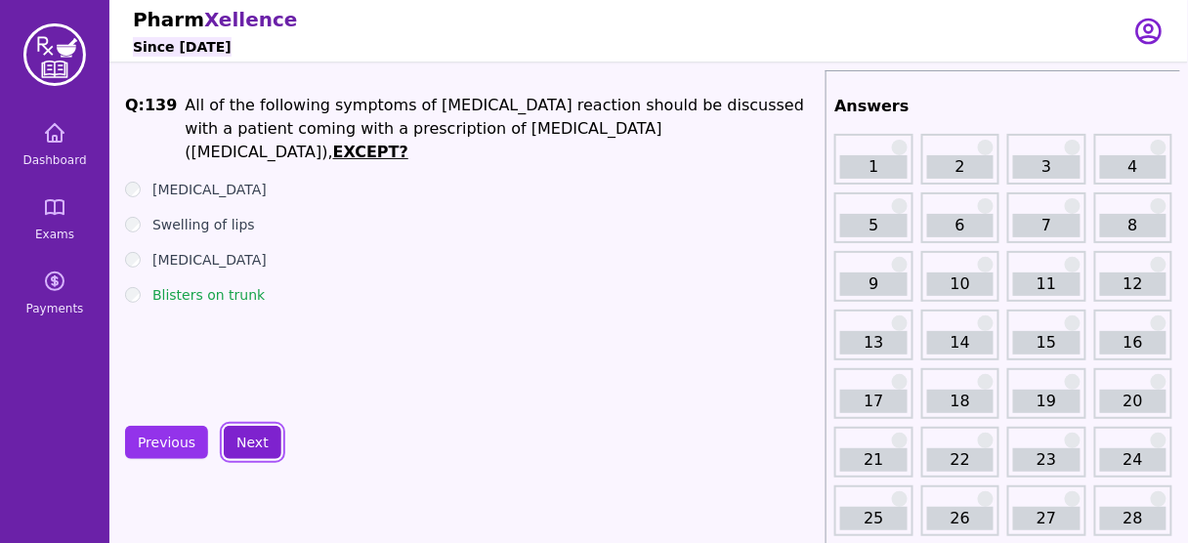
click at [236, 427] on button "Next" at bounding box center [253, 442] width 58 height 33
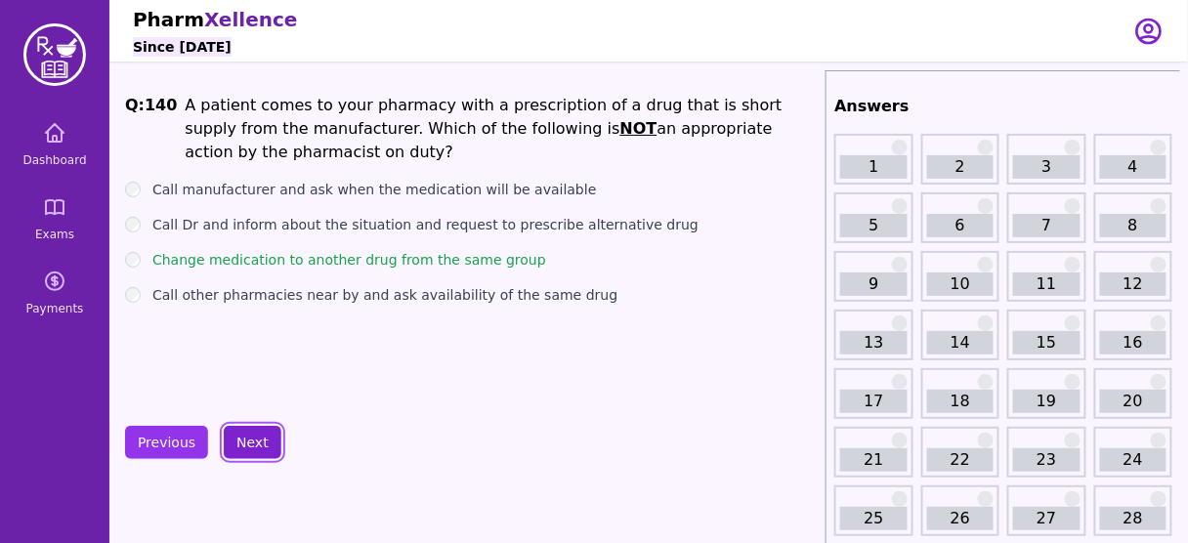
click at [236, 427] on button "Next" at bounding box center [253, 442] width 58 height 33
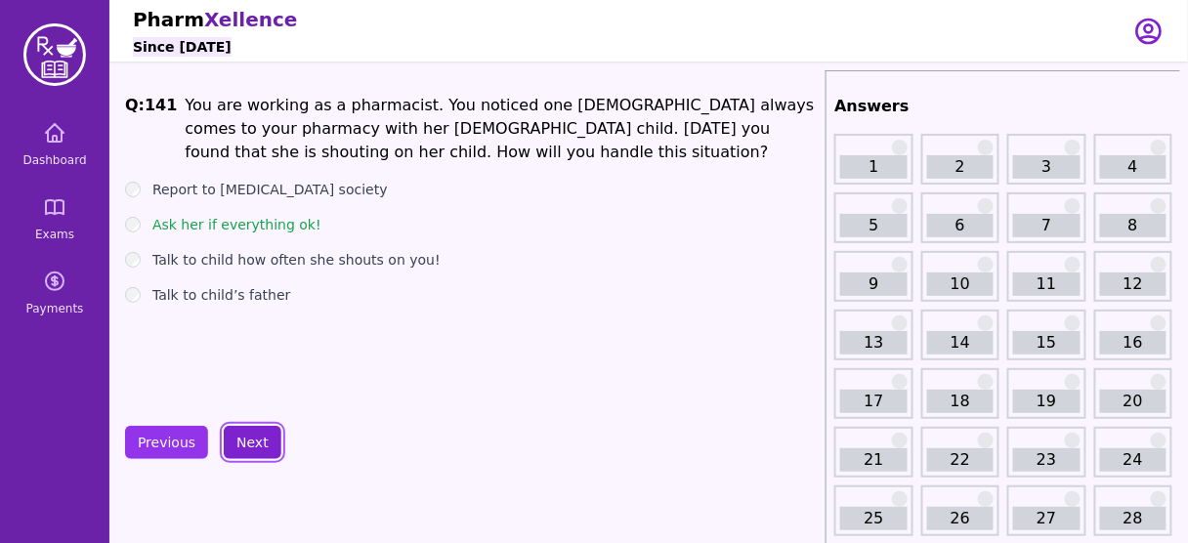
click at [236, 427] on button "Next" at bounding box center [253, 442] width 58 height 33
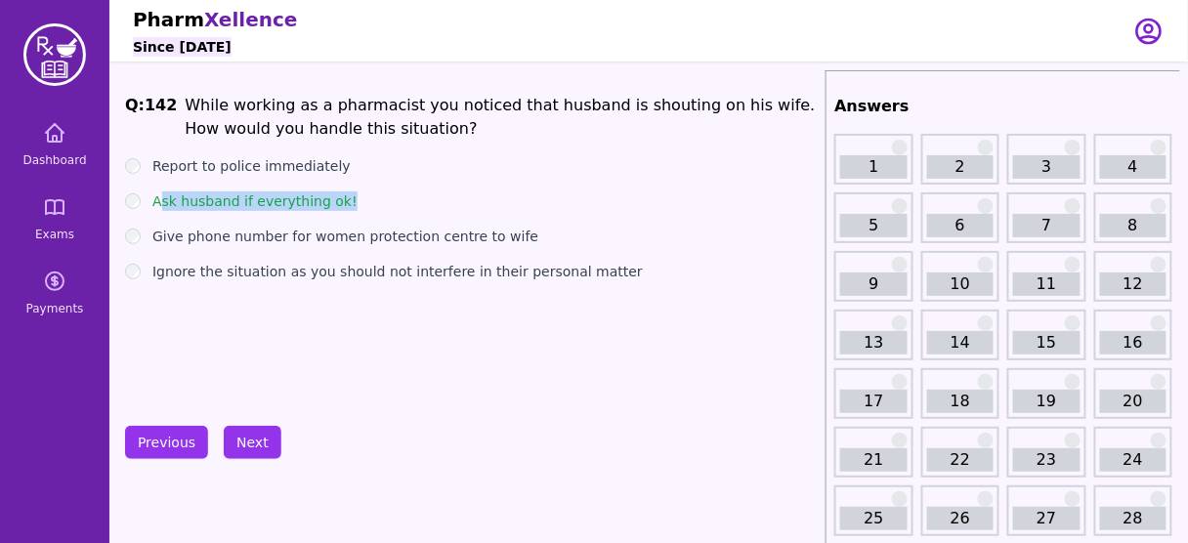
drag, startPoint x: 353, startPoint y: 189, endPoint x: 157, endPoint y: 204, distance: 196.1
click at [157, 204] on ul "Report to police immediately Ask husband if everything ok! Give phone number fo…" at bounding box center [471, 218] width 693 height 125
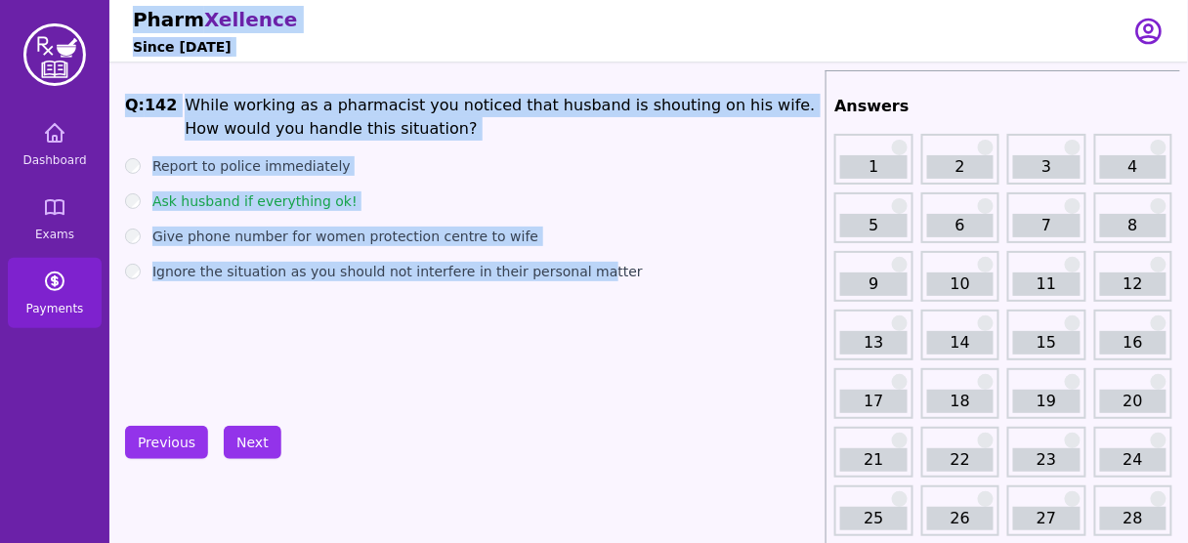
drag, startPoint x: 352, startPoint y: 282, endPoint x: 97, endPoint y: 298, distance: 255.6
click at [258, 304] on div "Q: 142 While working as a pharmacist you noticed that husband is shouting on hi…" at bounding box center [471, 240] width 693 height 293
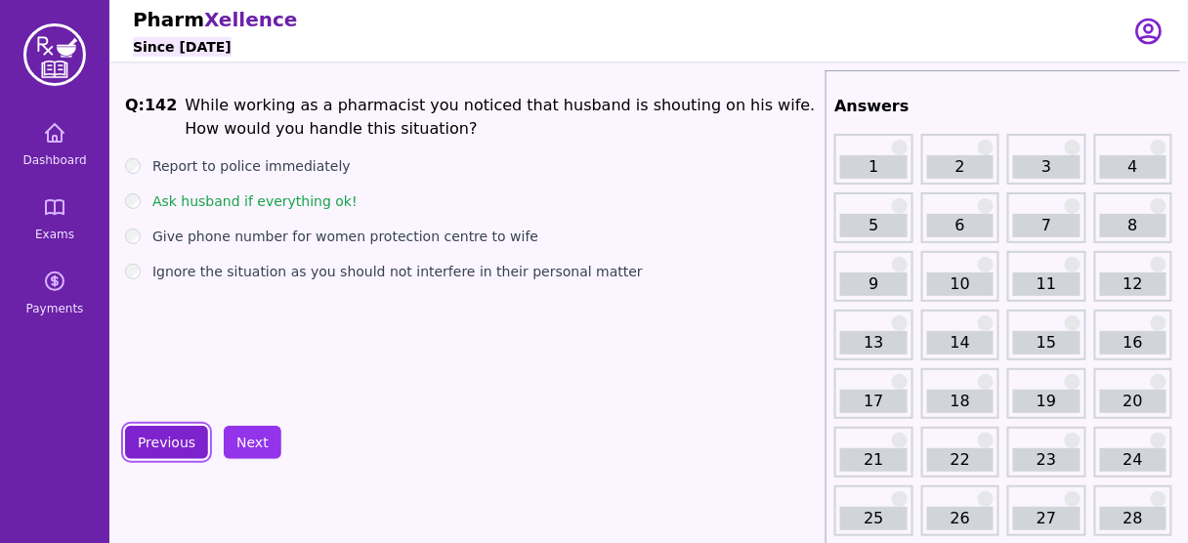
click at [162, 448] on button "Previous" at bounding box center [166, 442] width 83 height 33
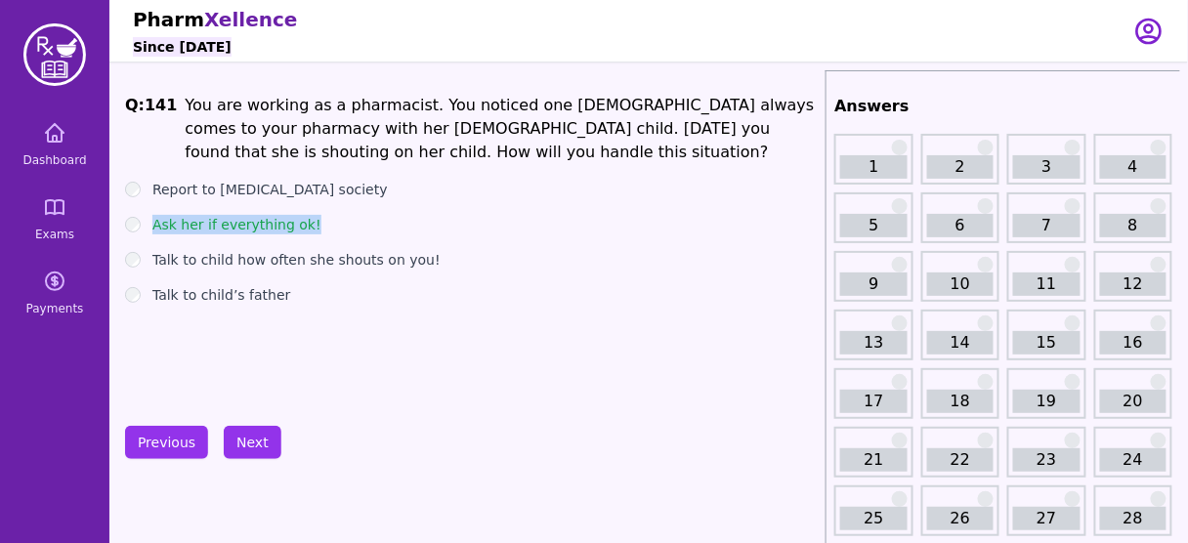
drag, startPoint x: 336, startPoint y: 230, endPoint x: 148, endPoint y: 236, distance: 188.7
click at [151, 232] on div "Ask her if everything ok!" at bounding box center [471, 225] width 693 height 20
click at [258, 446] on button "Next" at bounding box center [253, 442] width 58 height 33
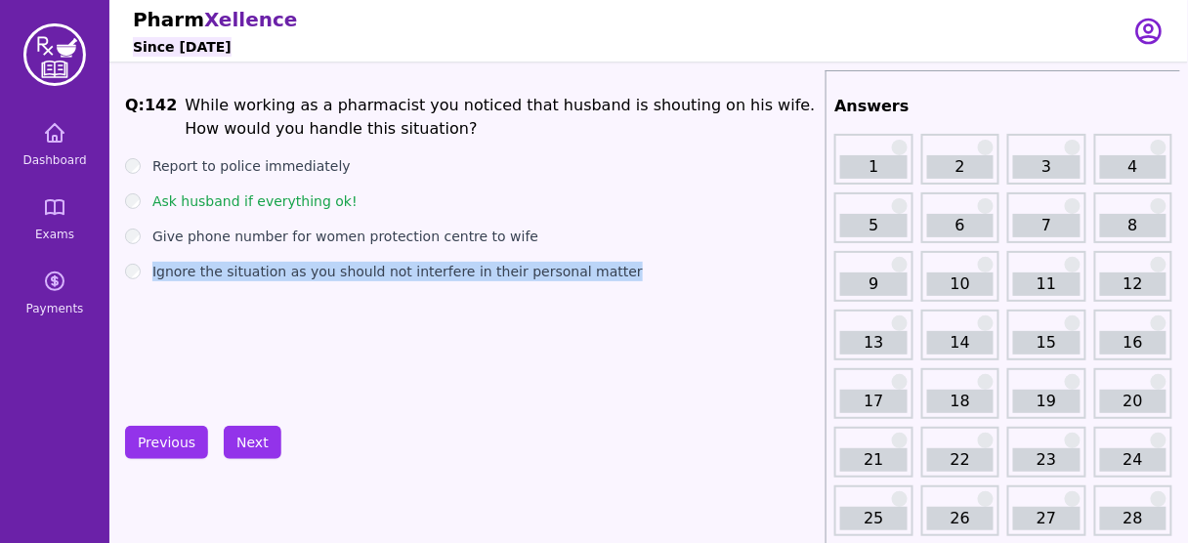
drag, startPoint x: 626, startPoint y: 271, endPoint x: 151, endPoint y: 298, distance: 476.7
click at [151, 298] on div "Q: 142 While working as a pharmacist you noticed that husband is shouting on hi…" at bounding box center [471, 240] width 693 height 293
click at [259, 440] on button "Next" at bounding box center [253, 442] width 58 height 33
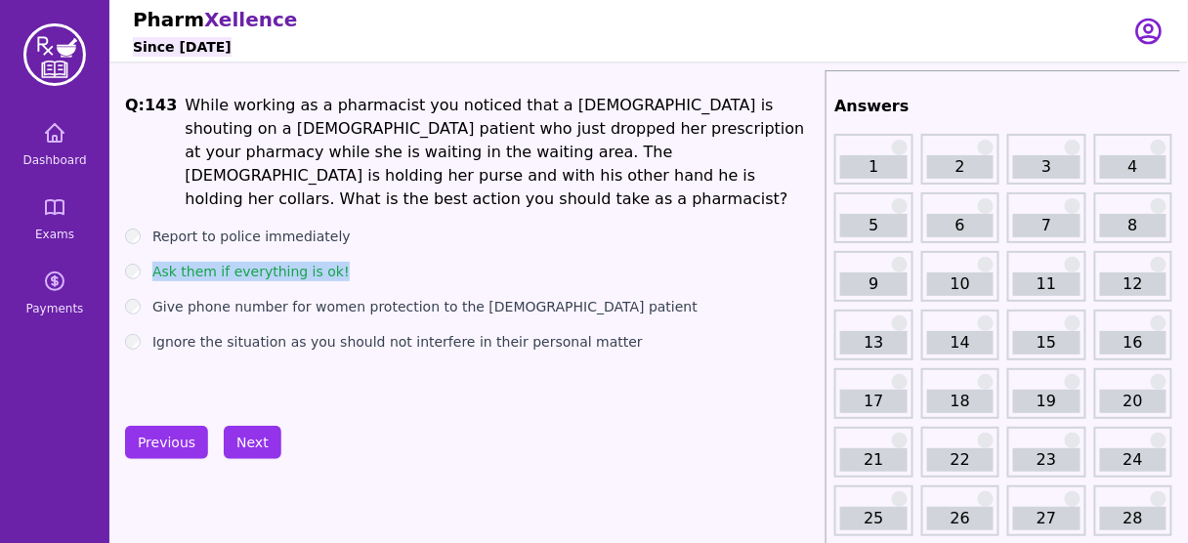
drag, startPoint x: 347, startPoint y: 248, endPoint x: 147, endPoint y: 258, distance: 200.6
click at [147, 258] on ul "Report to police immediately Ask them if everything is ok! Give phone number fo…" at bounding box center [471, 289] width 693 height 125
click at [410, 374] on div "Q: 143 While working as a pharmacist you noticed that a male is shouting on a f…" at bounding box center [471, 240] width 693 height 293
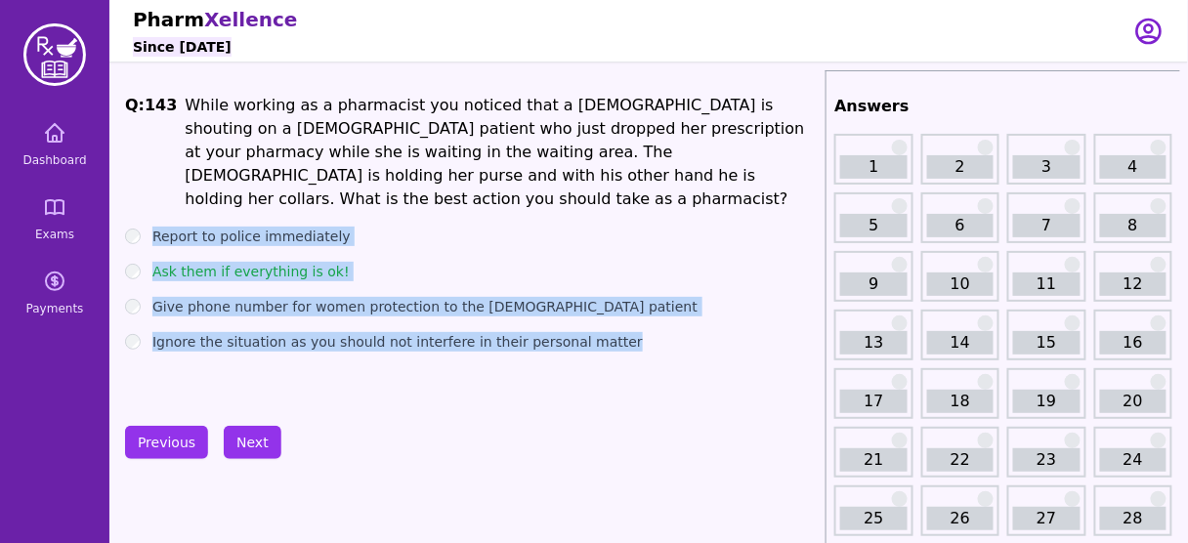
drag, startPoint x: 619, startPoint y: 327, endPoint x: 132, endPoint y: 194, distance: 504.5
click at [132, 194] on div "Q: 143 While working as a pharmacist you noticed that a male is shouting on a f…" at bounding box center [471, 240] width 693 height 293
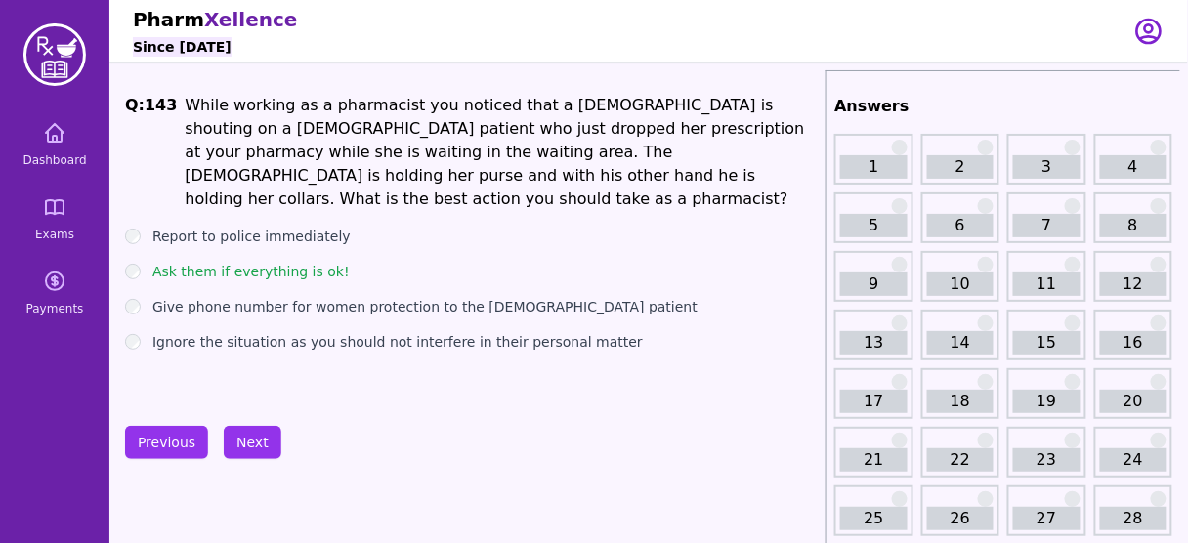
click at [262, 442] on button "Next" at bounding box center [253, 442] width 58 height 33
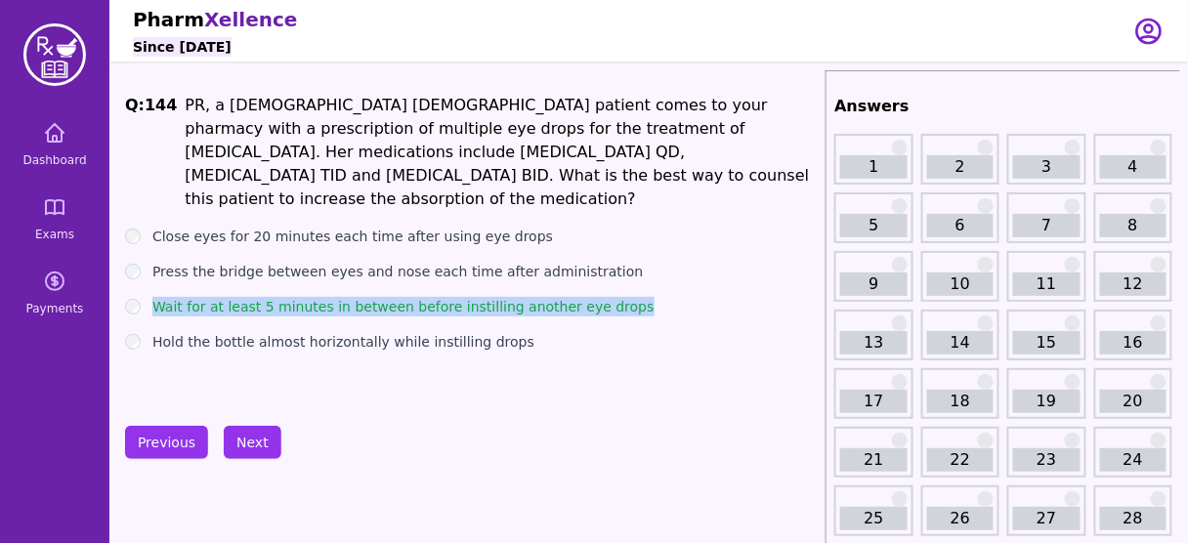
drag, startPoint x: 622, startPoint y: 289, endPoint x: 151, endPoint y: 276, distance: 471.3
click at [151, 297] on div "Wait for at least 5 minutes in between before instilling another eye drops" at bounding box center [471, 307] width 693 height 20
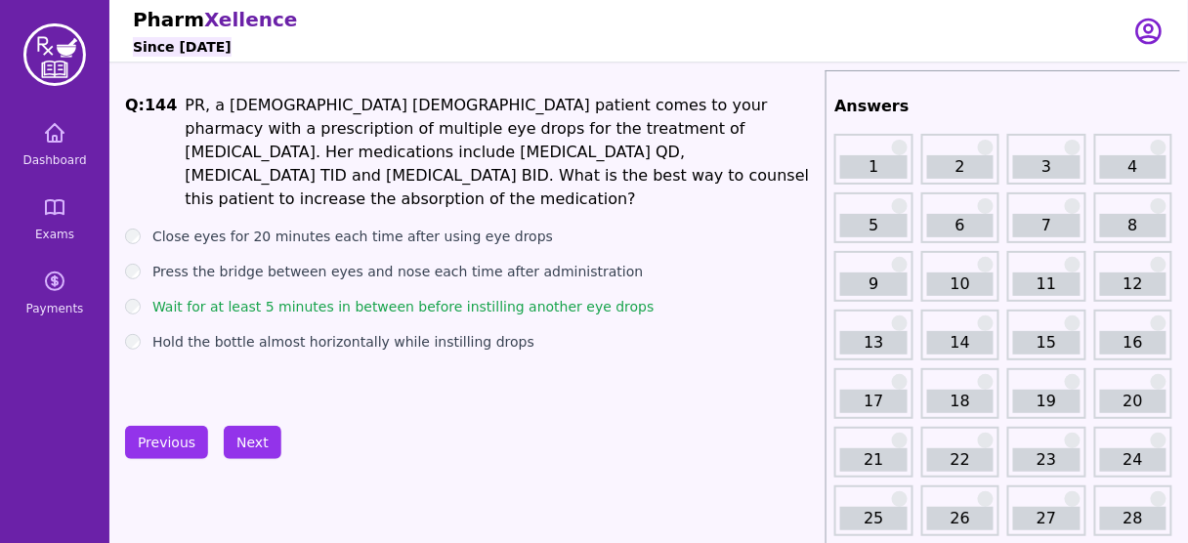
click at [244, 442] on button "Next" at bounding box center [253, 442] width 58 height 33
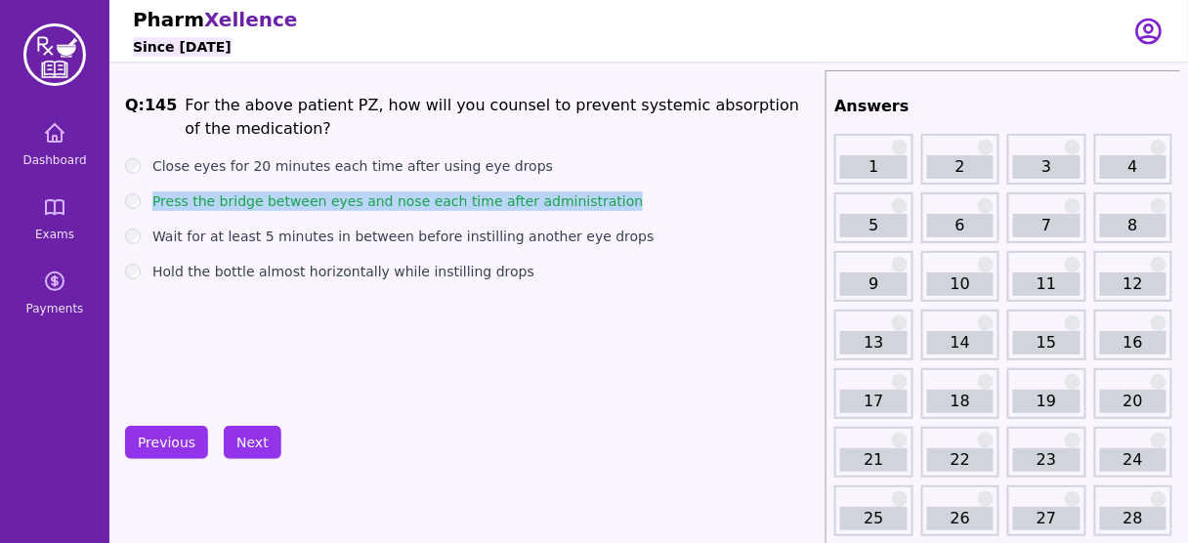
drag, startPoint x: 599, startPoint y: 197, endPoint x: 155, endPoint y: 179, distance: 444.1
click at [155, 179] on ul "Close eyes for 20 minutes each time after using eye drops Press the bridge betw…" at bounding box center [471, 218] width 693 height 125
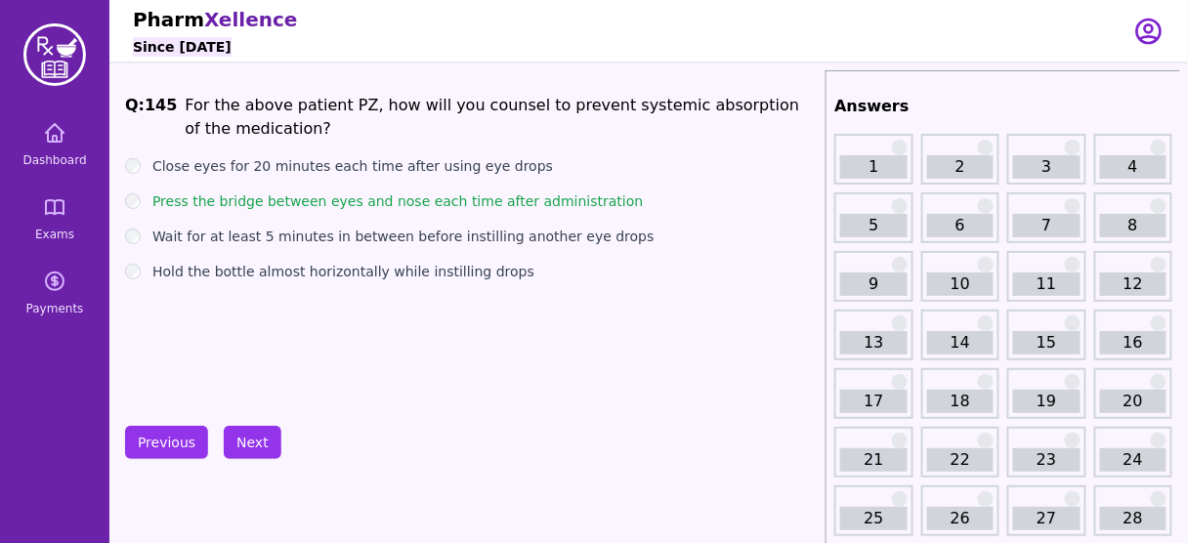
click at [533, 431] on div "Previous Next" at bounding box center [471, 442] width 693 height 33
click at [246, 437] on button "Next" at bounding box center [253, 442] width 58 height 33
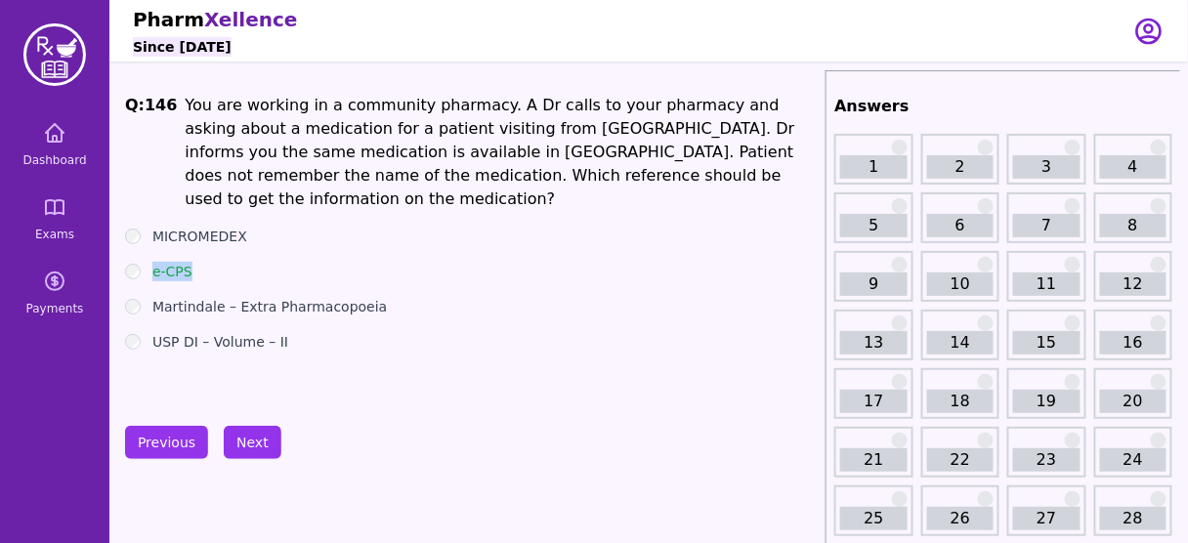
drag, startPoint x: 208, startPoint y: 247, endPoint x: 151, endPoint y: 247, distance: 57.7
click at [151, 262] on div "e-CPS" at bounding box center [471, 272] width 693 height 20
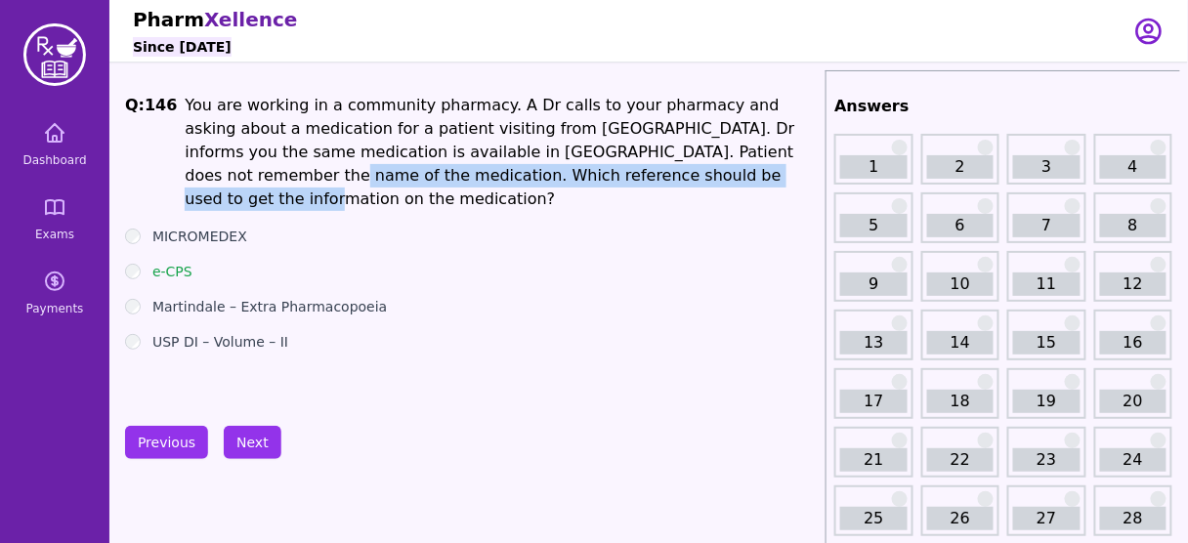
drag, startPoint x: 646, startPoint y: 151, endPoint x: 662, endPoint y: 180, distance: 33.2
click at [662, 180] on li "You are working in a community pharmacy. A Dr calls to your pharmacy and asking…" at bounding box center [501, 152] width 633 height 117
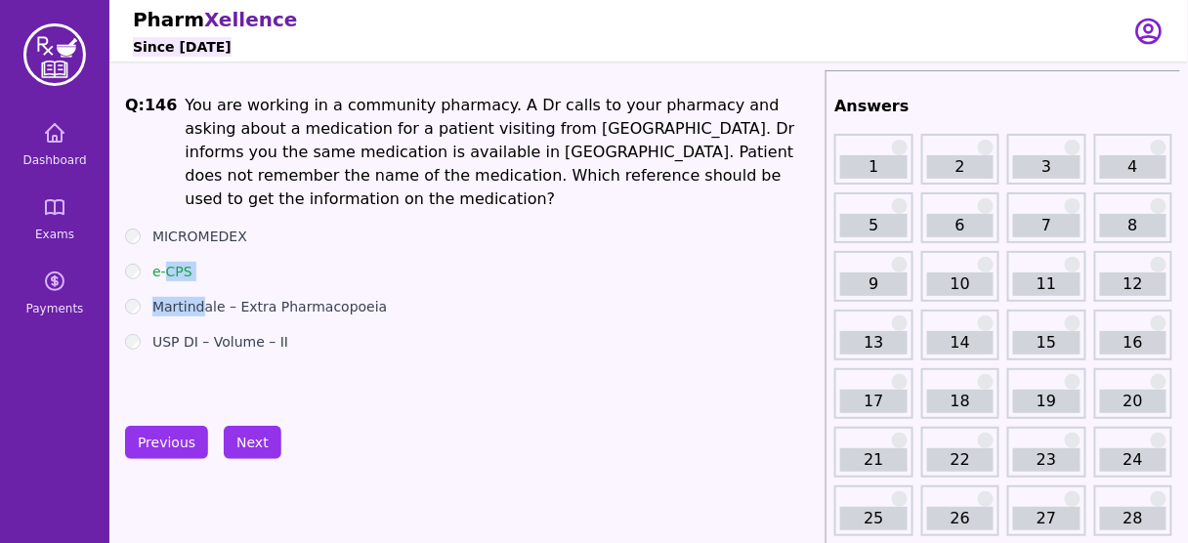
drag, startPoint x: 197, startPoint y: 260, endPoint x: 163, endPoint y: 243, distance: 38.0
click at [163, 243] on ul "MICROMEDEX e-CPS Martindale – Extra Pharmacopoeia USP DI – Volume – II" at bounding box center [471, 289] width 693 height 125
click at [468, 293] on ul "MICROMEDEX e-CPS Martindale – Extra Pharmacopoeia USP DI – Volume – II" at bounding box center [471, 289] width 693 height 125
drag, startPoint x: 220, startPoint y: 248, endPoint x: 152, endPoint y: 244, distance: 67.5
click at [152, 262] on div "e-CPS" at bounding box center [471, 272] width 693 height 20
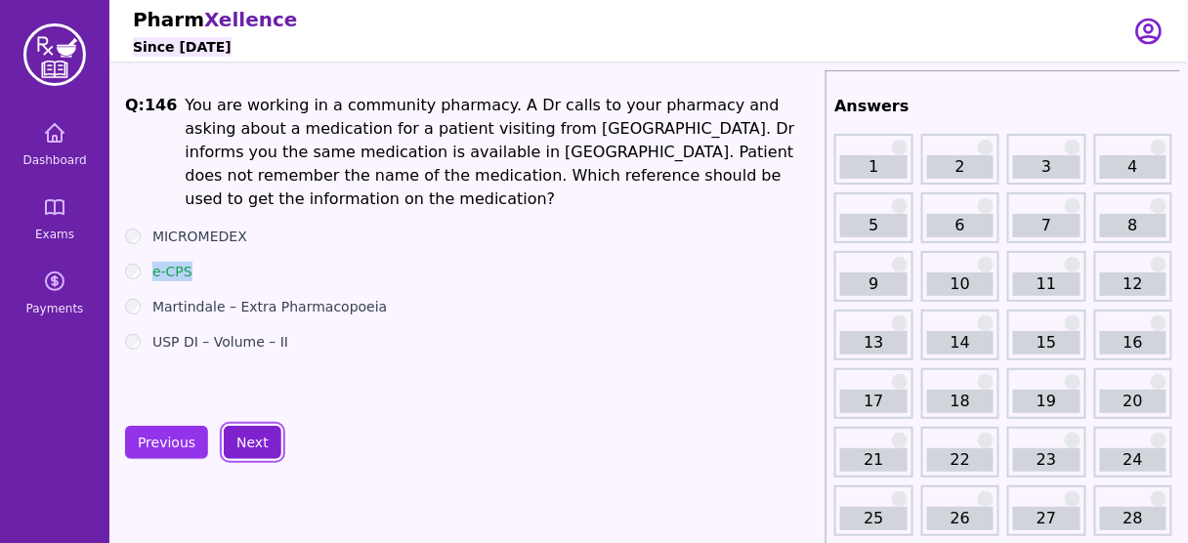
click at [258, 428] on button "Next" at bounding box center [253, 442] width 58 height 33
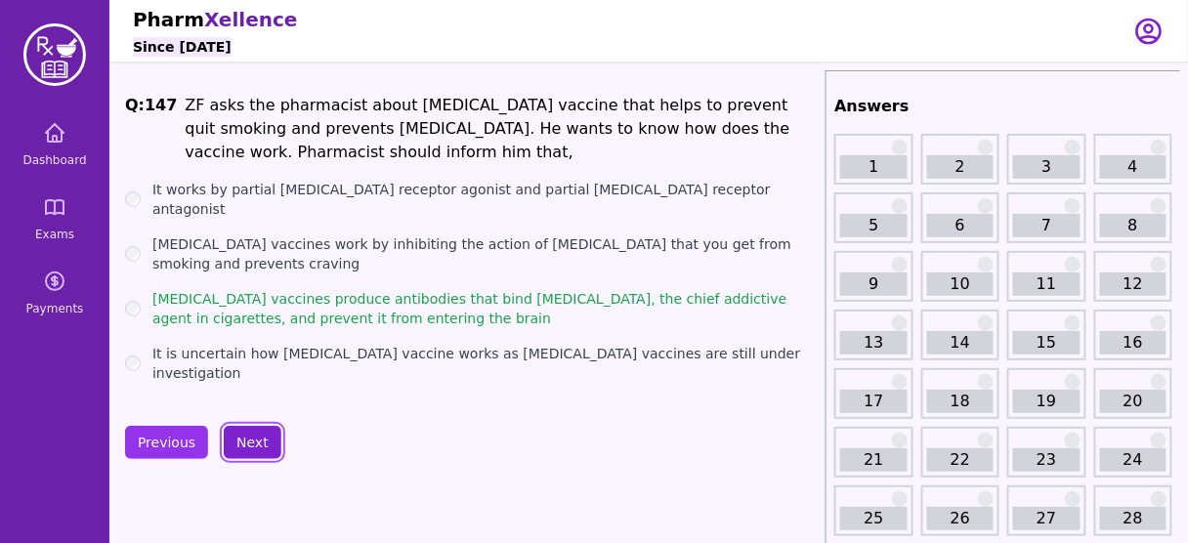
click at [248, 444] on button "Next" at bounding box center [253, 442] width 58 height 33
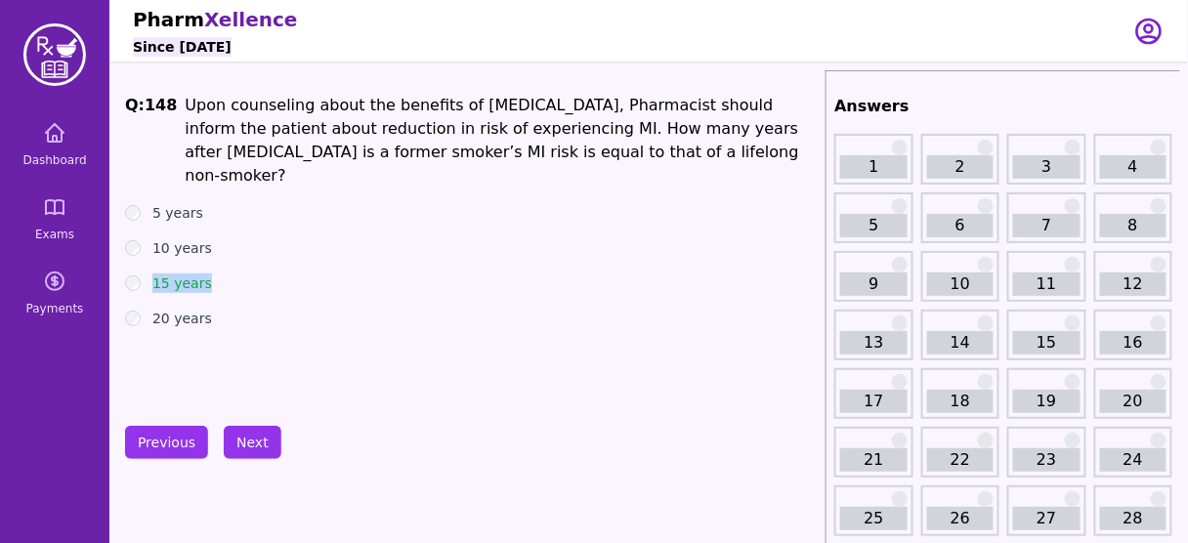
drag, startPoint x: 214, startPoint y: 267, endPoint x: 133, endPoint y: 248, distance: 83.2
click at [133, 248] on ul "5 years 10 years 15 years 20 years" at bounding box center [471, 265] width 693 height 125
click at [268, 449] on button "Next" at bounding box center [253, 442] width 58 height 33
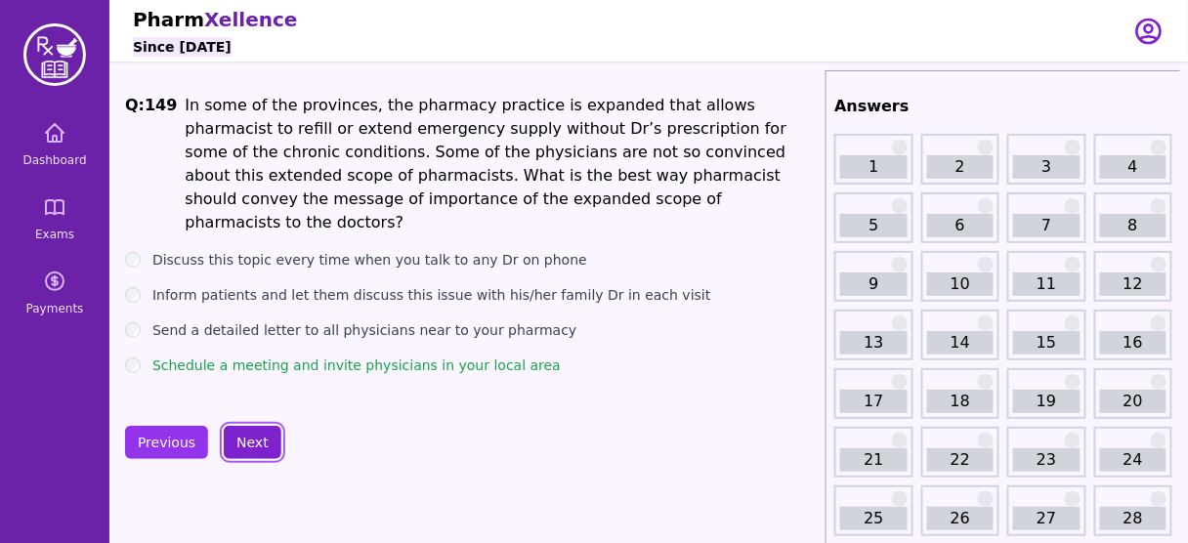
click at [261, 443] on button "Next" at bounding box center [253, 442] width 58 height 33
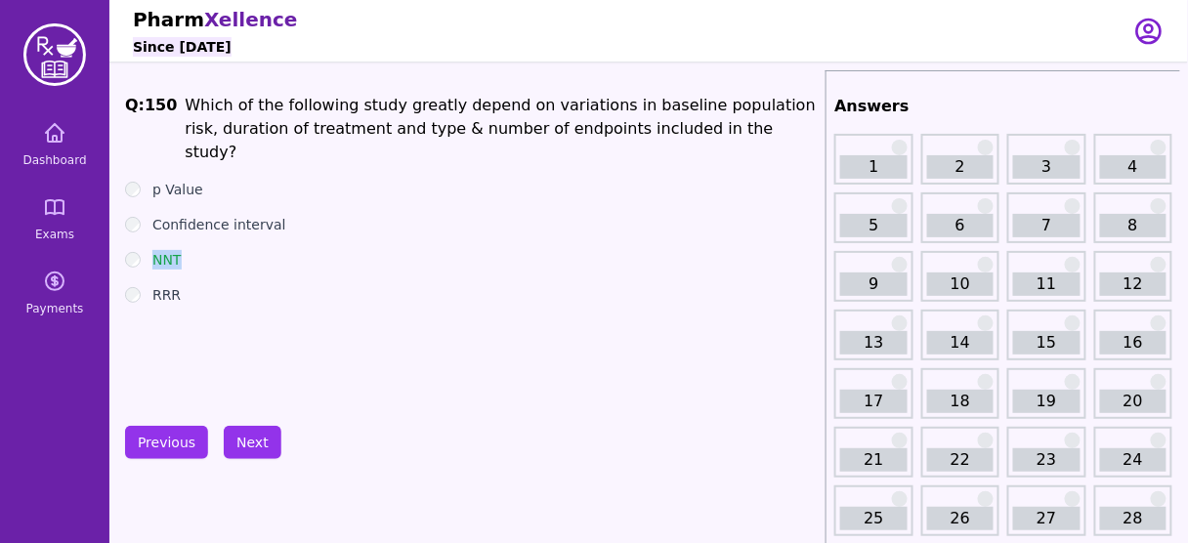
click at [125, 250] on div "NNT" at bounding box center [471, 260] width 693 height 20
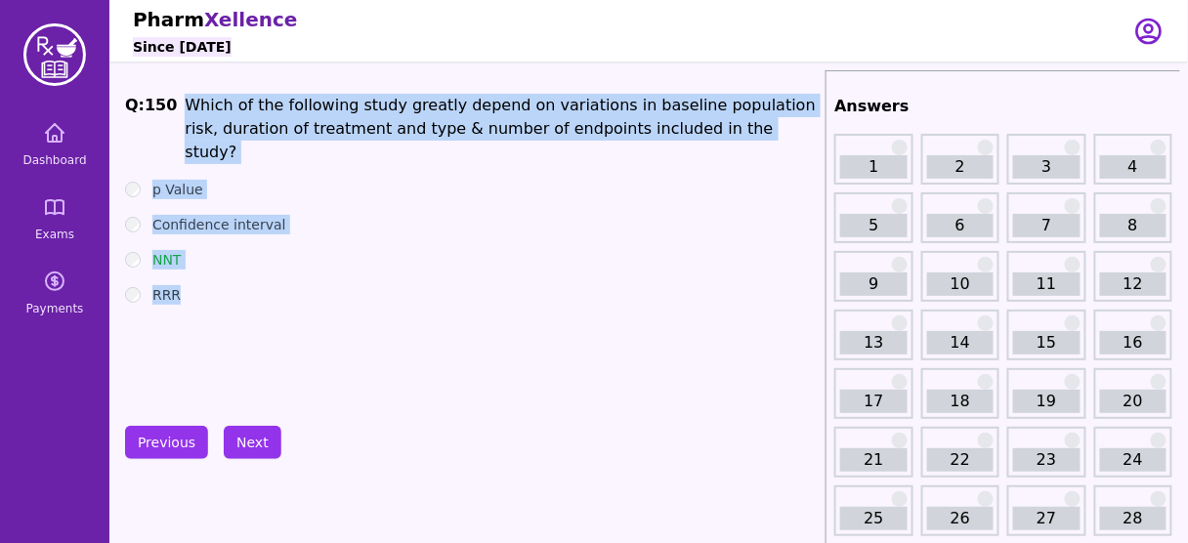
drag, startPoint x: 178, startPoint y: 100, endPoint x: 206, endPoint y: 275, distance: 177.2
click at [215, 289] on div "Q: 150 Which of the following study greatly depend on variations in baseline po…" at bounding box center [471, 240] width 693 height 293
copy div "Which of the following study greatly depend on variations in baseline populatio…"
click at [298, 329] on div "Q: 150 Which of the following study greatly depend on variations in baseline po…" at bounding box center [471, 240] width 693 height 293
click at [266, 340] on div "Q: 150 Which of the following study greatly depend on variations in baseline po…" at bounding box center [471, 240] width 693 height 293
